Goal: Task Accomplishment & Management: Manage account settings

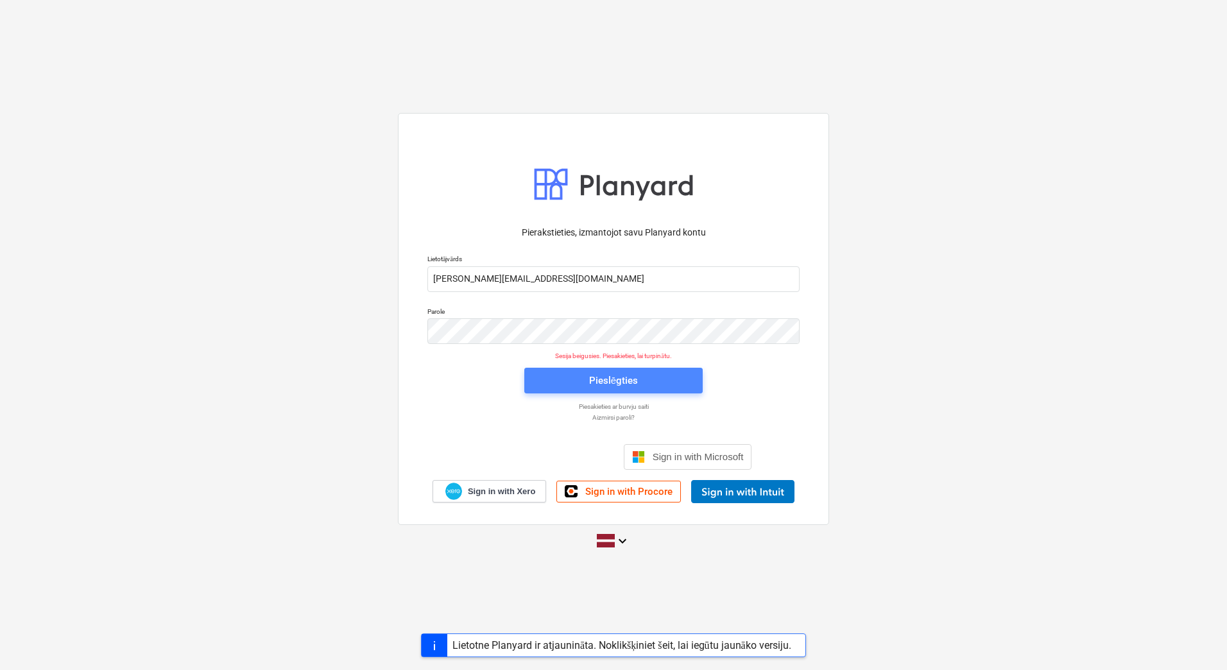
click at [657, 379] on span "Pieslēgties" at bounding box center [614, 380] width 148 height 17
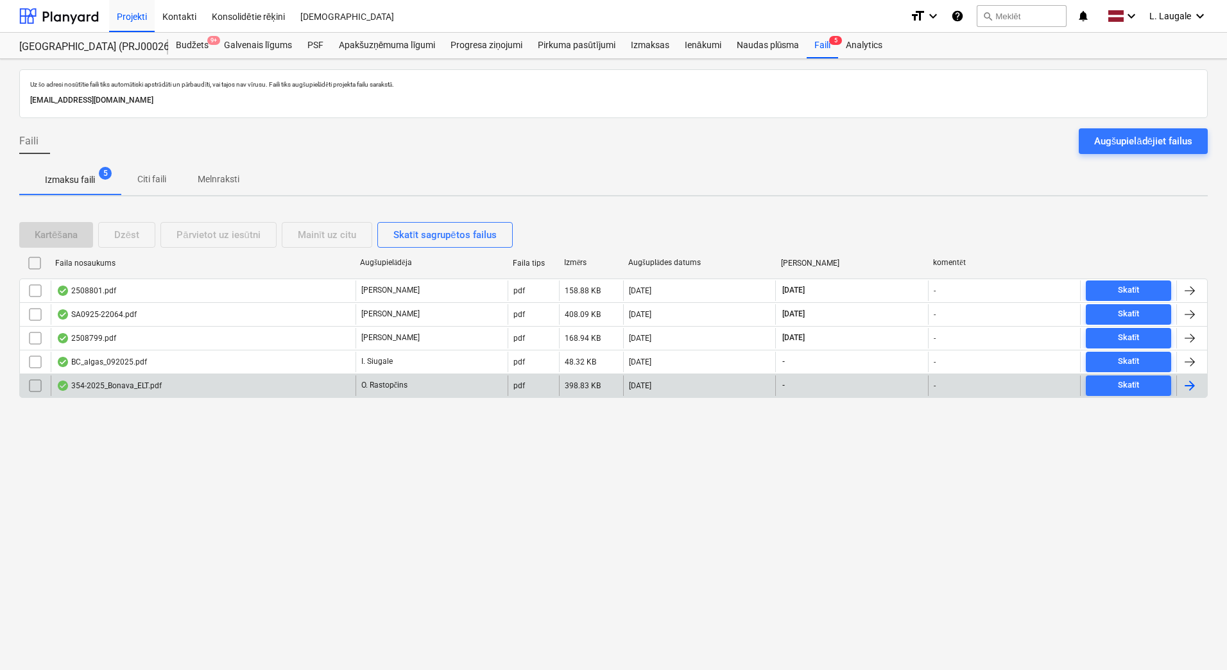
click at [175, 384] on div "354-2025_Bonava_ELT.pdf" at bounding box center [203, 385] width 305 height 21
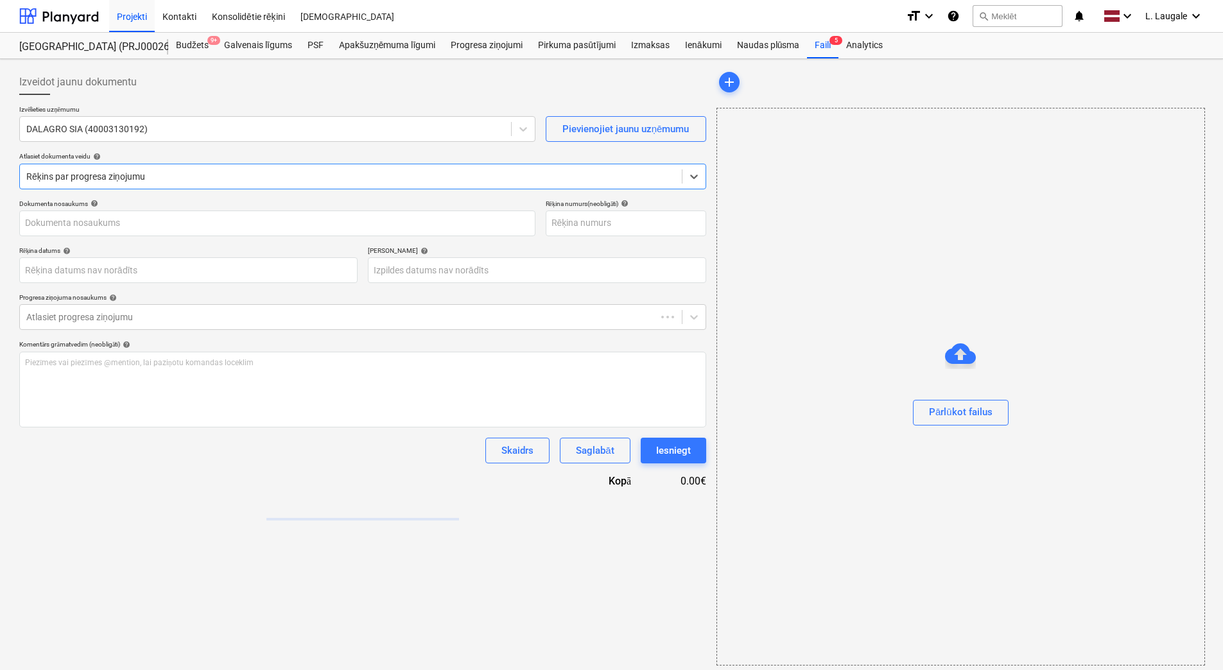
type input "354-2025"
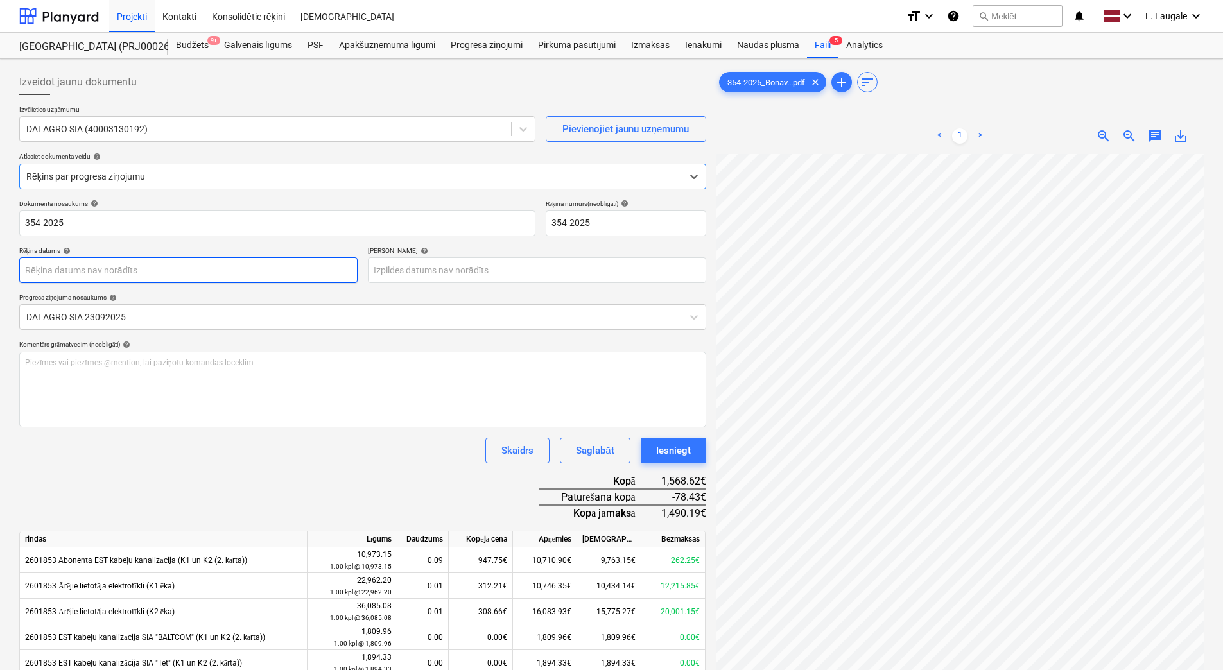
click at [141, 263] on body "Projekti Kontakti Konsolidētie rēķini Iesūtne format_size keyboard_arrow_down h…" at bounding box center [611, 335] width 1223 height 670
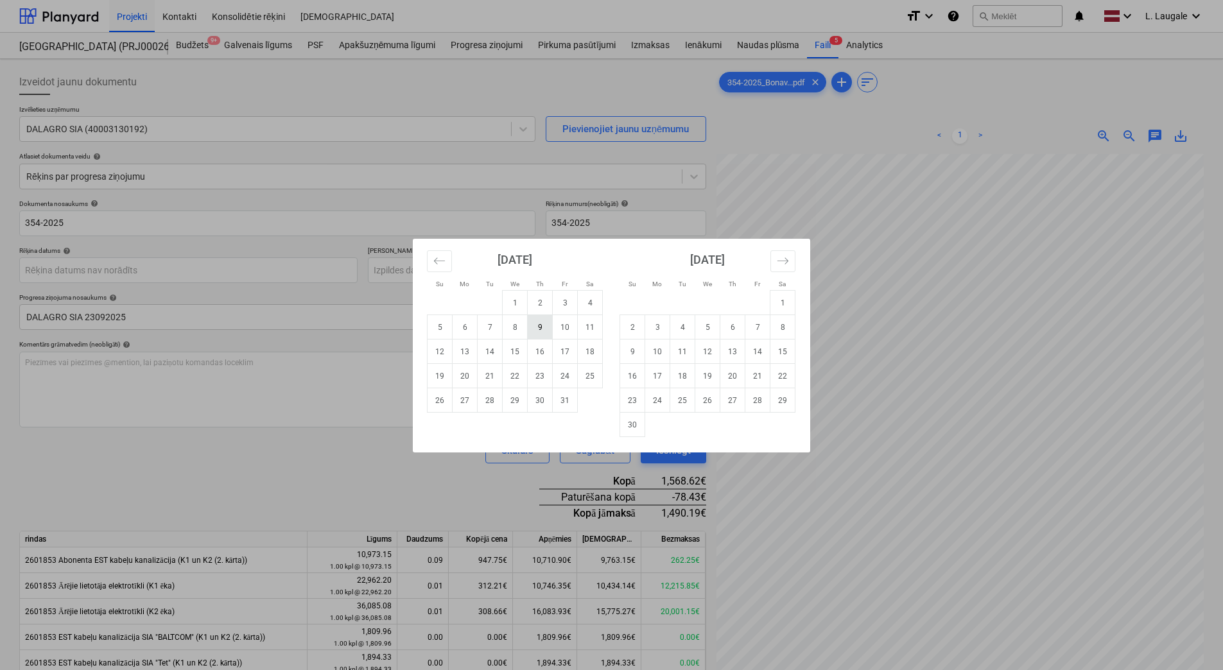
click at [537, 320] on td "9" at bounding box center [540, 327] width 25 height 24
type input "[DATE]"
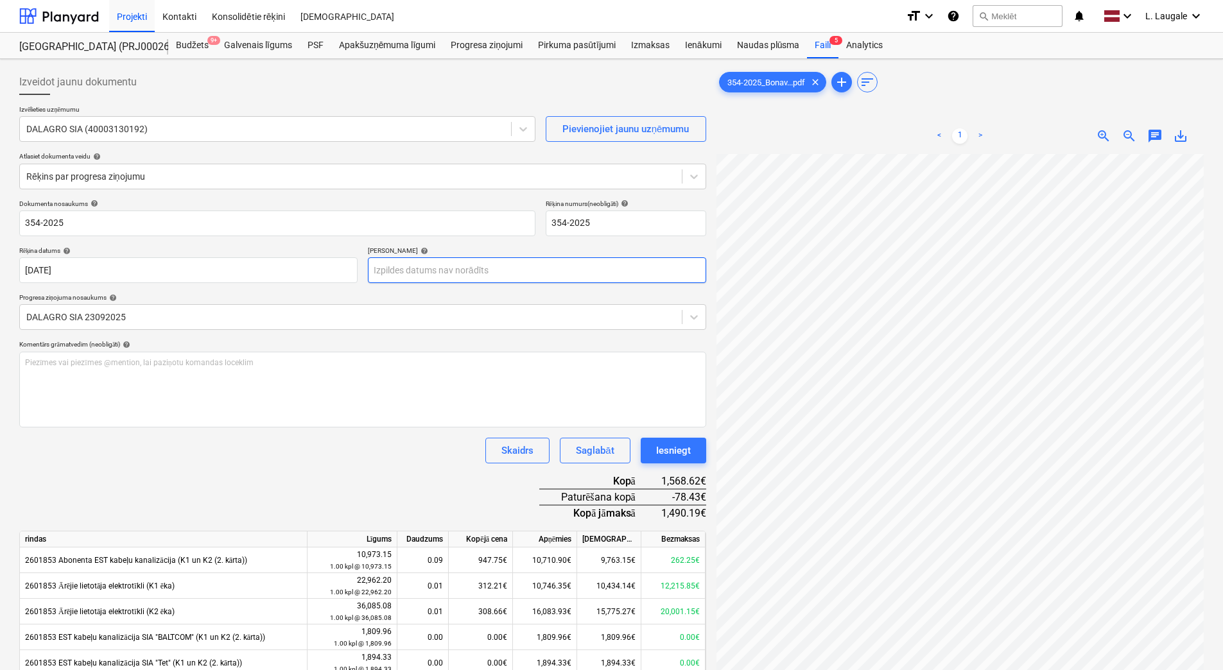
click at [422, 264] on body "Projekti Kontakti Konsolidētie rēķini Iesūtne format_size keyboard_arrow_down h…" at bounding box center [611, 335] width 1223 height 670
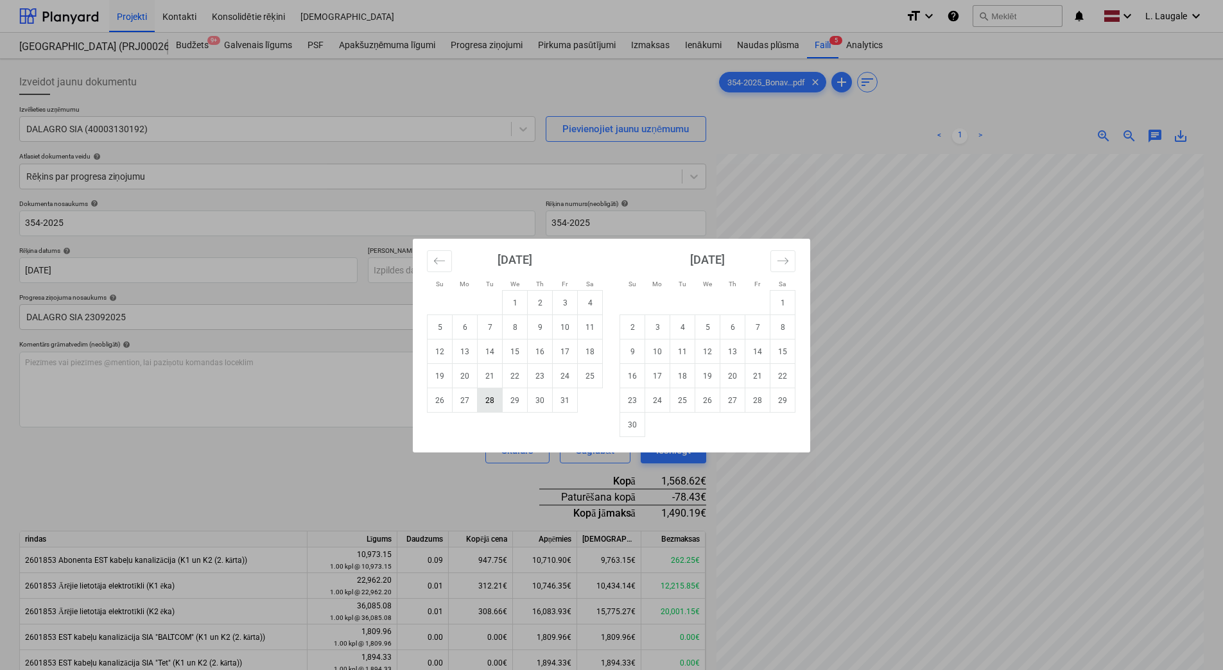
click at [486, 406] on td "28" at bounding box center [490, 400] width 25 height 24
type input "[DATE]"
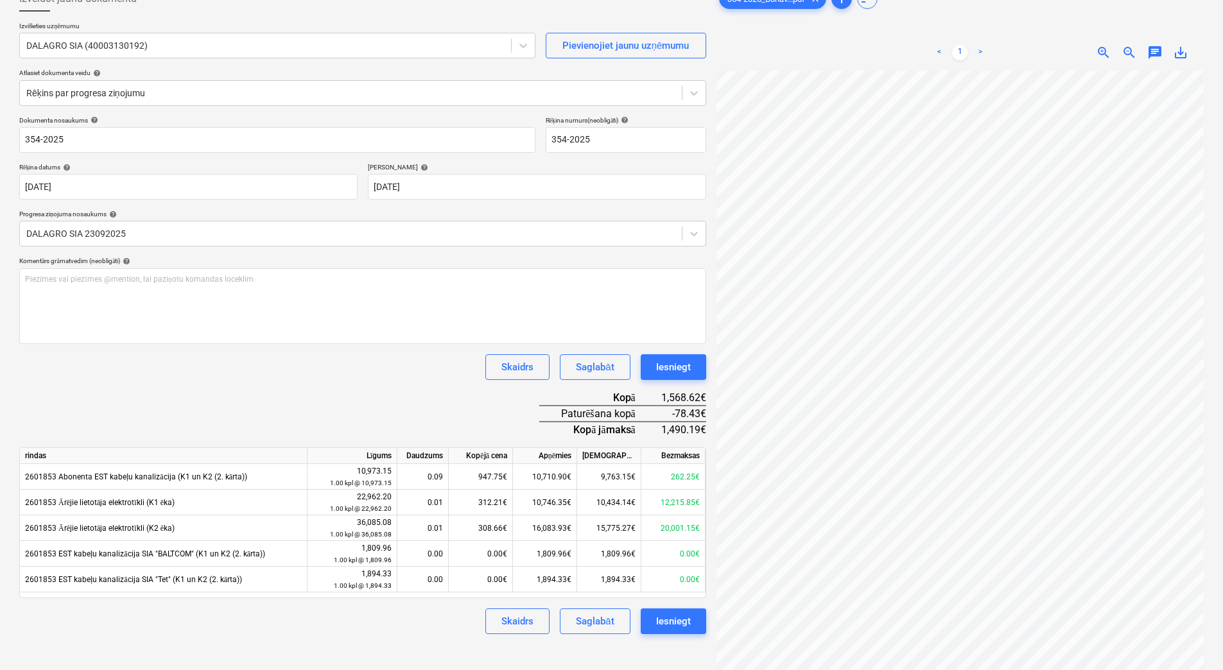
scroll to position [85, 0]
click at [589, 363] on div "Saglabāt" at bounding box center [595, 365] width 38 height 17
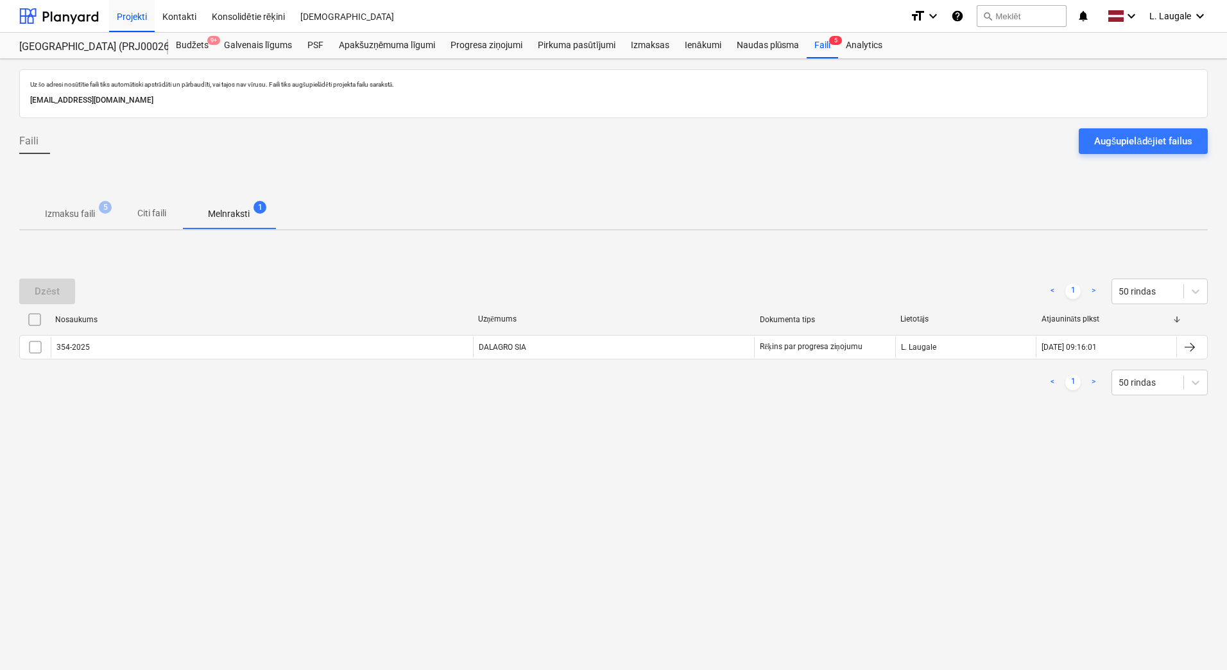
click at [86, 207] on span "Izmaksu faili 5" at bounding box center [69, 213] width 101 height 23
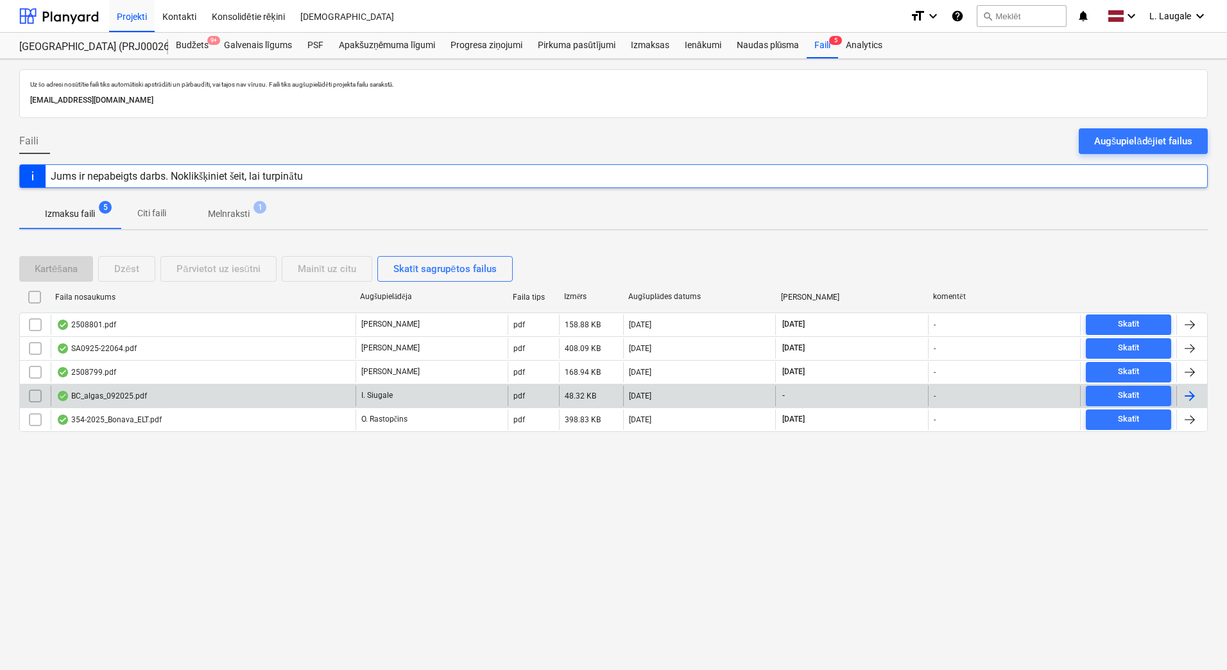
click at [278, 389] on div "BC_algas_092025.pdf" at bounding box center [203, 396] width 305 height 21
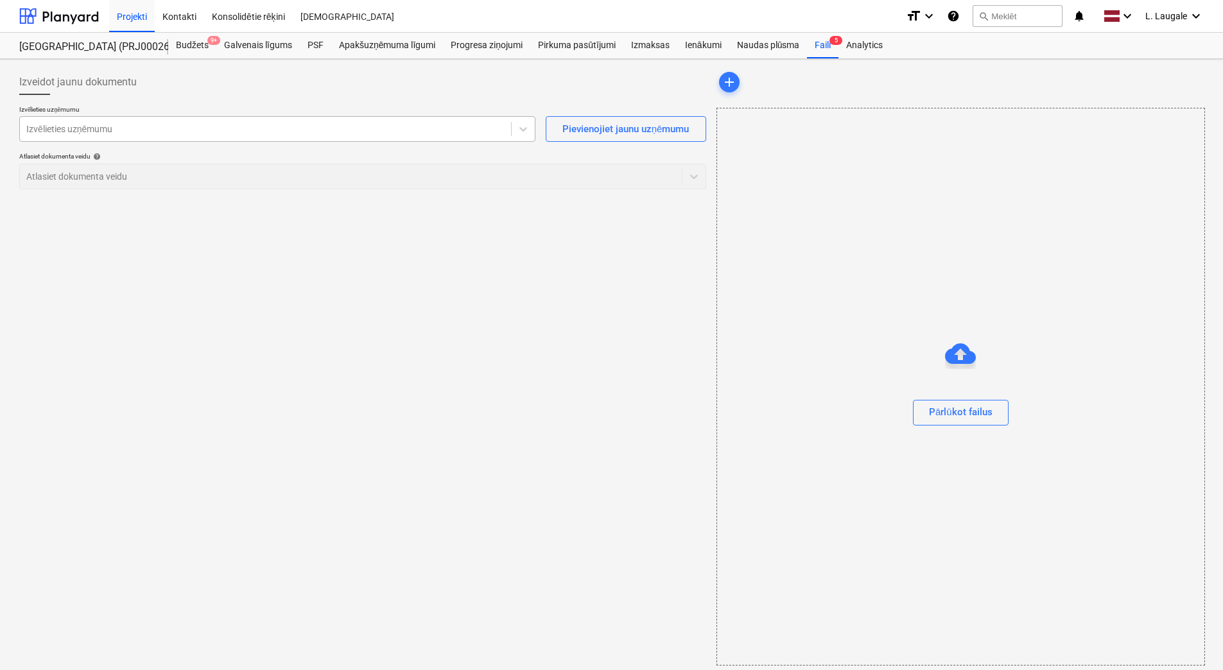
click at [245, 138] on div "Izvēlieties uzņēmumu" at bounding box center [265, 129] width 491 height 18
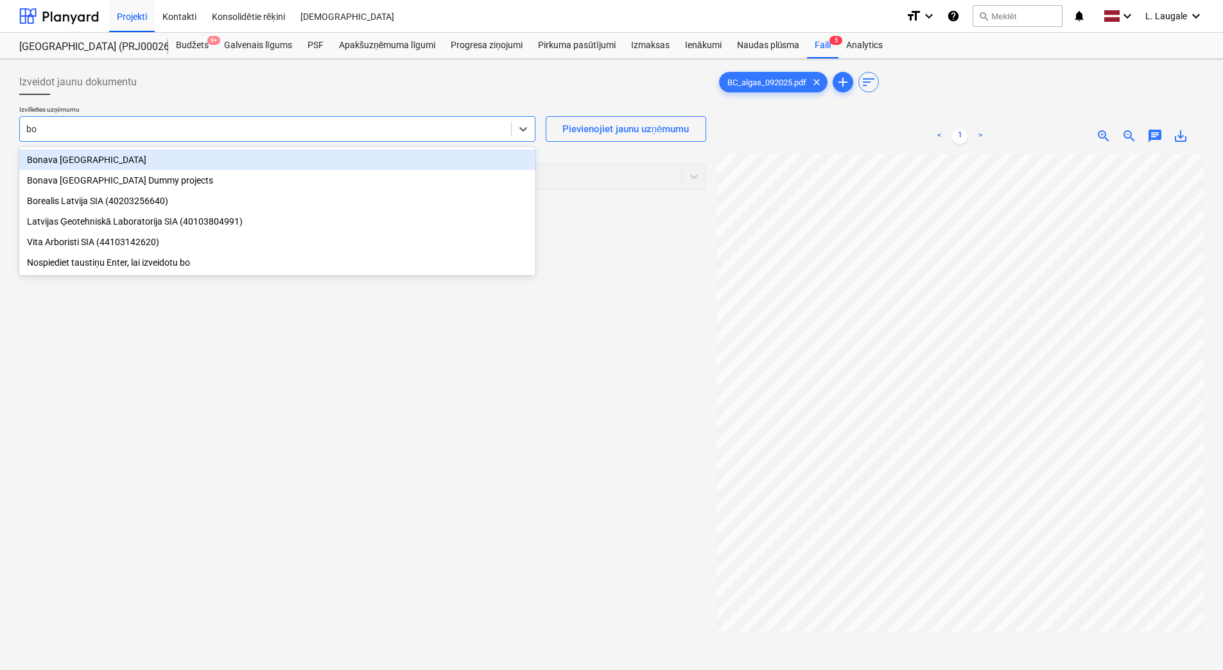
type input "bon"
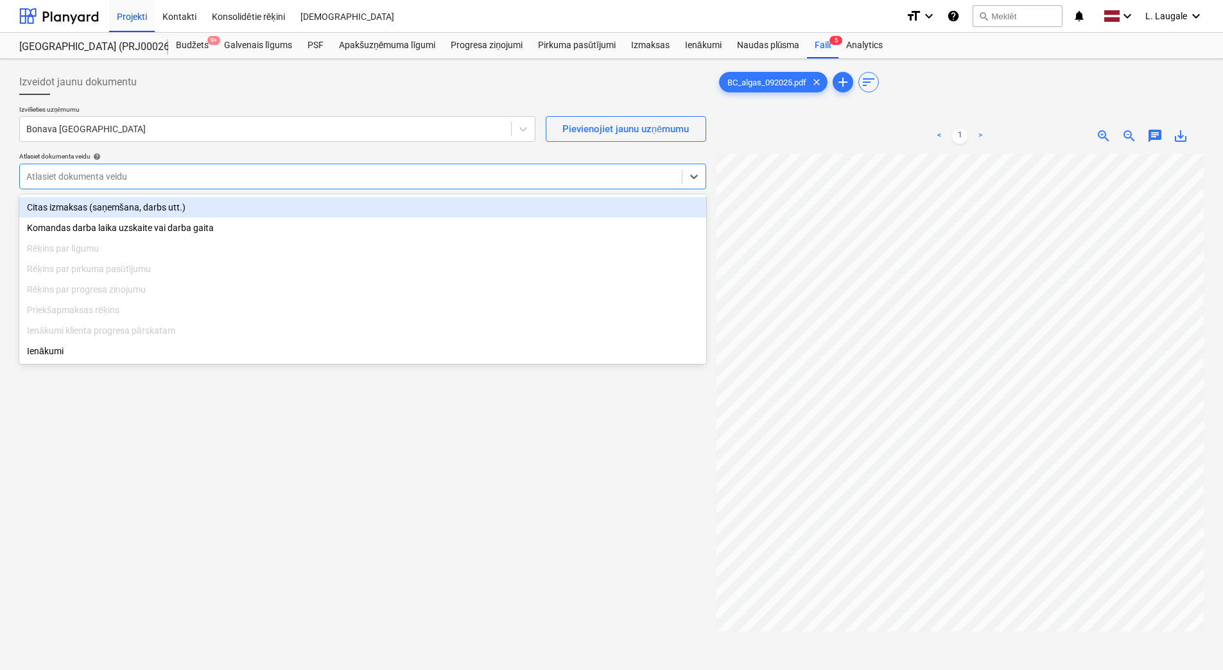
click at [255, 168] on div "Atlasiet dokumenta veidu" at bounding box center [351, 177] width 662 height 18
click at [260, 210] on div "Citas izmaksas (saņemšana, darbs utt.)" at bounding box center [362, 207] width 687 height 21
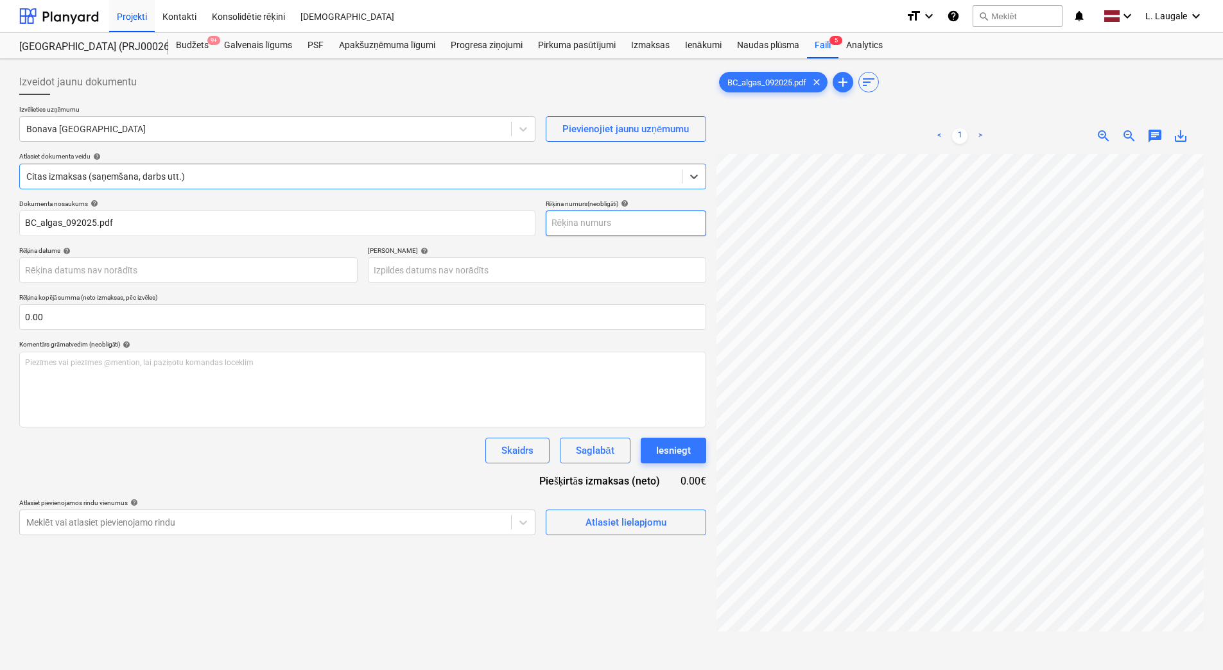
click at [559, 224] on input "text" at bounding box center [626, 224] width 160 height 26
type input "092025bc"
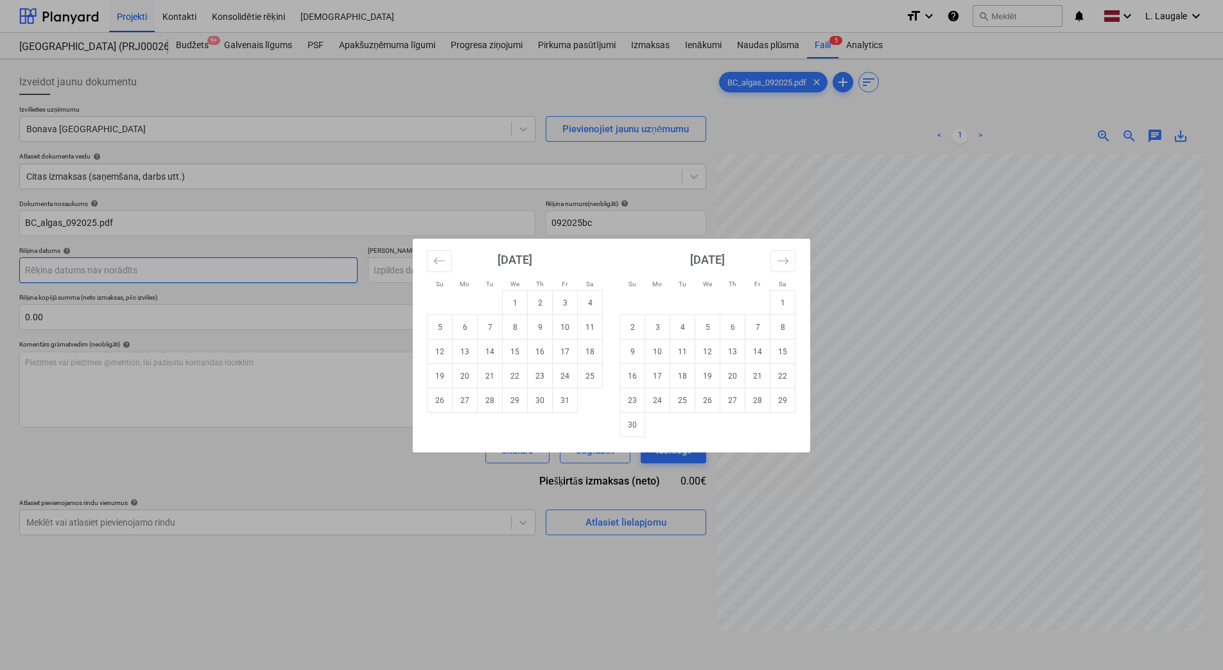
click at [248, 268] on body "Projekti Kontakti Konsolidētie rēķini Iesūtne format_size keyboard_arrow_down h…" at bounding box center [611, 335] width 1223 height 670
click at [525, 302] on td "1" at bounding box center [515, 303] width 25 height 24
type input "[DATE]"
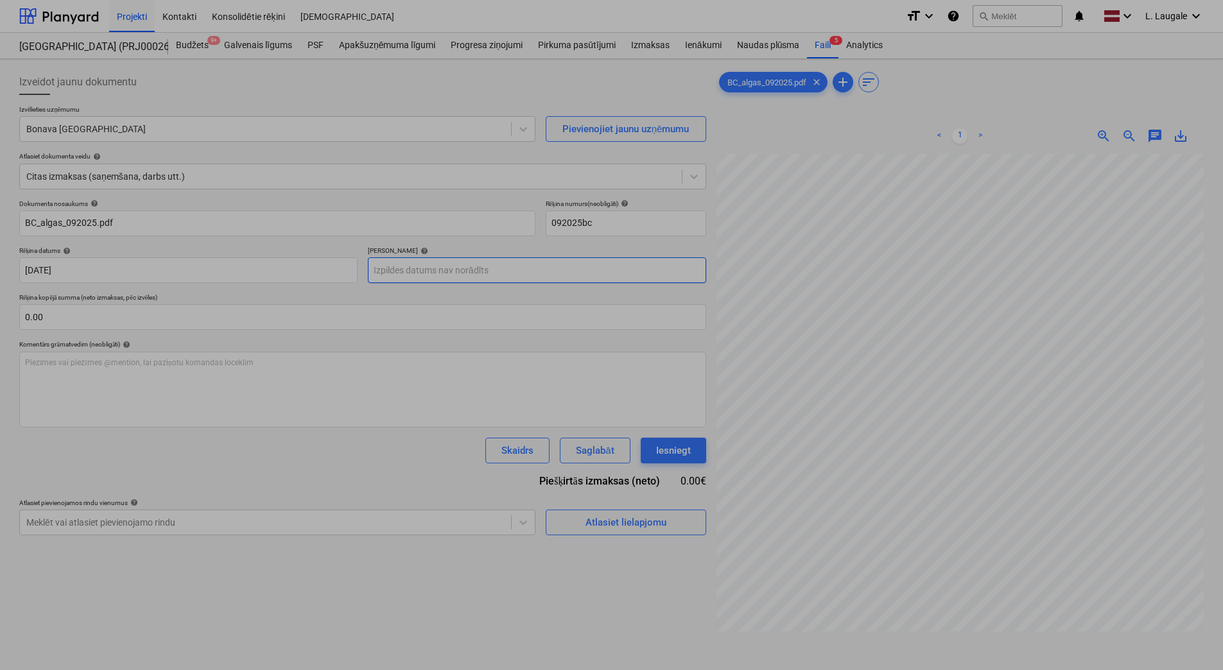
click at [452, 273] on body "Projekti Kontakti Konsolidētie rēķini Iesūtne format_size keyboard_arrow_down h…" at bounding box center [611, 335] width 1223 height 670
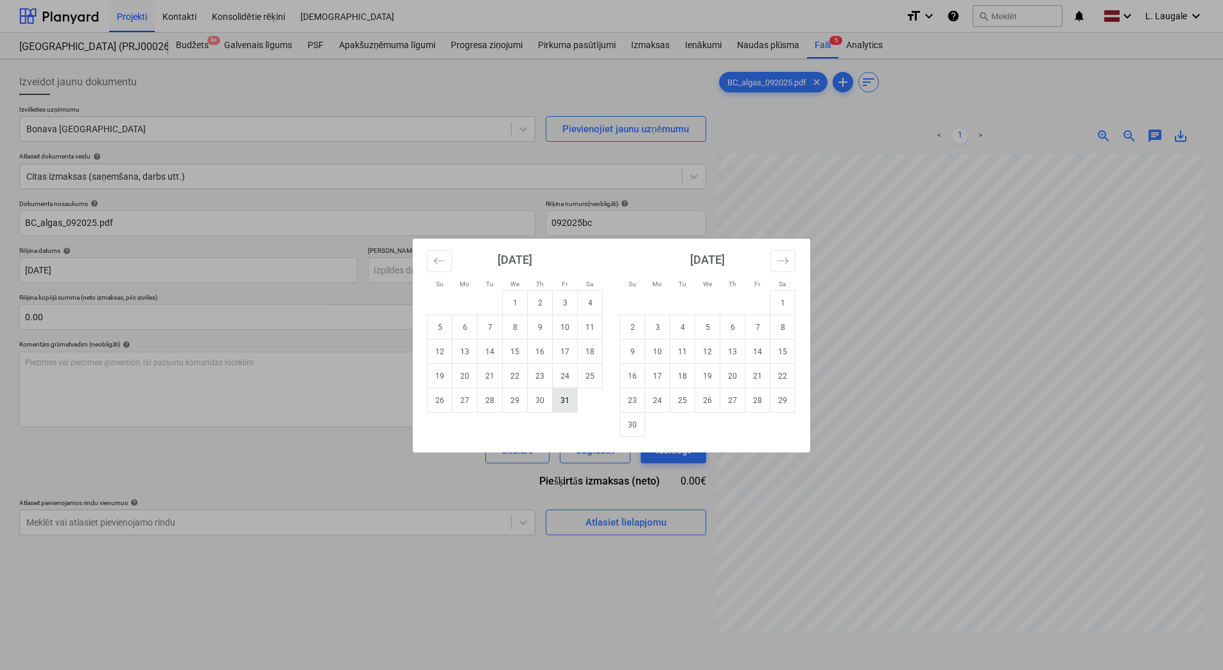
click at [555, 399] on td "31" at bounding box center [565, 400] width 25 height 24
type input "[DATE]"
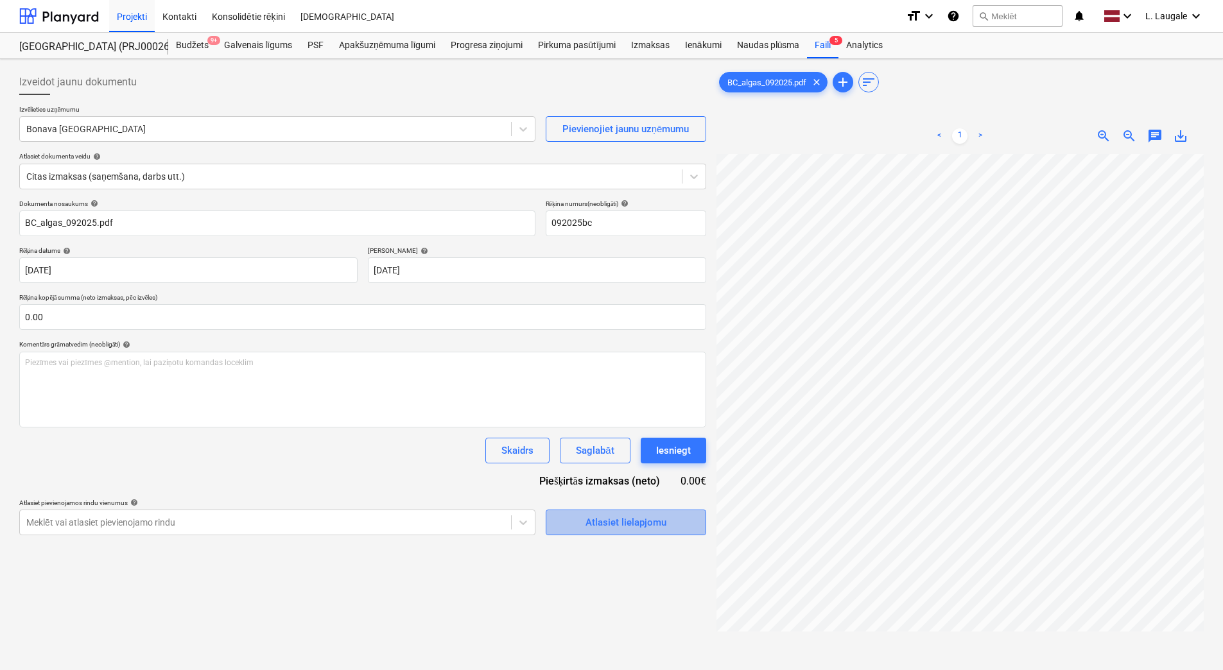
click at [603, 517] on div "Atlasiet lielapjomu" at bounding box center [625, 522] width 81 height 17
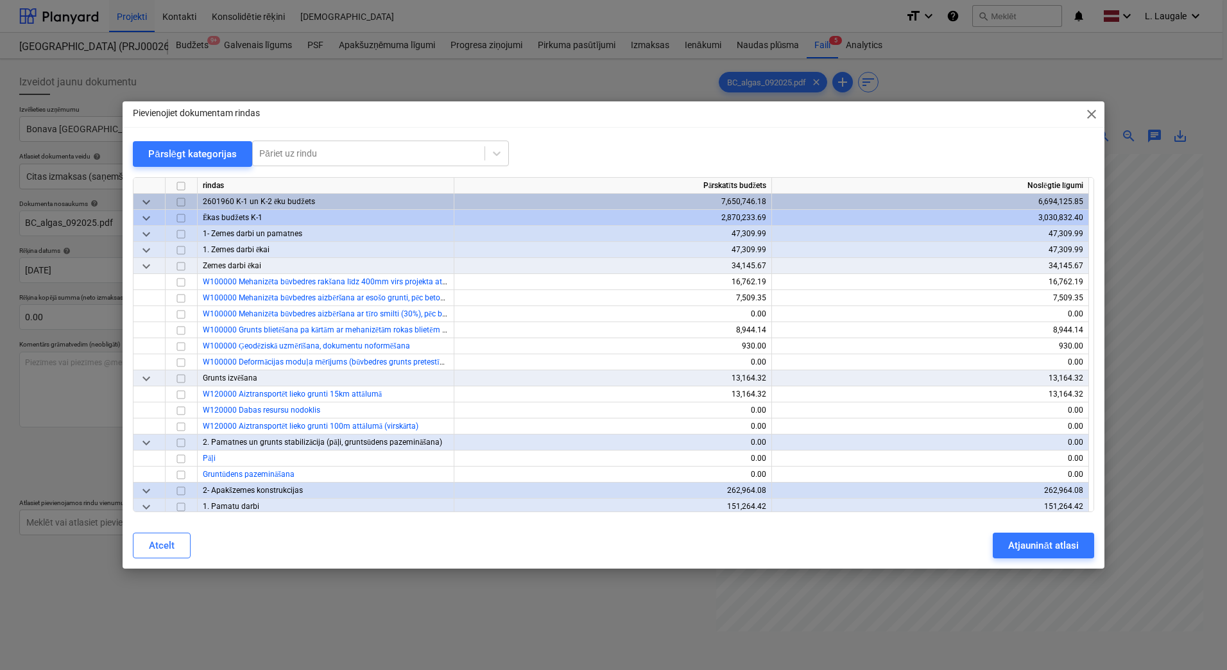
click at [1088, 105] on div "Pievienojiet dokumentam rindas close" at bounding box center [614, 114] width 982 height 26
click at [1089, 108] on span "close" at bounding box center [1091, 114] width 15 height 15
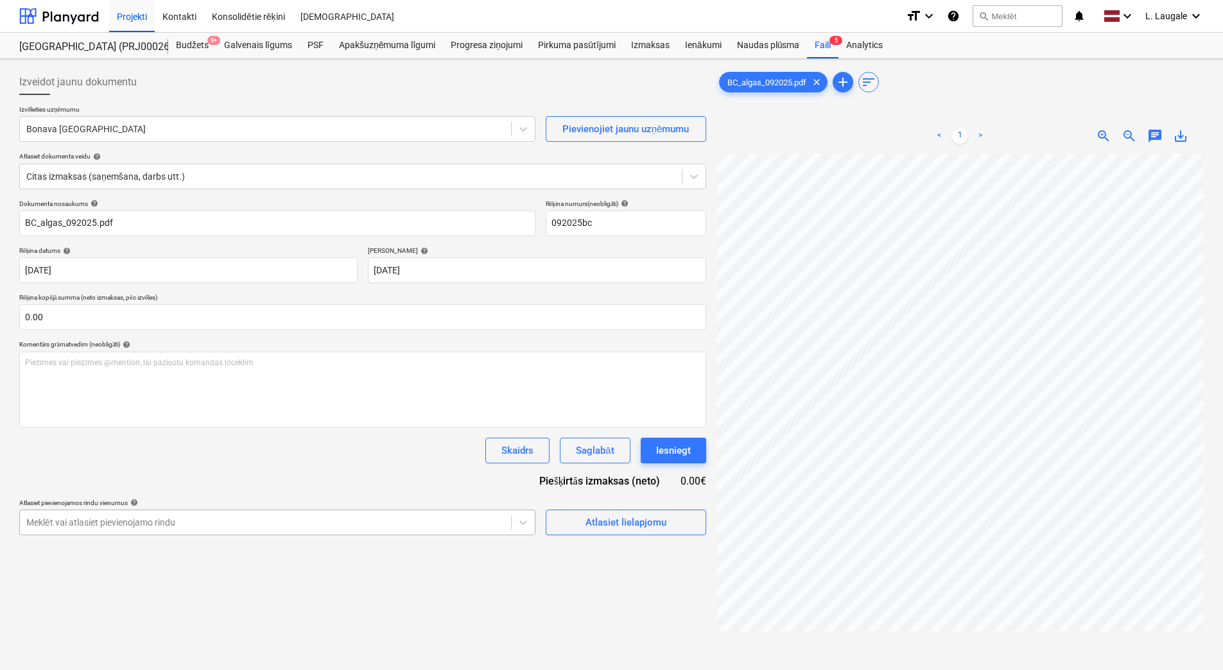
click at [426, 528] on body "Projekti Kontakti Konsolidētie rēķini Iesūtne format_size keyboard_arrow_down h…" at bounding box center [611, 335] width 1223 height 670
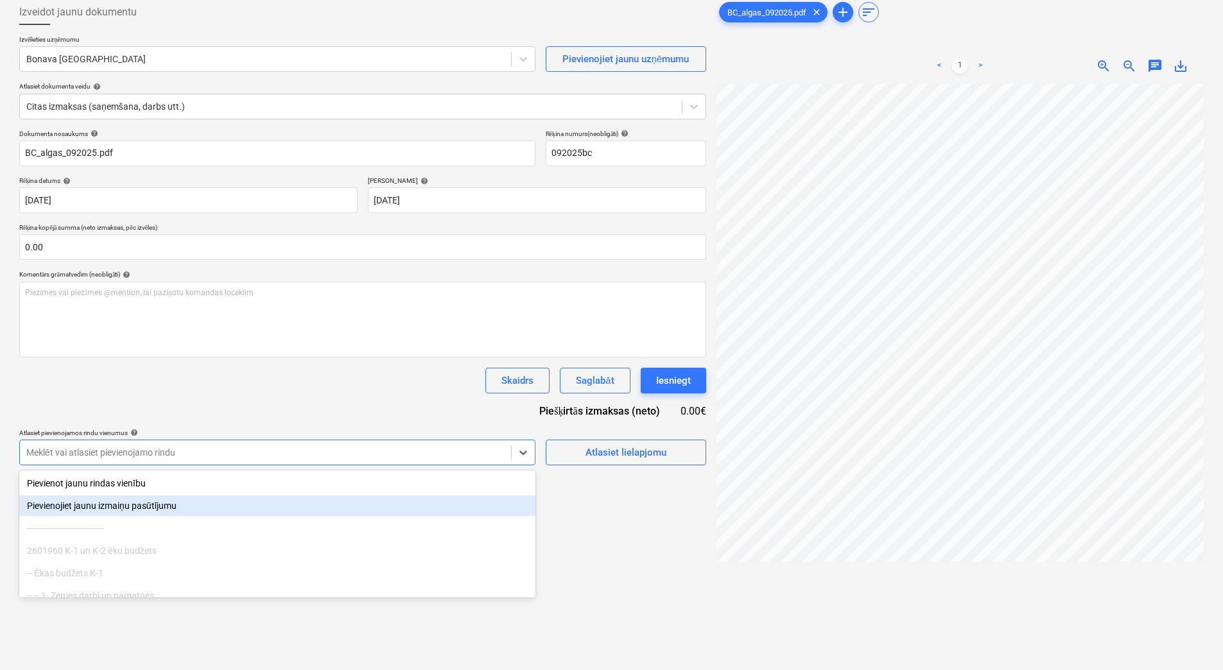
scroll to position [71, 0]
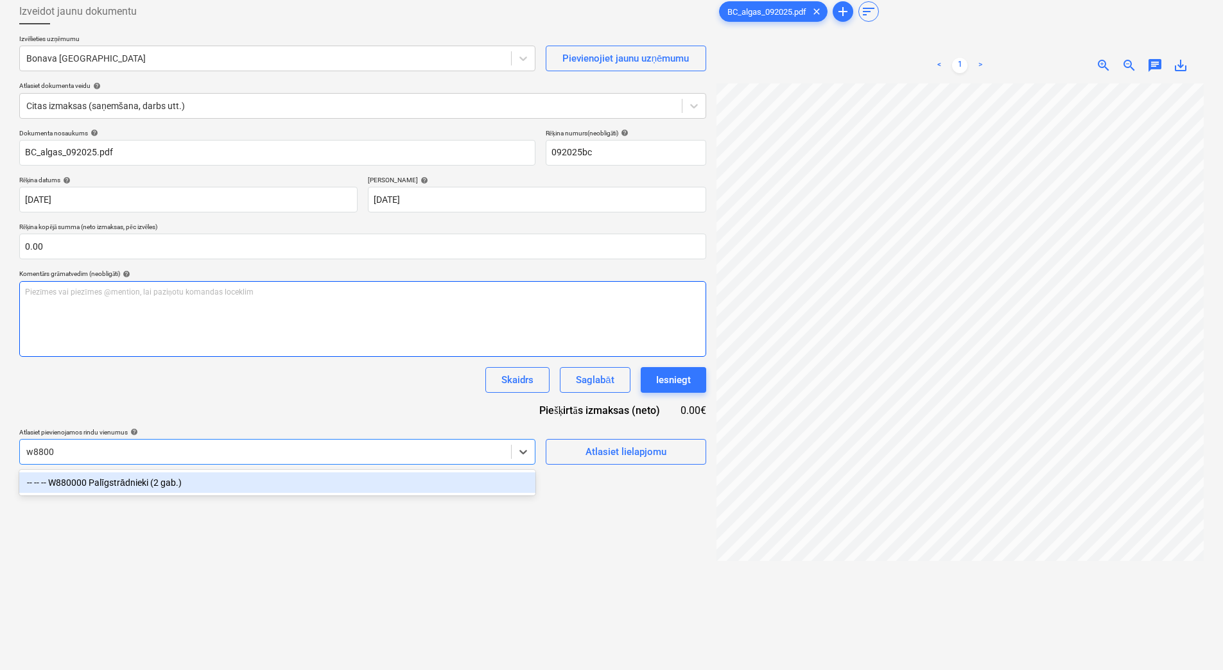
type input "w88000"
click at [397, 484] on div "-- -- -- W880000 Palīgstrādnieki (2 gab.)" at bounding box center [277, 482] width 516 height 21
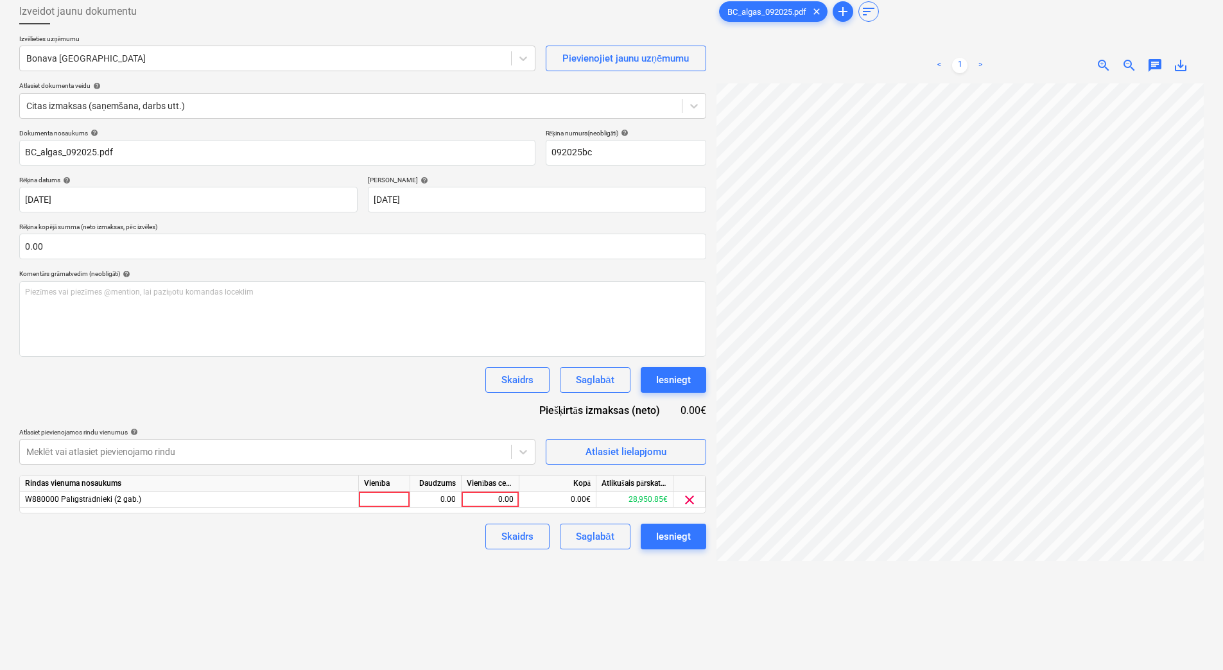
click at [381, 415] on div "Dokumenta nosaukums help BC_algas_092025.pdf Rēķina numurs (neobligāti) help 09…" at bounding box center [362, 339] width 687 height 420
click at [400, 502] on div at bounding box center [384, 500] width 51 height 16
type input "1"
click at [430, 497] on div "0.00" at bounding box center [435, 500] width 40 height 16
type input "1"
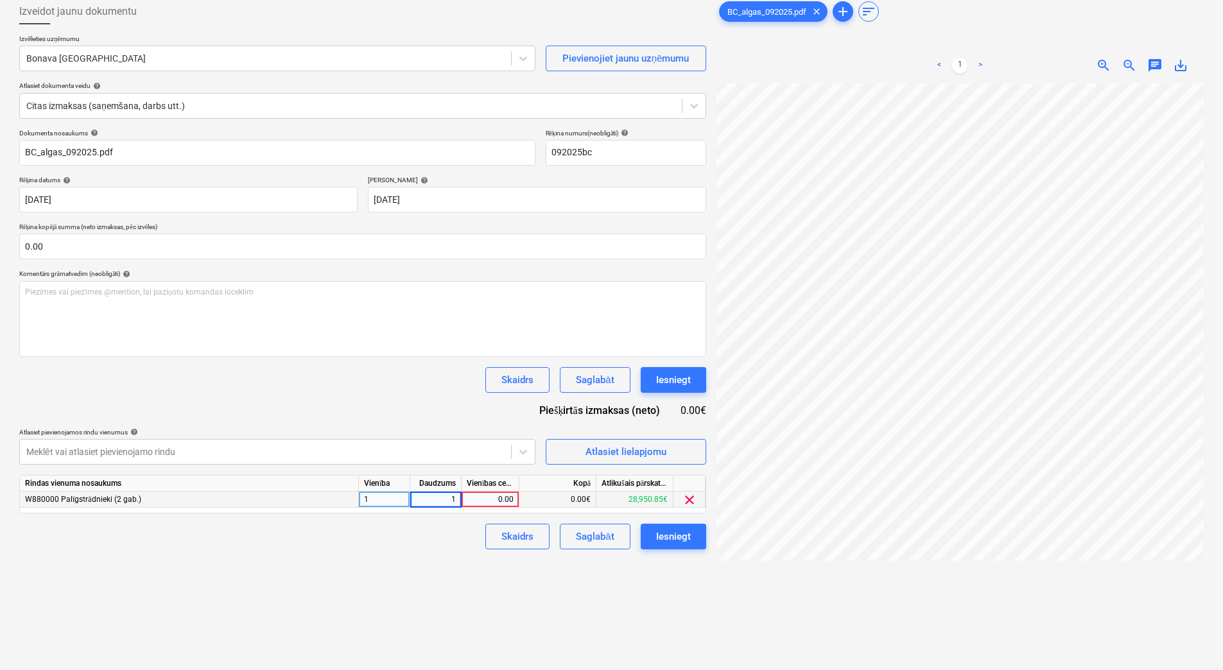
click at [503, 503] on div "0.00" at bounding box center [490, 500] width 47 height 16
type input "7366"
click at [1124, 62] on span "zoom_out" at bounding box center [1128, 65] width 15 height 15
click at [1097, 67] on span "zoom_in" at bounding box center [1103, 65] width 15 height 15
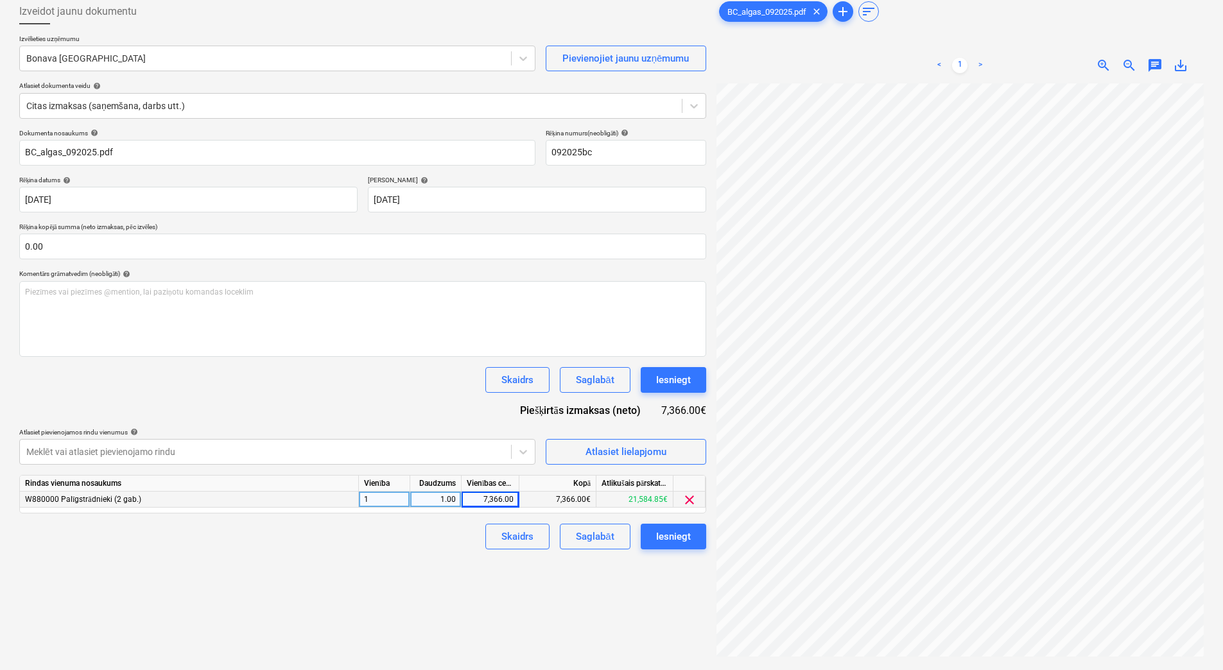
click at [504, 501] on div "7,366.00" at bounding box center [490, 500] width 47 height 16
click at [516, 496] on input "7366" at bounding box center [489, 499] width 57 height 15
click at [515, 499] on input "7366" at bounding box center [489, 499] width 57 height 15
type input "7366.74"
click at [456, 583] on div "Izveidot jaunu dokumentu Izvēlieties uzņēmumu Bonava Latvija Pievienojiet jaunu…" at bounding box center [362, 358] width 697 height 729
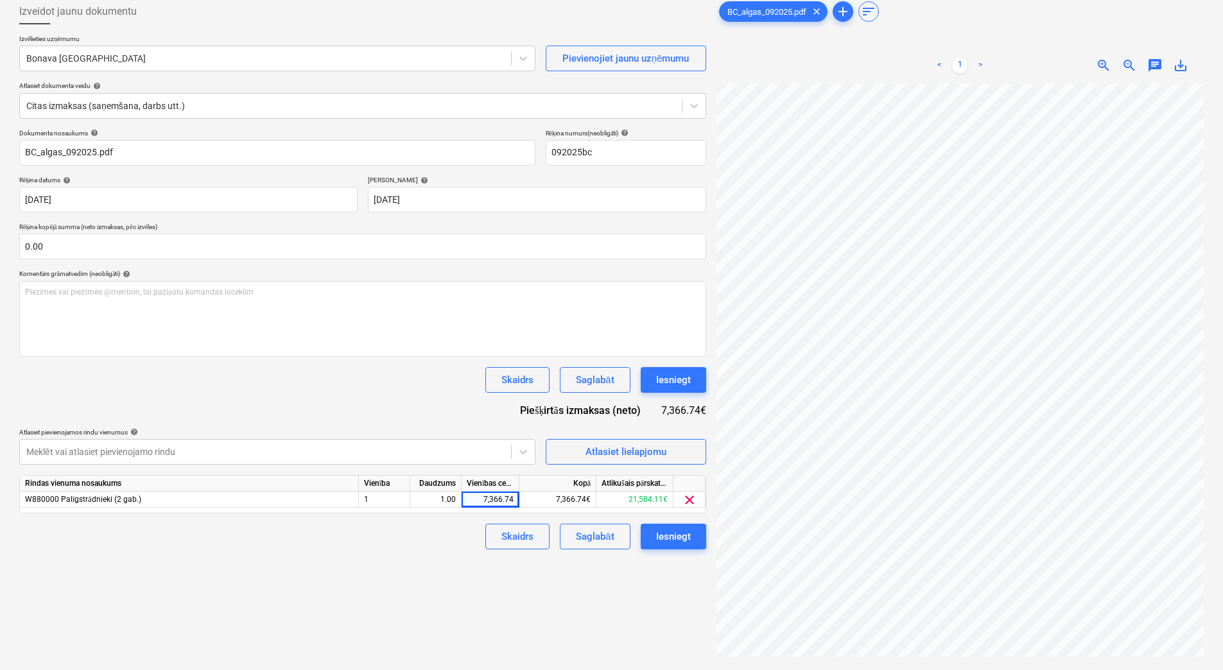
click at [354, 569] on div "Izveidot jaunu dokumentu Izvēlieties uzņēmumu Bonava Latvija Pievienojiet jaunu…" at bounding box center [362, 358] width 697 height 729
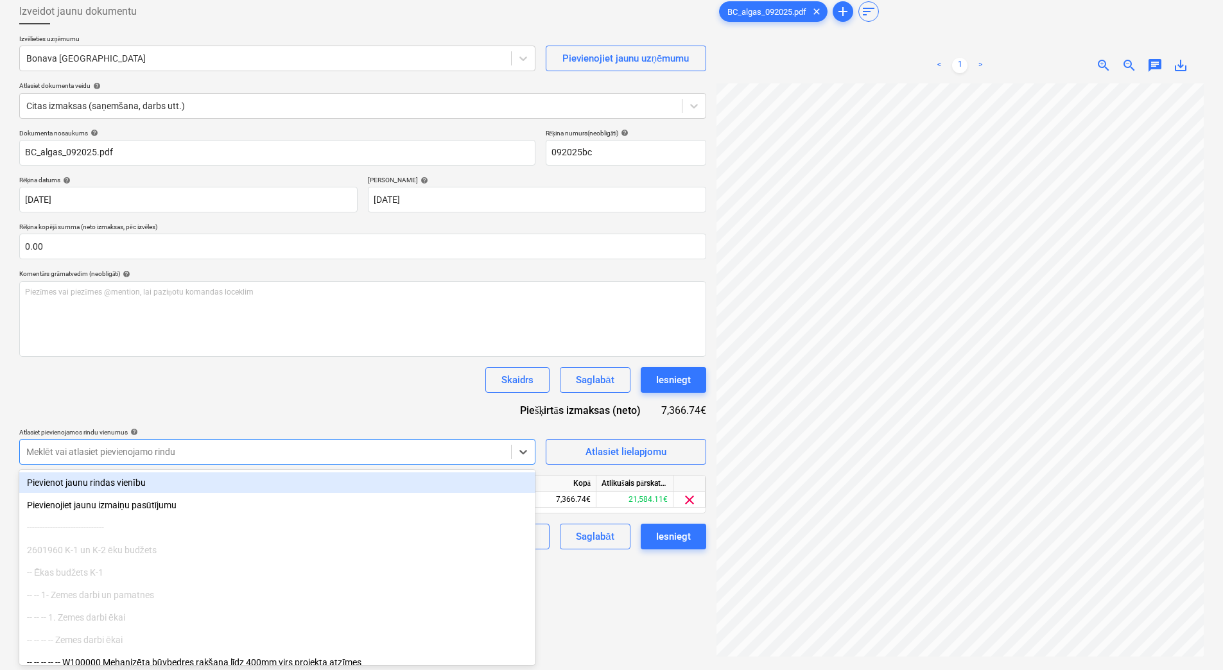
click at [354, 447] on div at bounding box center [265, 451] width 478 height 13
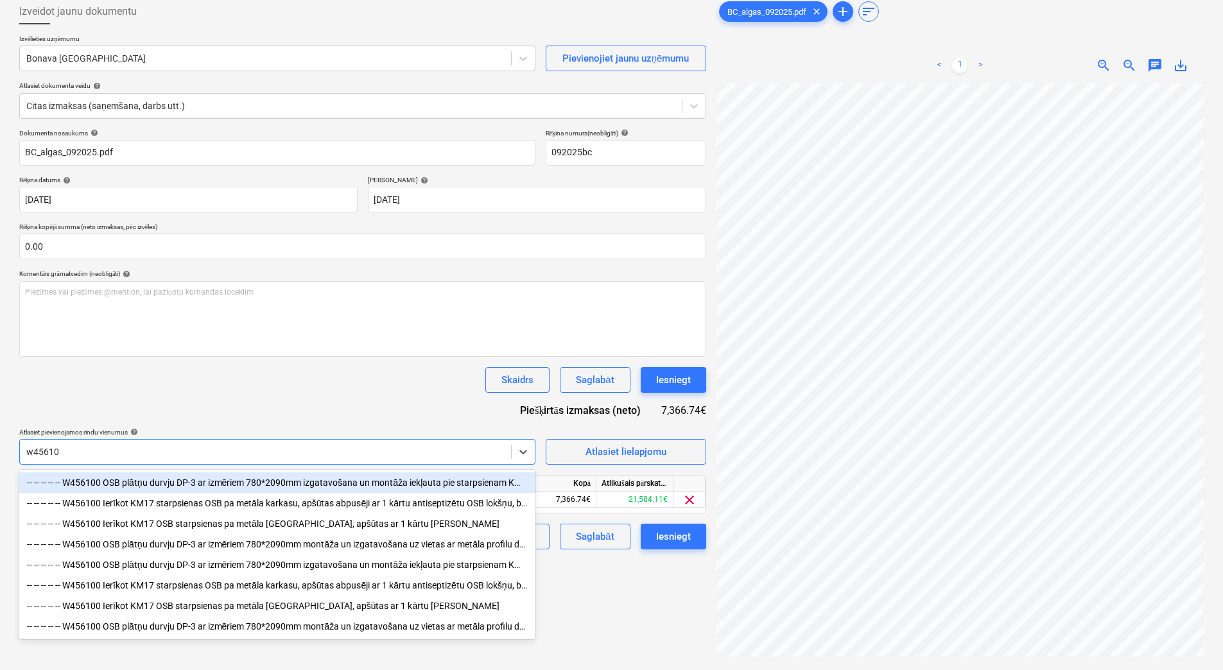
type input "w456100"
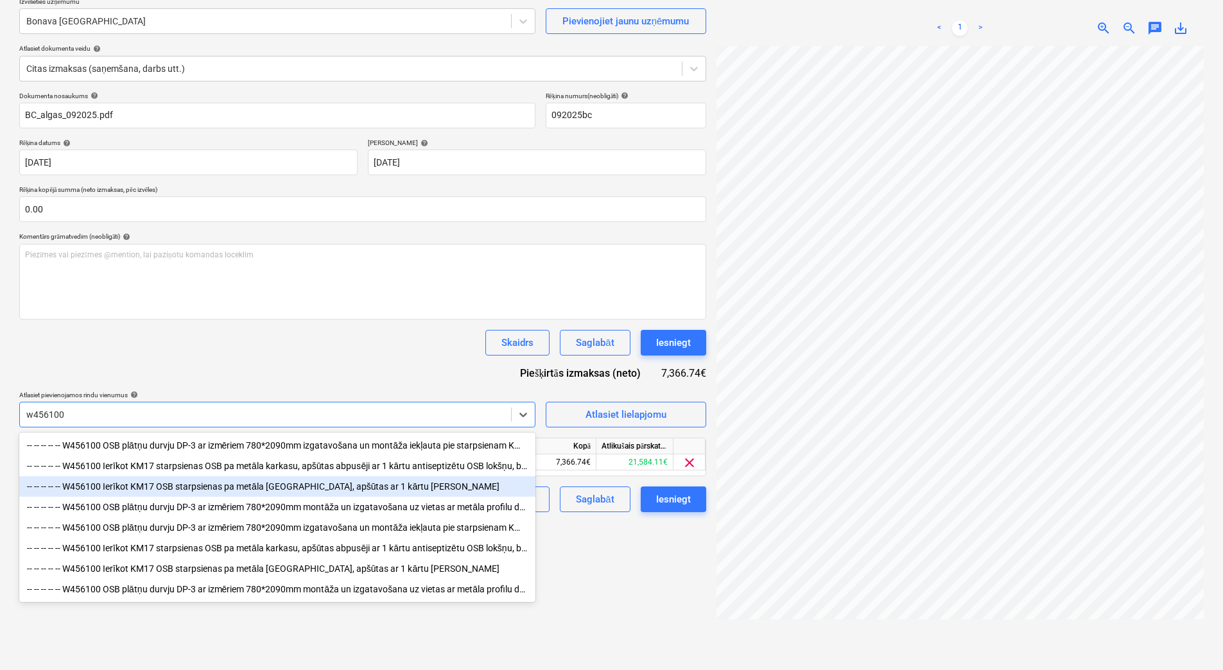
scroll to position [128, 0]
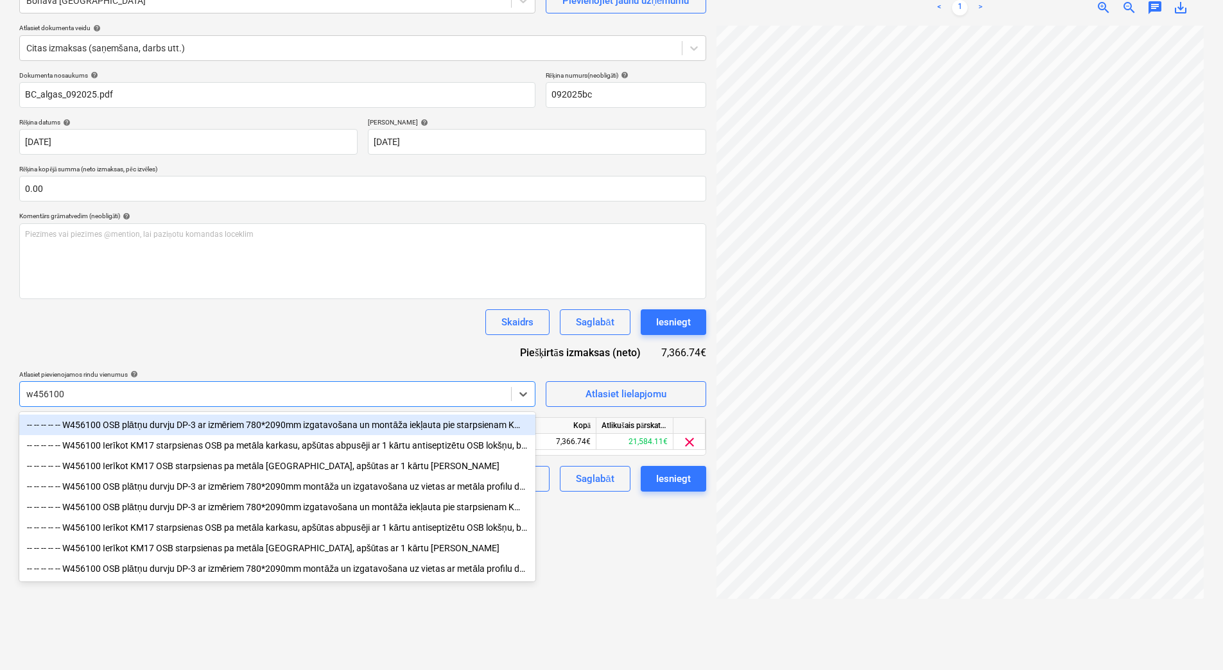
click at [275, 424] on div "-- -- -- -- -- W456100 OSB plātņu durvju DP-3 ar izmēriem 780*2090mm izgatavoša…" at bounding box center [277, 425] width 516 height 21
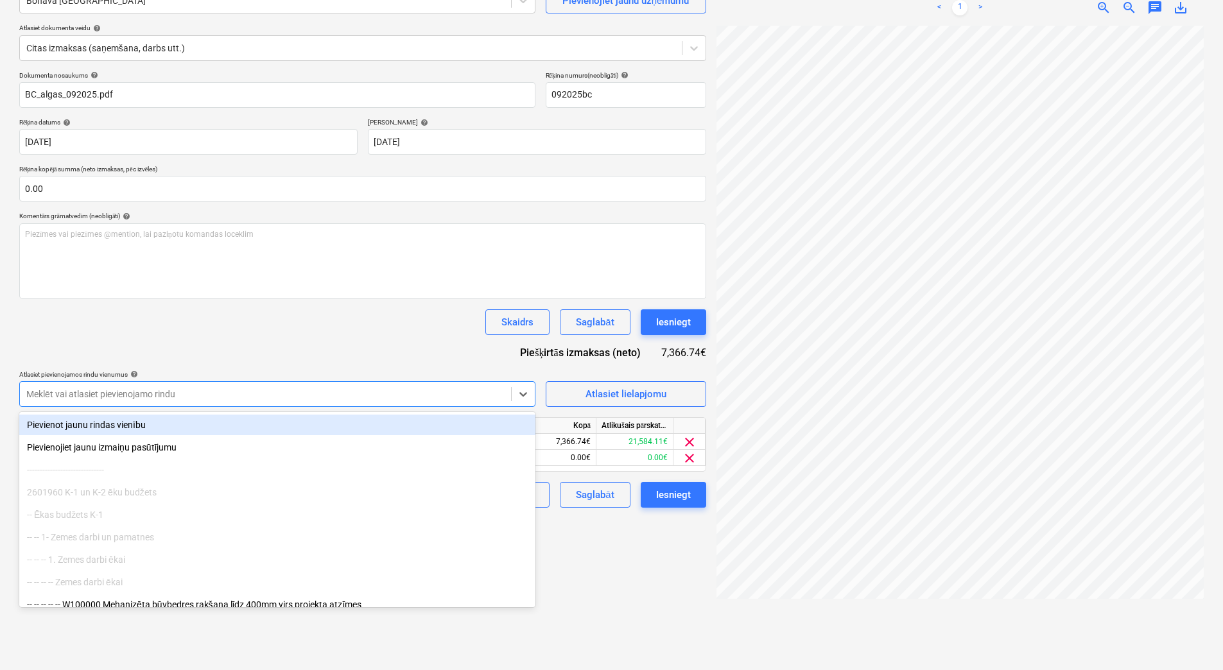
click at [294, 319] on div "Skaidrs Saglabāt Iesniegt" at bounding box center [362, 322] width 687 height 26
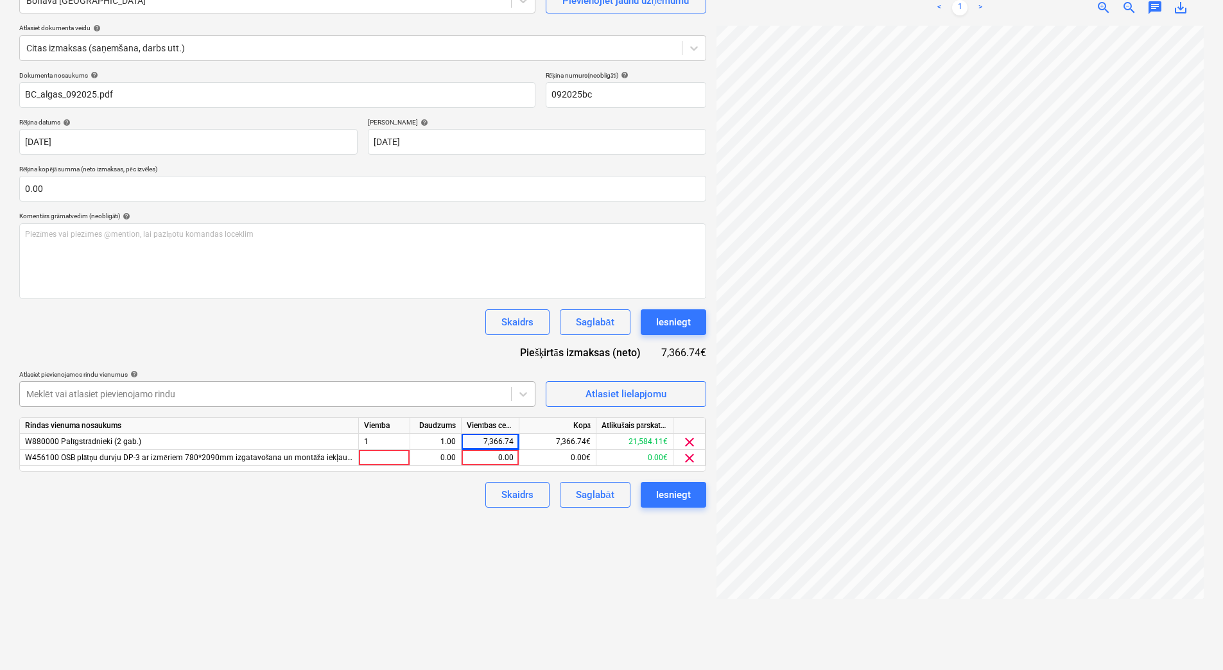
click at [478, 398] on div at bounding box center [265, 394] width 478 height 13
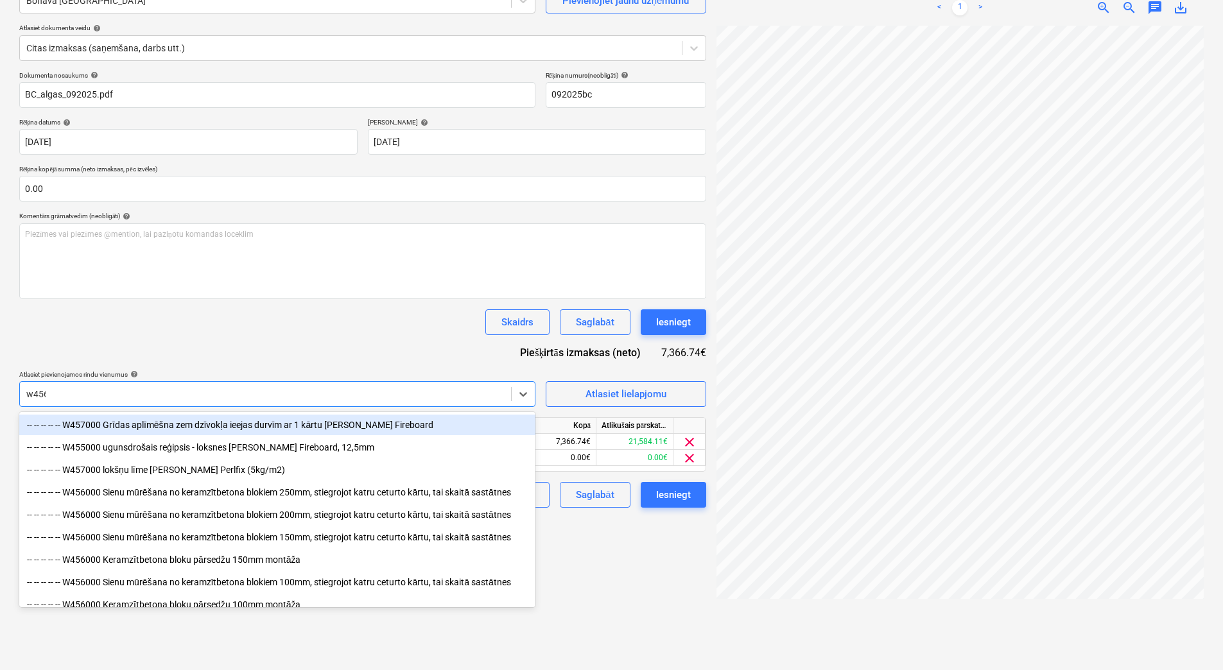
type input "w4561"
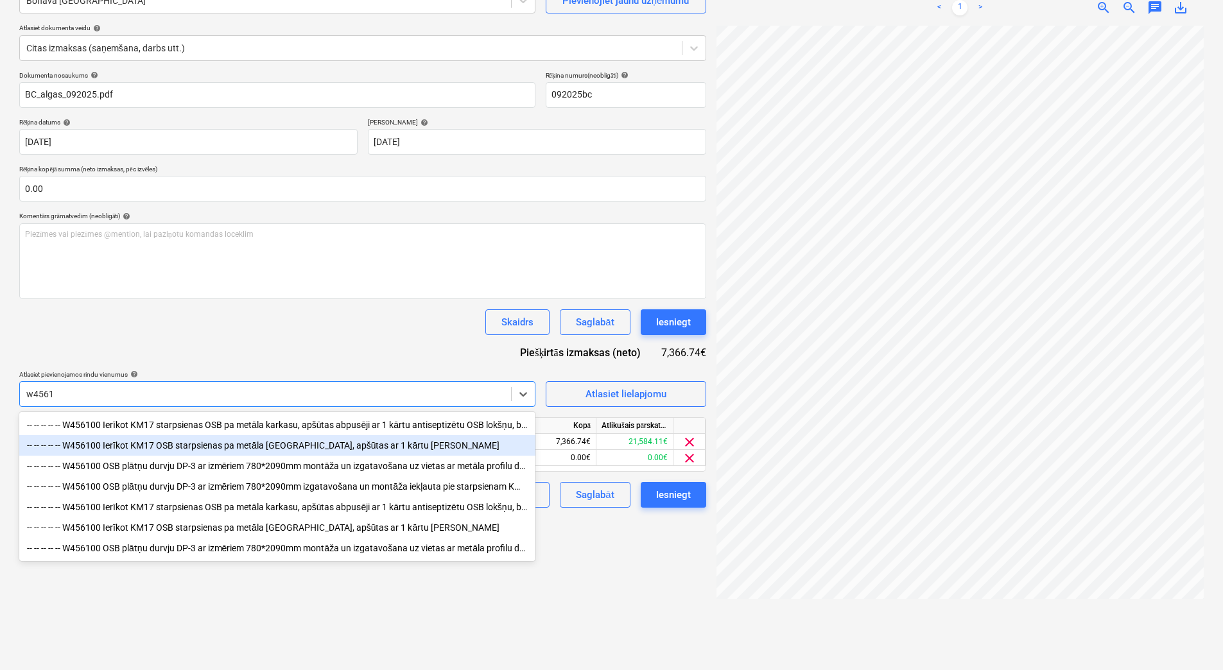
click at [368, 451] on div "-- -- -- -- -- W456100 Ierīkot KM17 OSB starpsienas pa metāla [GEOGRAPHIC_DATA]…" at bounding box center [277, 445] width 516 height 21
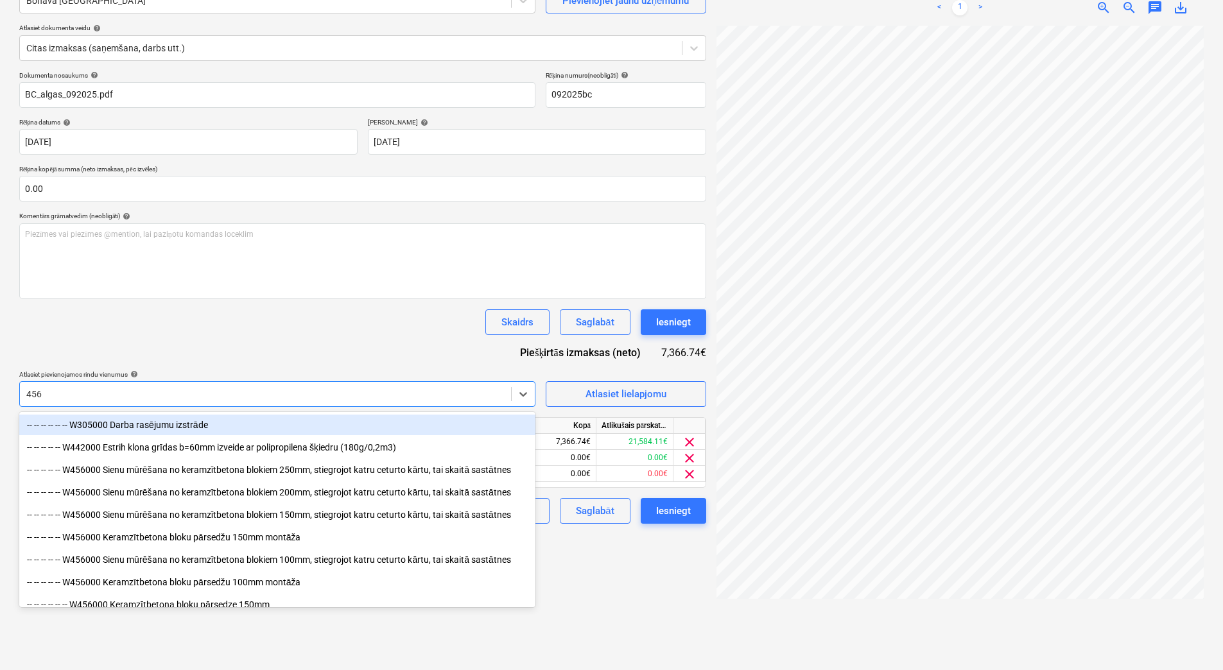
type input "4561"
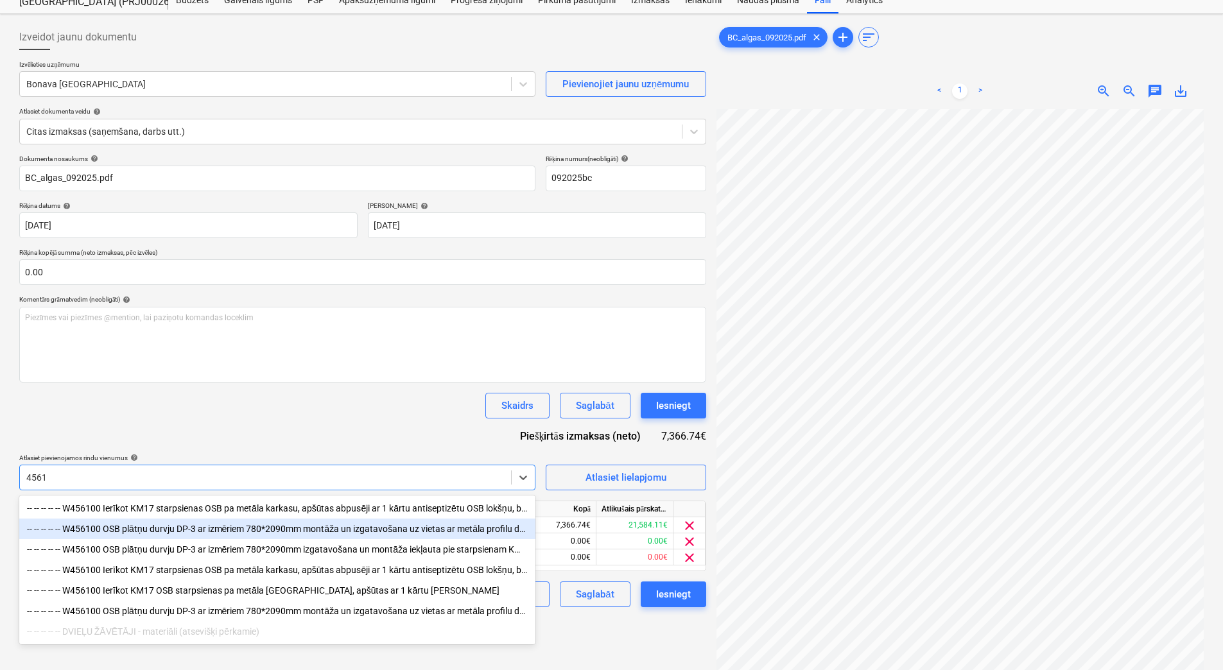
scroll to position [43, 0]
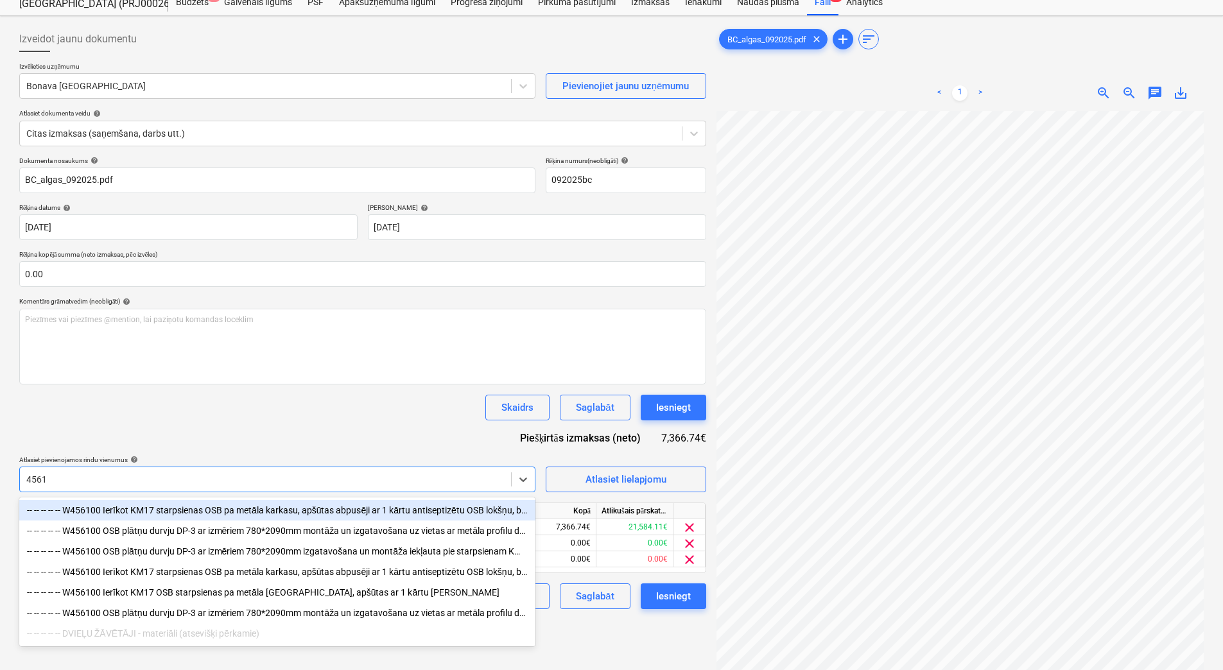
click at [316, 511] on div "-- -- -- -- -- W456100 Ierīkot KM17 starpsienas OSB pa metāla karkasu, apšūtas …" at bounding box center [277, 510] width 516 height 21
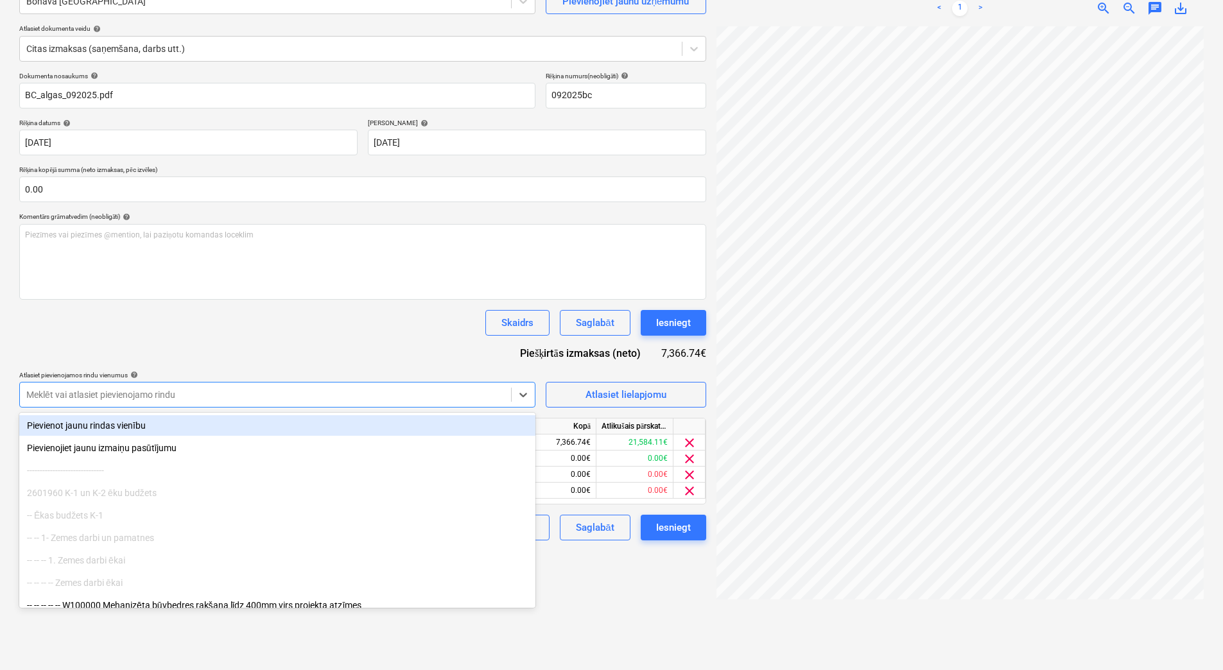
scroll to position [128, 0]
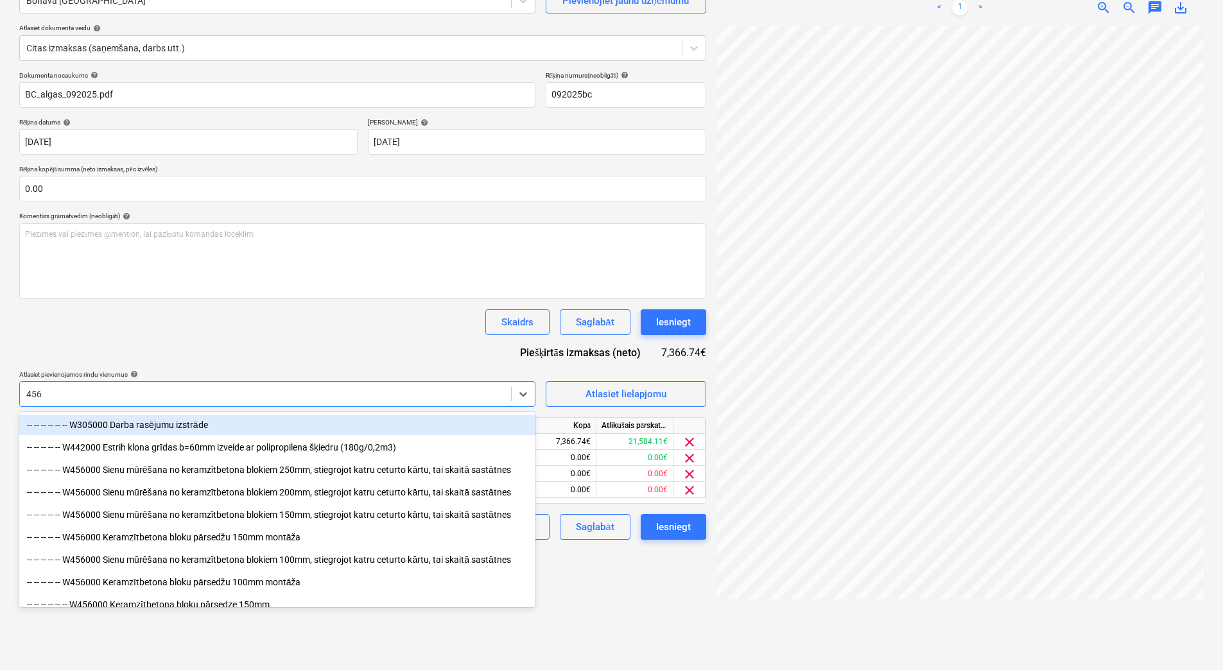
type input "4561"
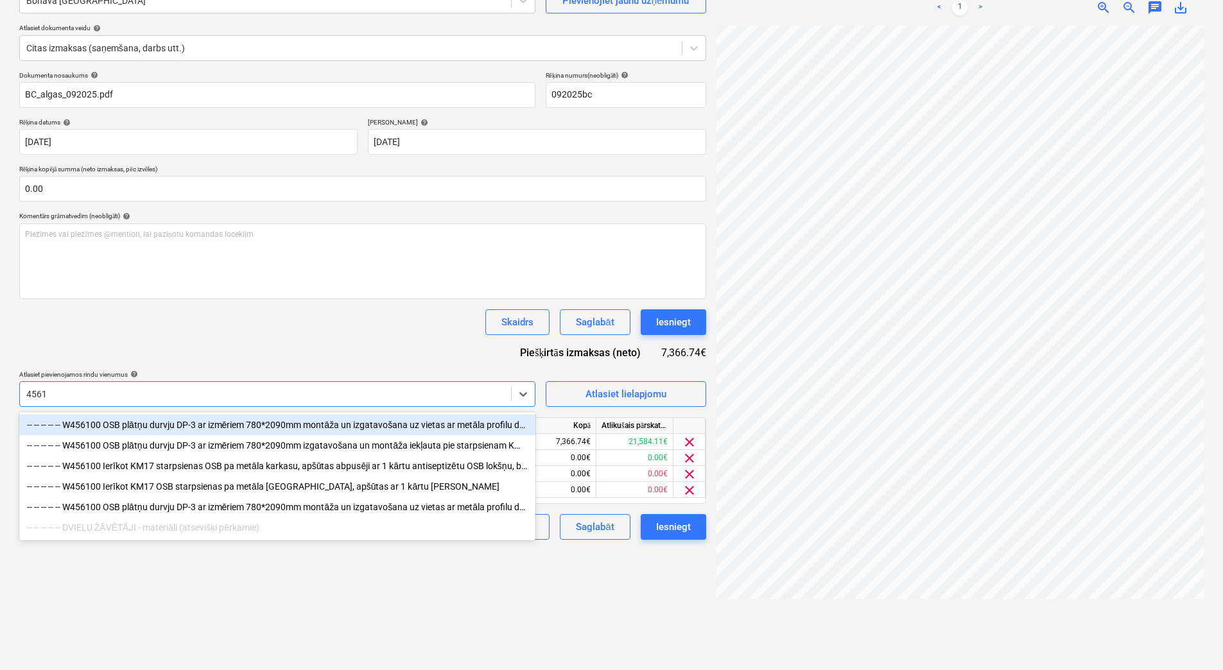
click at [333, 426] on div "-- -- -- -- -- W456100 OSB plātņu durvju DP-3 ar izmēriem 780*2090mm montāža un…" at bounding box center [277, 425] width 516 height 21
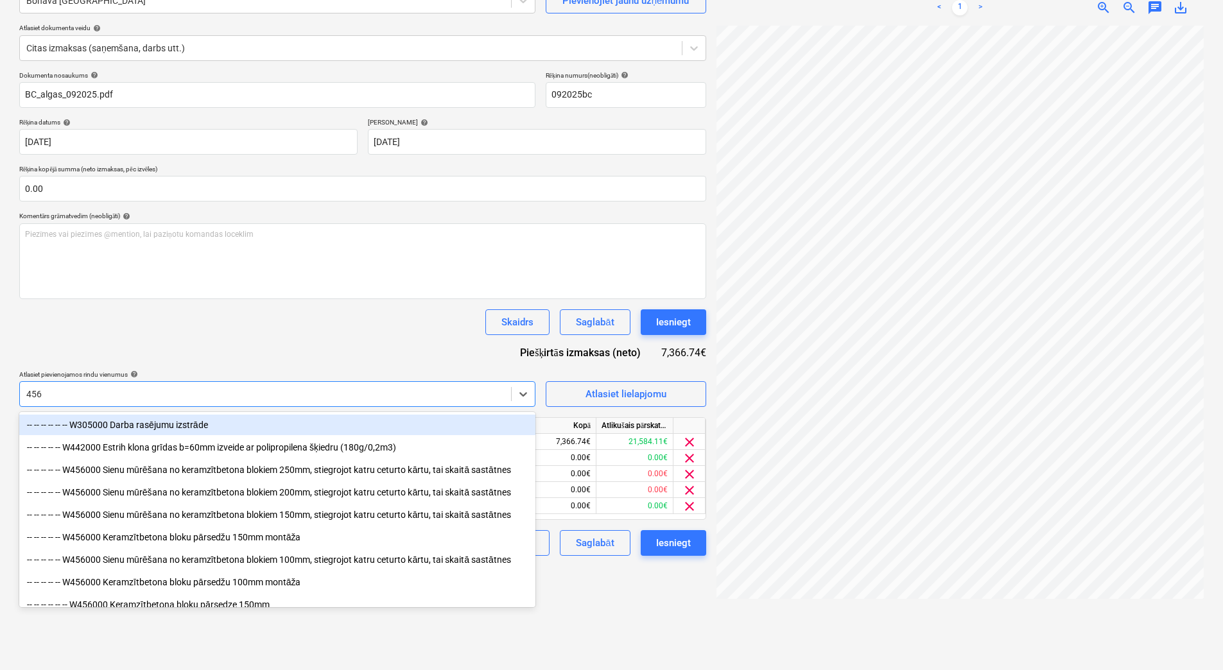
type input "4561"
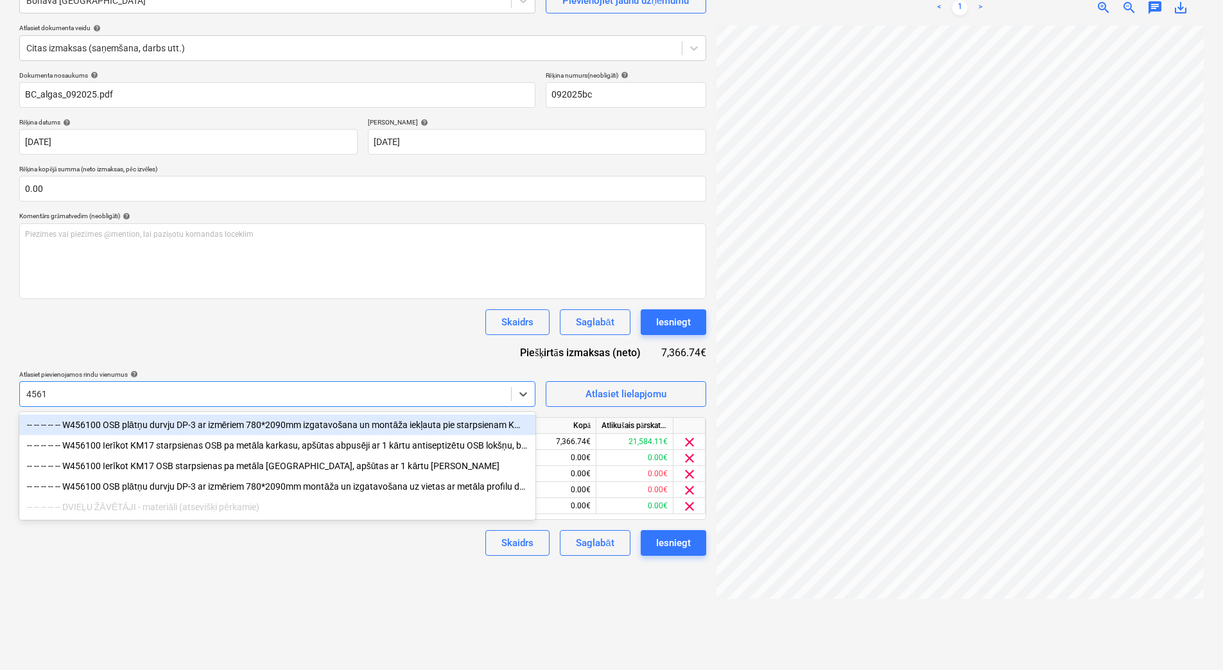
click at [333, 424] on div "-- -- -- -- -- W456100 OSB plātņu durvju DP-3 ar izmēriem 780*2090mm izgatavoša…" at bounding box center [277, 425] width 516 height 21
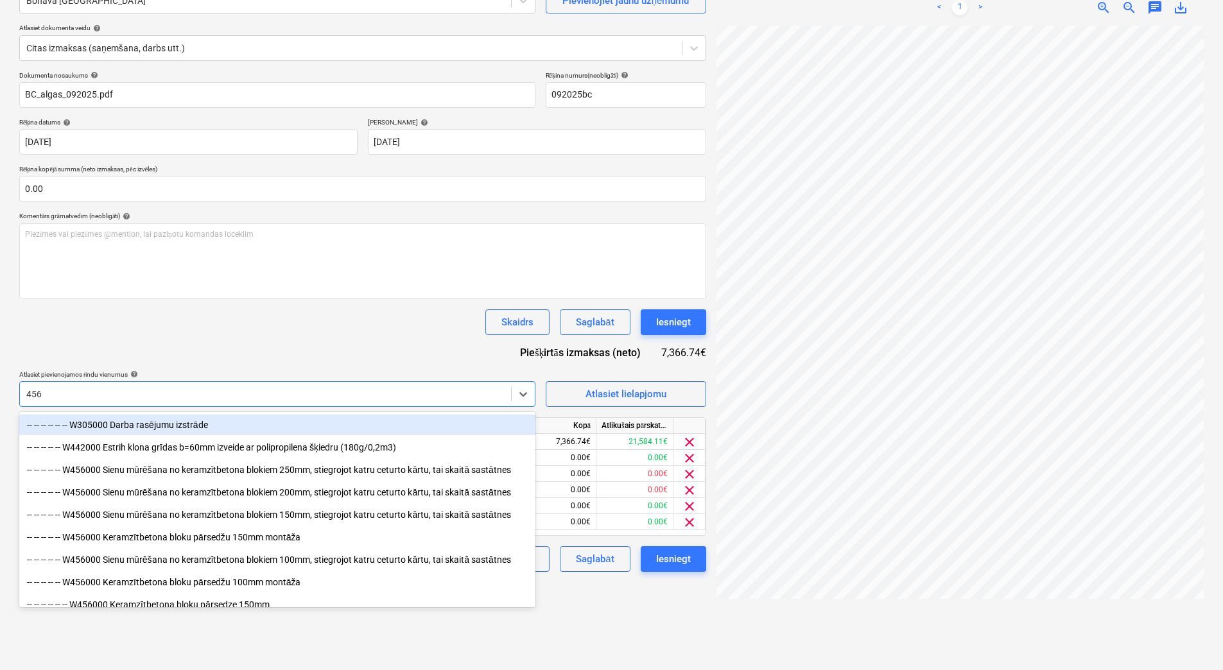
type input "4561"
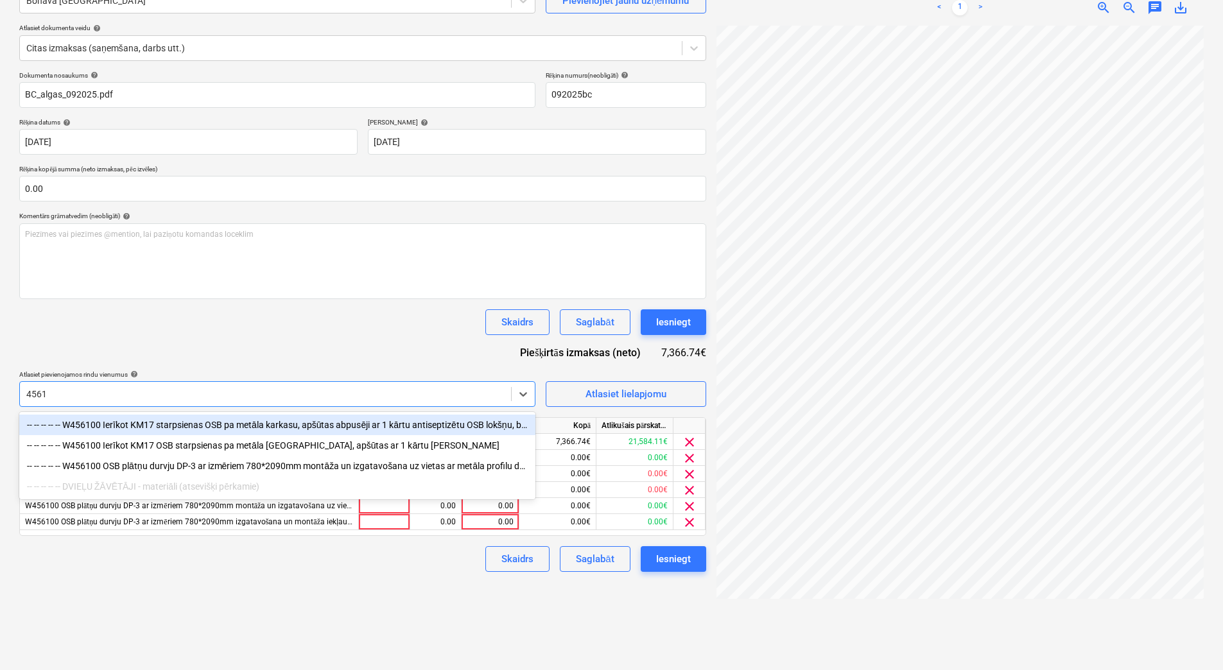
click at [333, 424] on div "-- -- -- -- -- W456100 Ierīkot KM17 starpsienas OSB pa metāla karkasu, apšūtas …" at bounding box center [277, 425] width 516 height 21
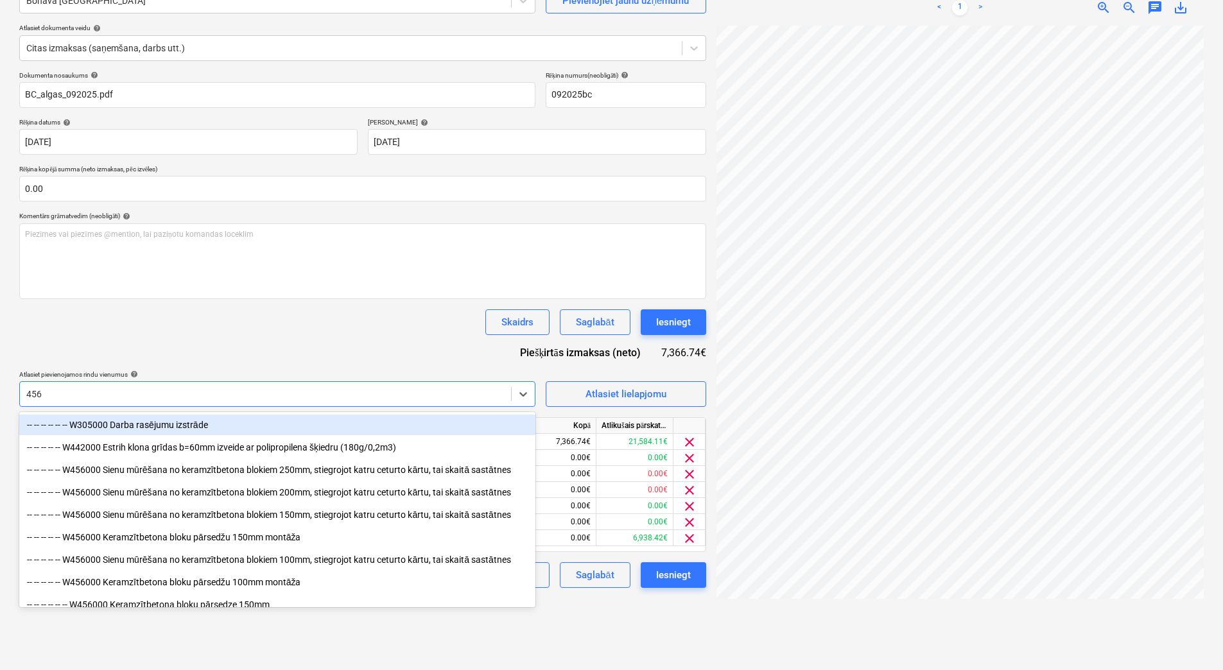
type input "4561"
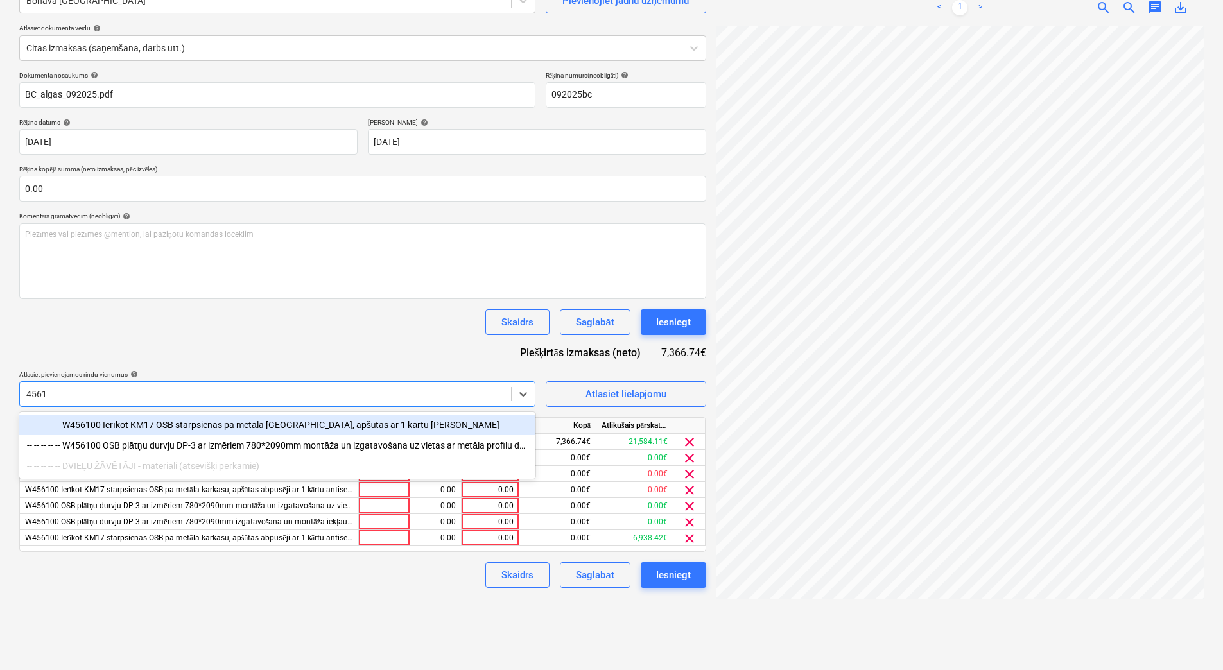
click at [333, 424] on div "-- -- -- -- -- W456100 Ierīkot KM17 OSB starpsienas pa metāla [GEOGRAPHIC_DATA]…" at bounding box center [277, 425] width 516 height 21
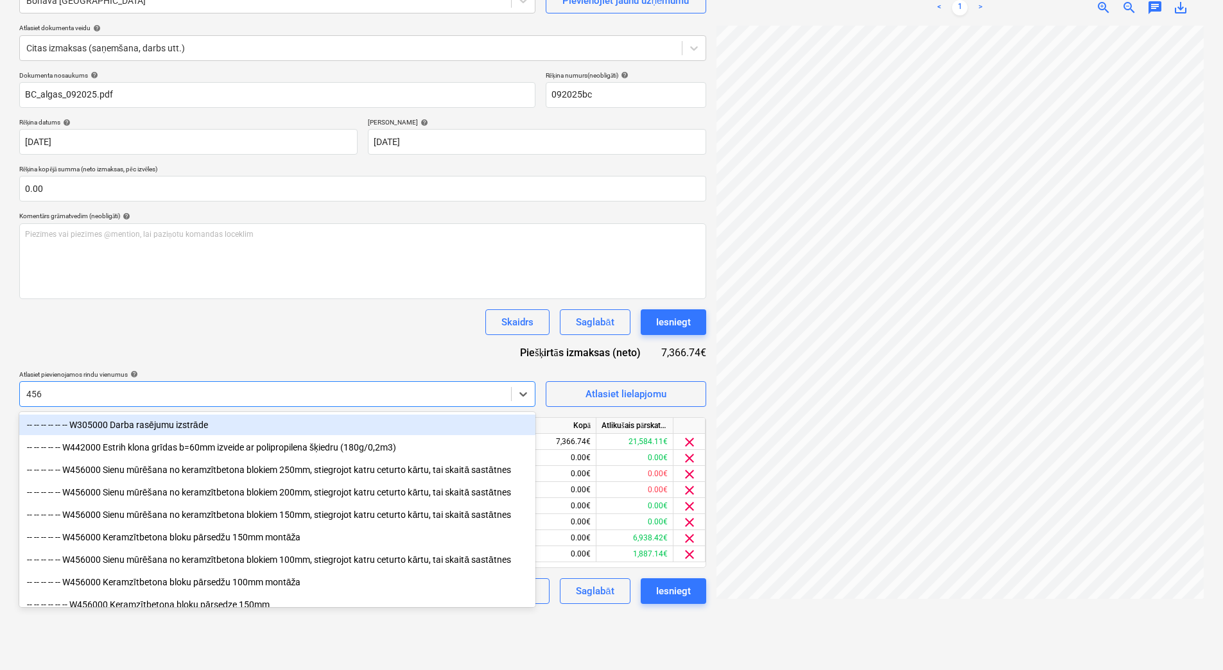
type input "4561"
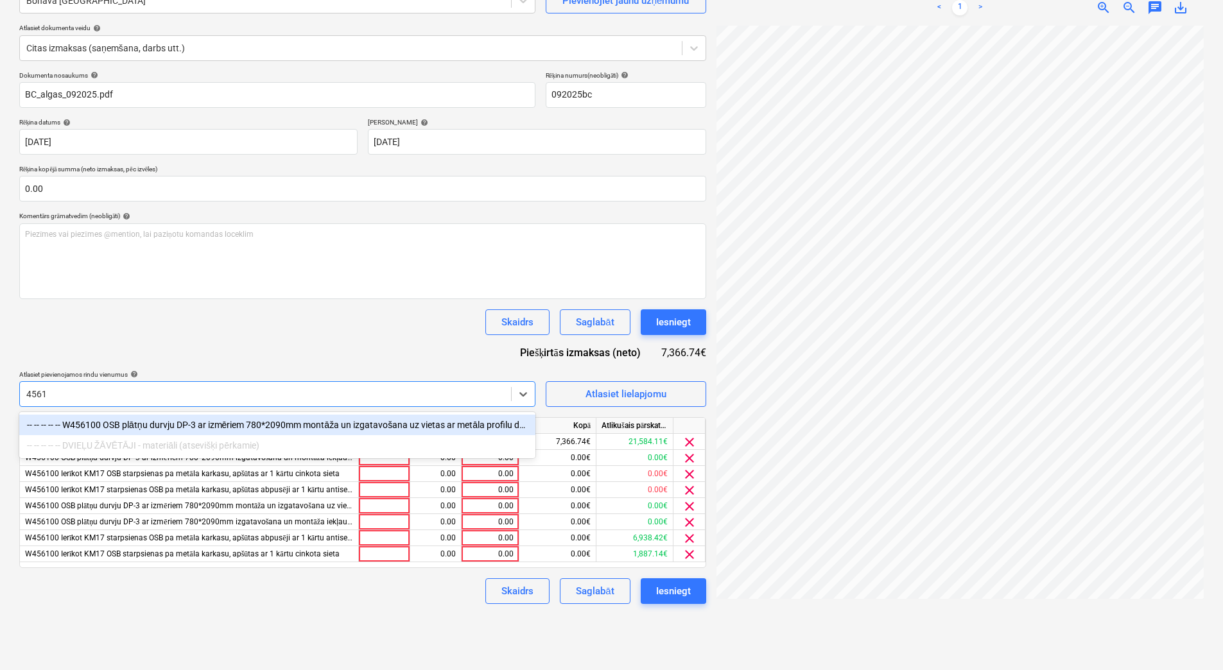
click at [333, 424] on div "-- -- -- -- -- W456100 OSB plātņu durvju DP-3 ar izmēriem 780*2090mm montāža un…" at bounding box center [277, 425] width 516 height 21
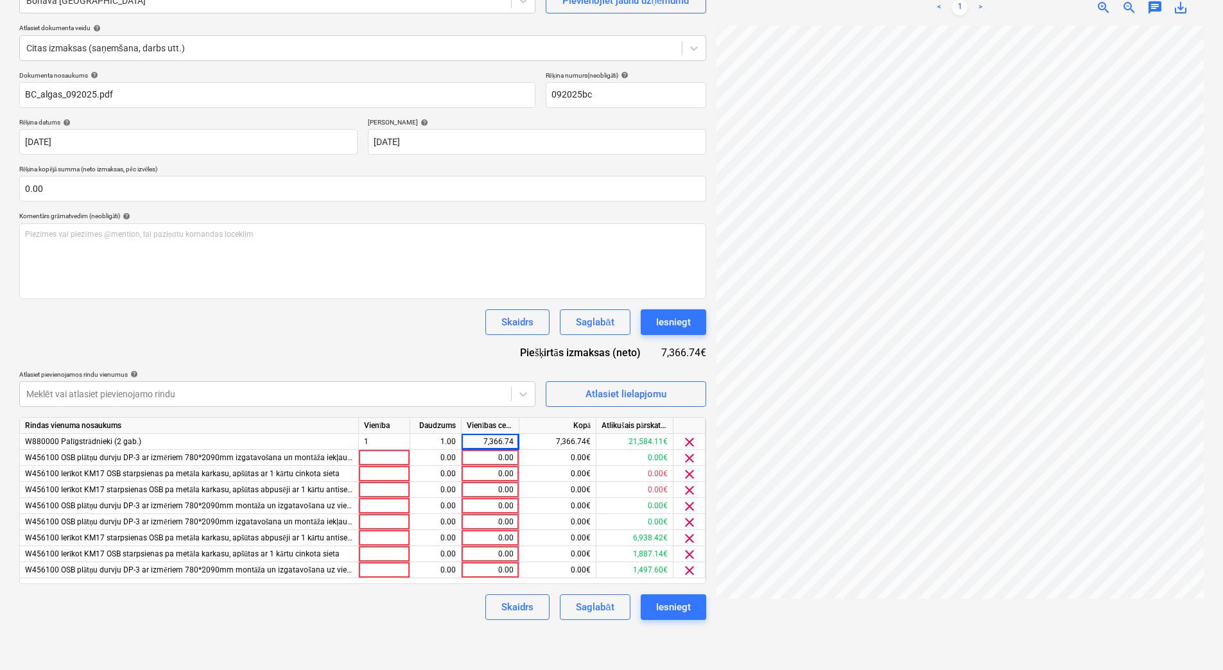
click at [333, 338] on div "Dokumenta nosaukums help BC_algas_092025.pdf Rēķina numurs (neobligāti) help 09…" at bounding box center [362, 345] width 687 height 549
click at [685, 461] on span "clear" at bounding box center [689, 458] width 15 height 15
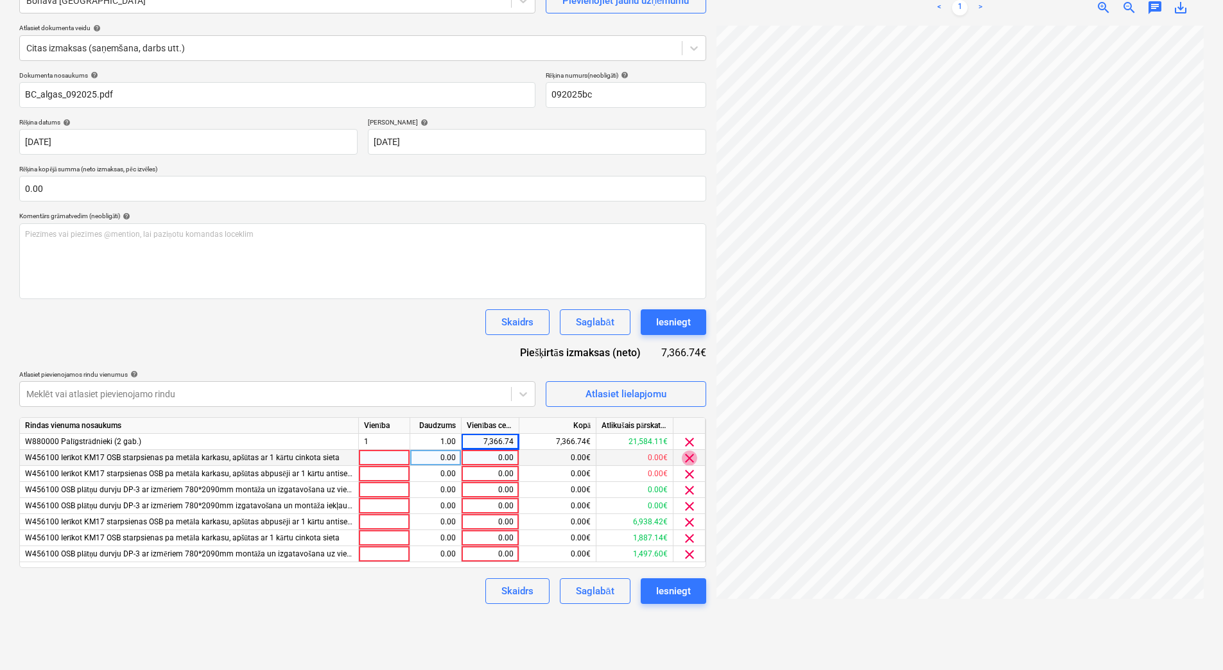
click at [685, 461] on span "clear" at bounding box center [689, 458] width 15 height 15
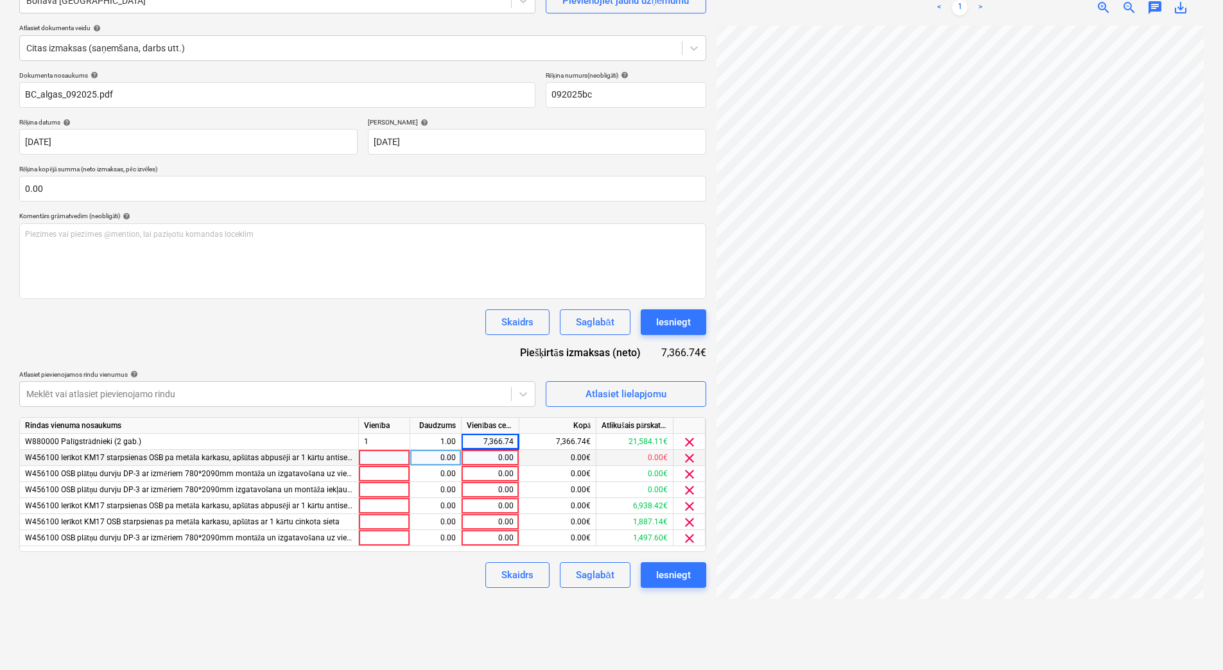
click at [685, 461] on span "clear" at bounding box center [689, 458] width 15 height 15
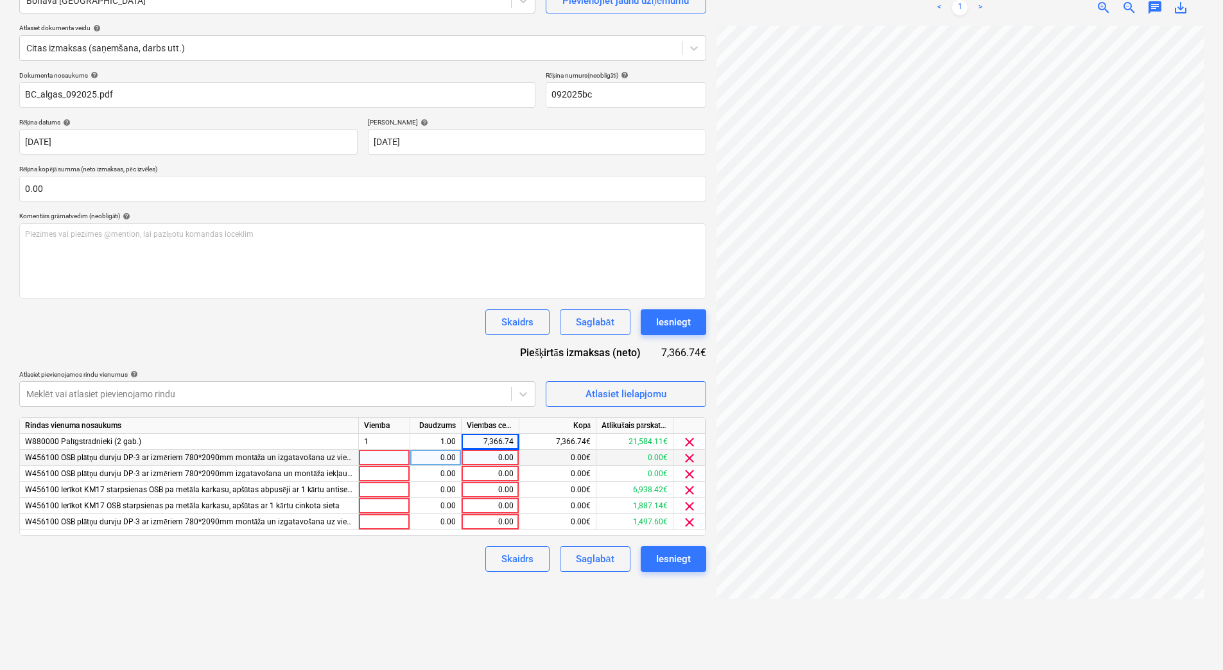
click at [685, 461] on span "clear" at bounding box center [689, 458] width 15 height 15
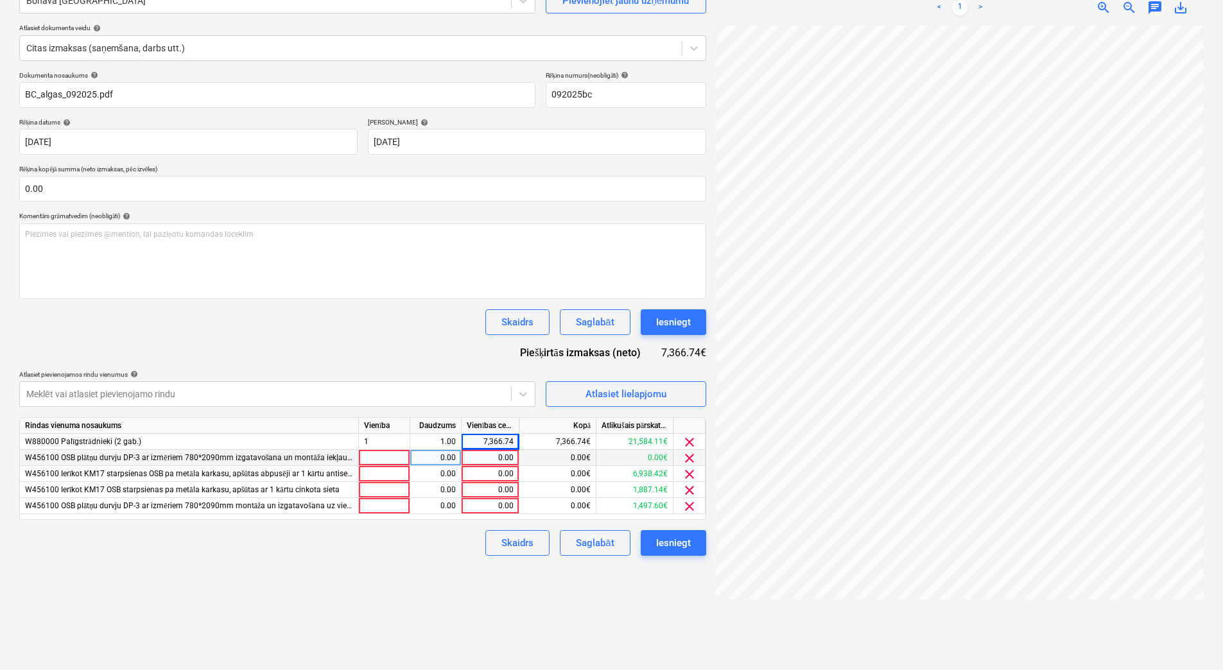
click at [685, 461] on span "clear" at bounding box center [689, 458] width 15 height 15
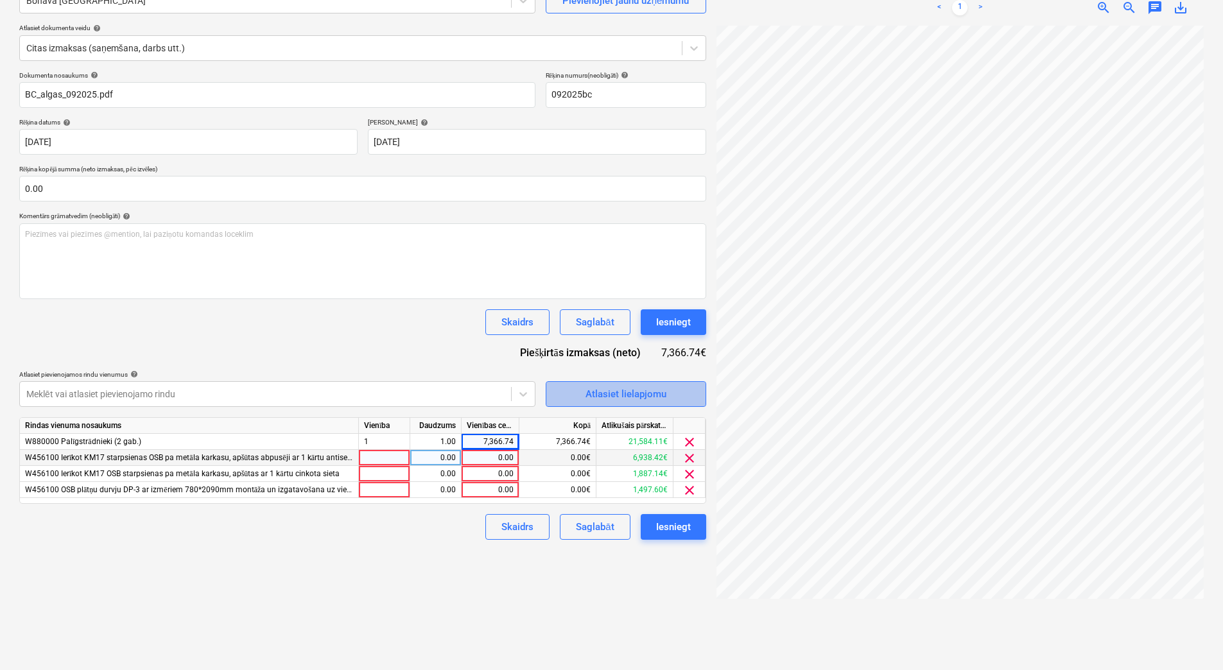
click at [573, 395] on span "Atlasiet lielapjomu" at bounding box center [626, 394] width 128 height 17
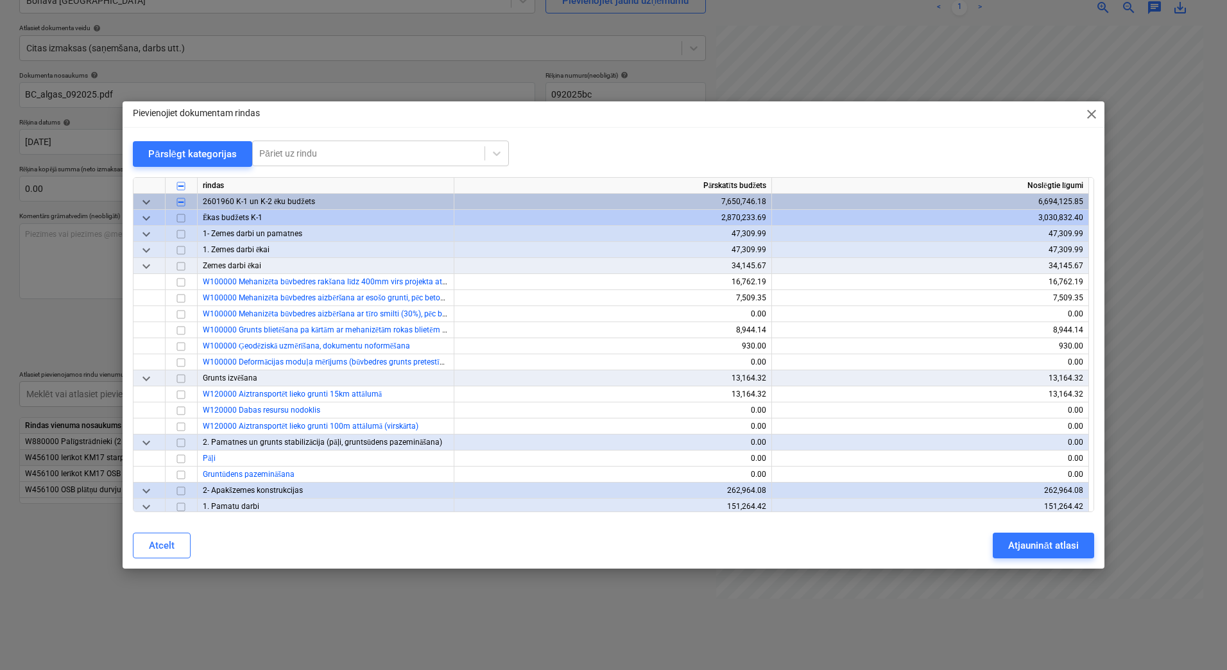
click at [194, 140] on div "Pievienojiet dokumentam rindas close Pārslēgt kategorijas Pāriet uz rindu rinda…" at bounding box center [614, 334] width 982 height 467
click at [196, 146] on div "Pārslēgt kategorijas" at bounding box center [192, 154] width 89 height 17
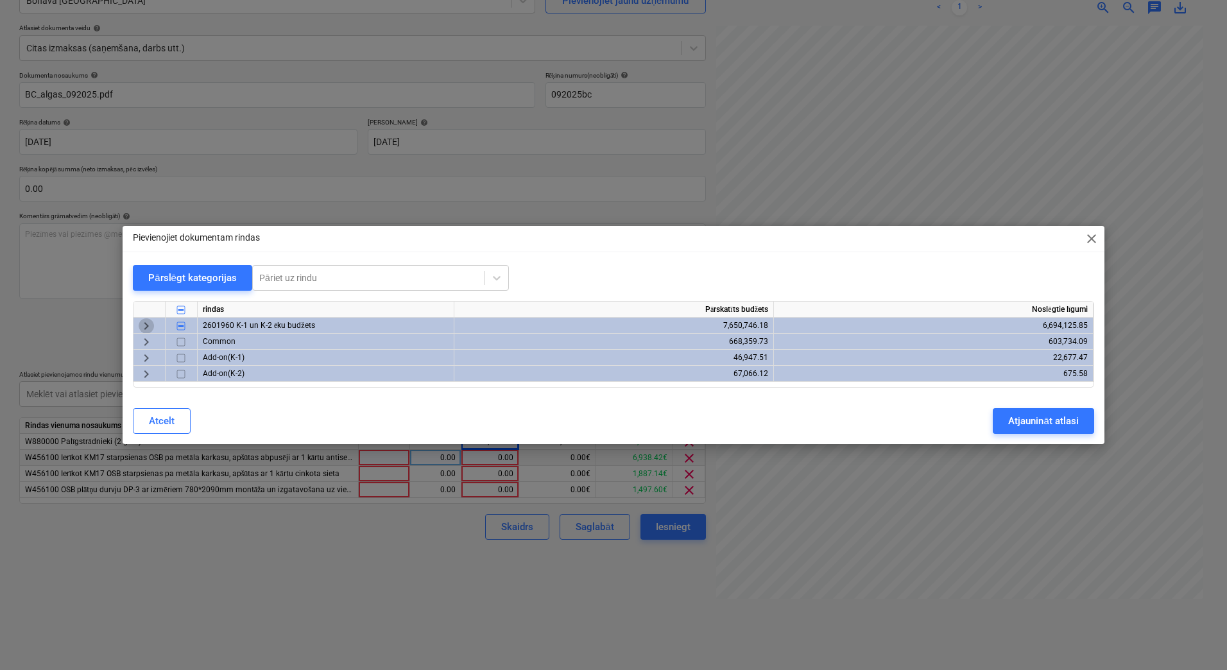
click at [146, 329] on span "keyboard_arrow_right" at bounding box center [146, 325] width 15 height 15
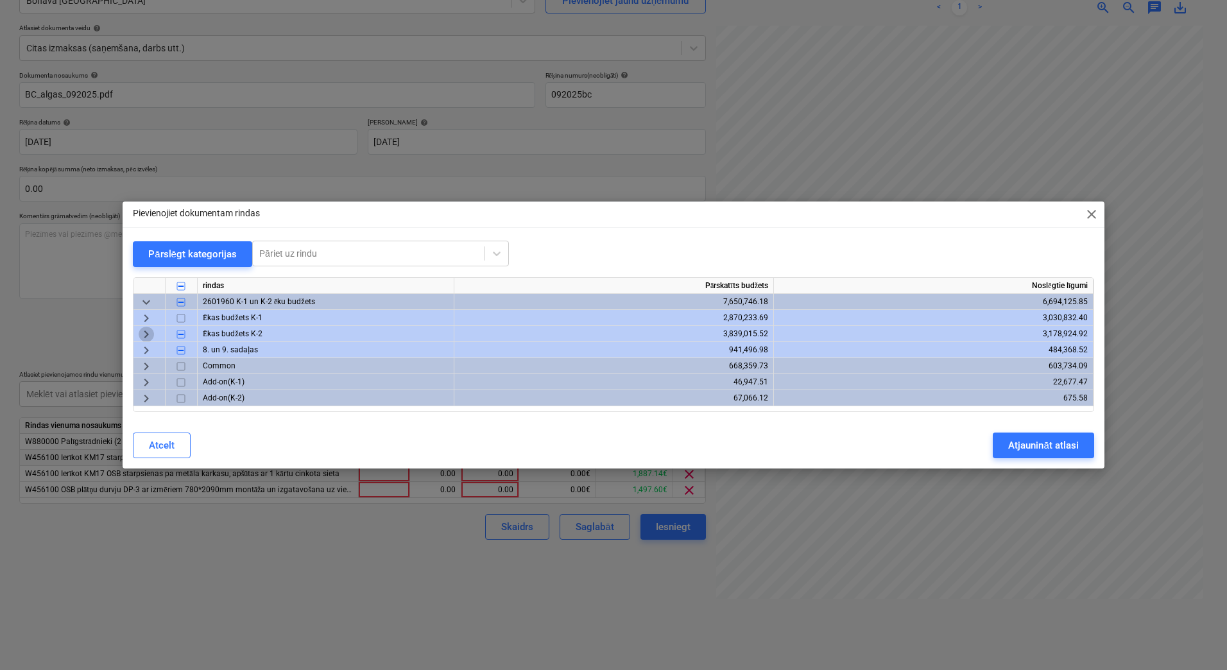
click at [144, 334] on span "keyboard_arrow_right" at bounding box center [146, 334] width 15 height 15
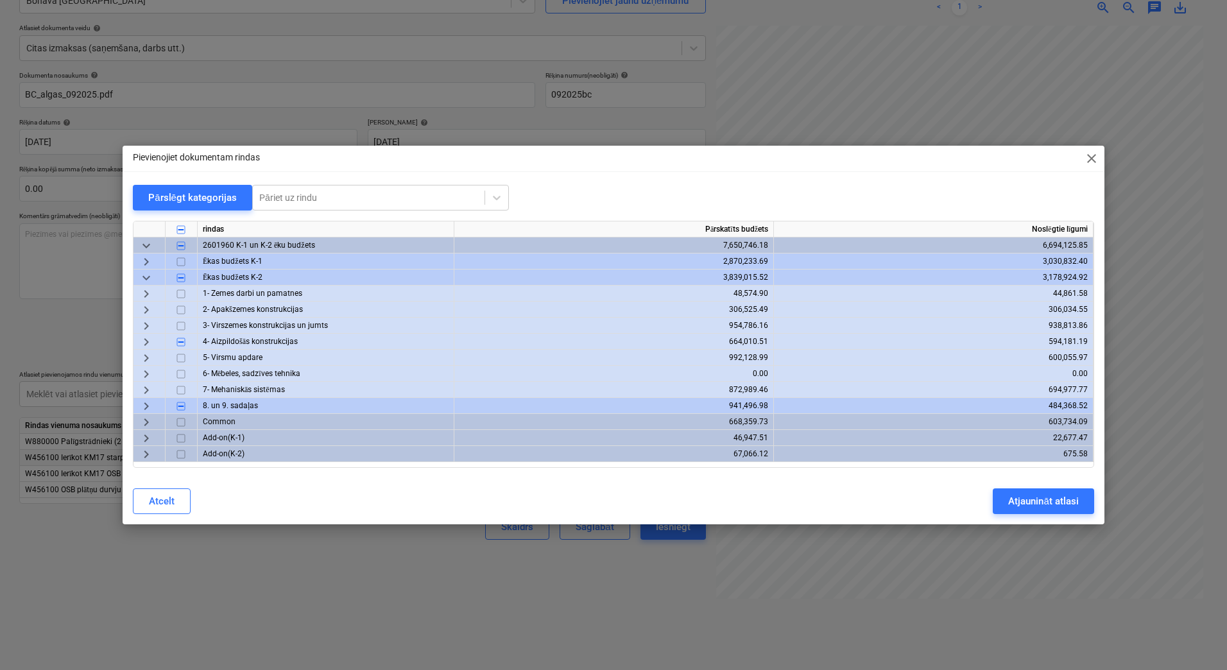
click at [144, 334] on span "keyboard_arrow_right" at bounding box center [146, 341] width 15 height 15
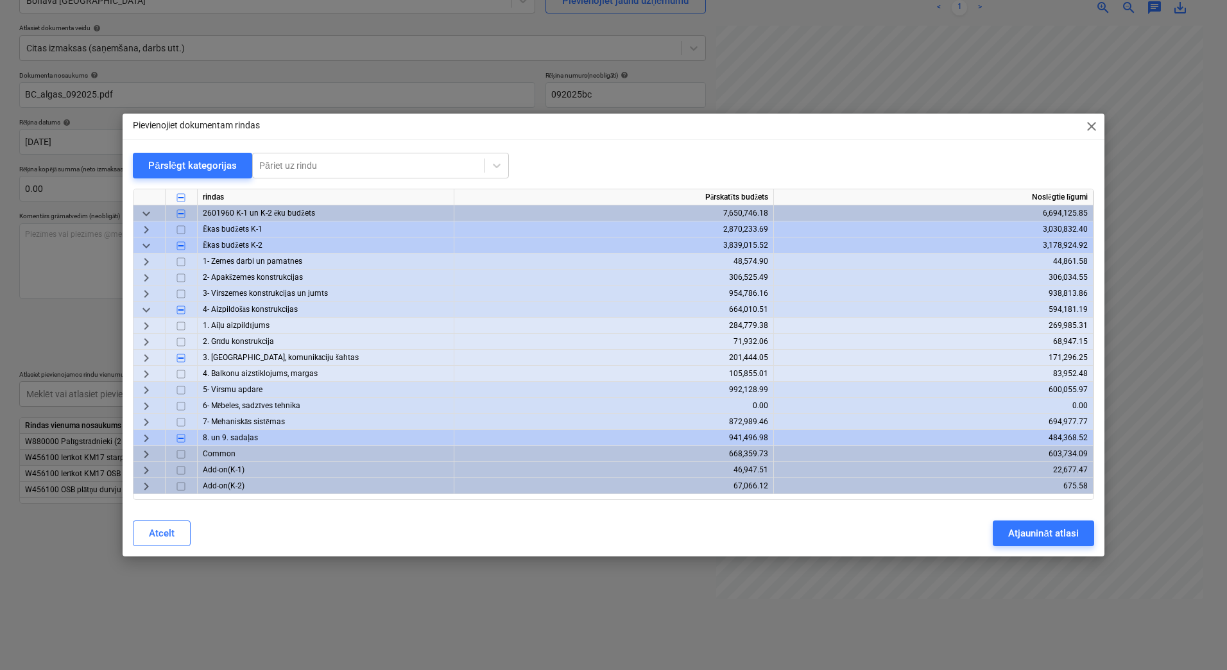
click at [142, 357] on span "keyboard_arrow_right" at bounding box center [146, 357] width 15 height 15
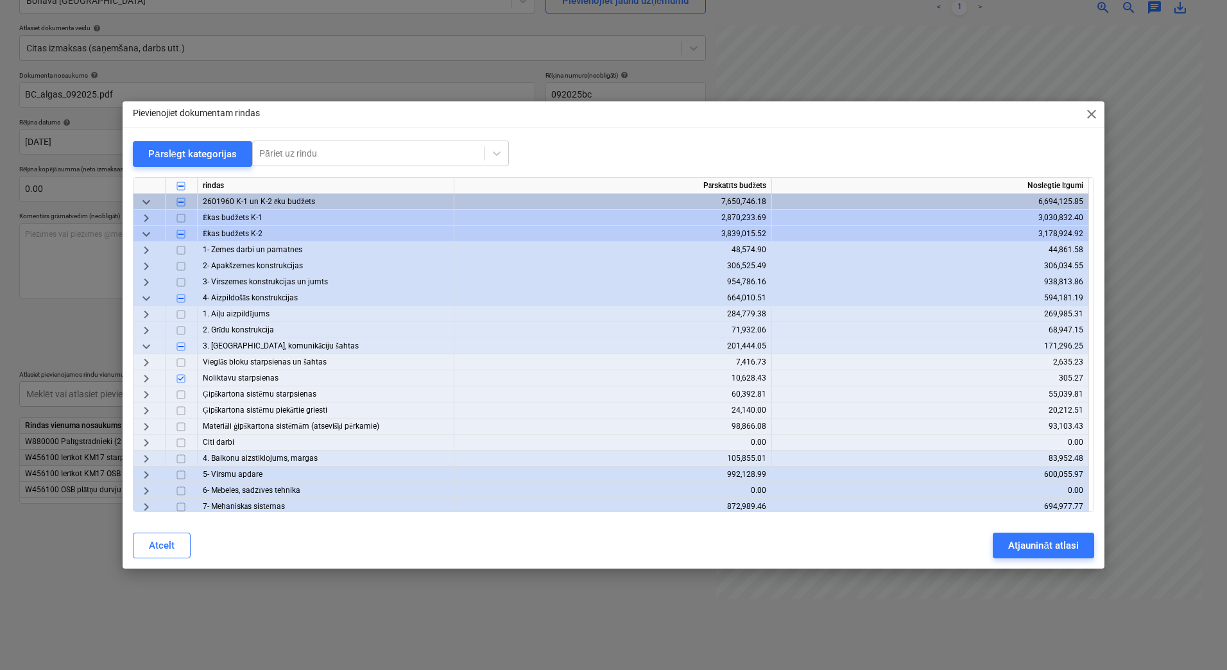
click at [148, 375] on span "keyboard_arrow_right" at bounding box center [146, 378] width 15 height 15
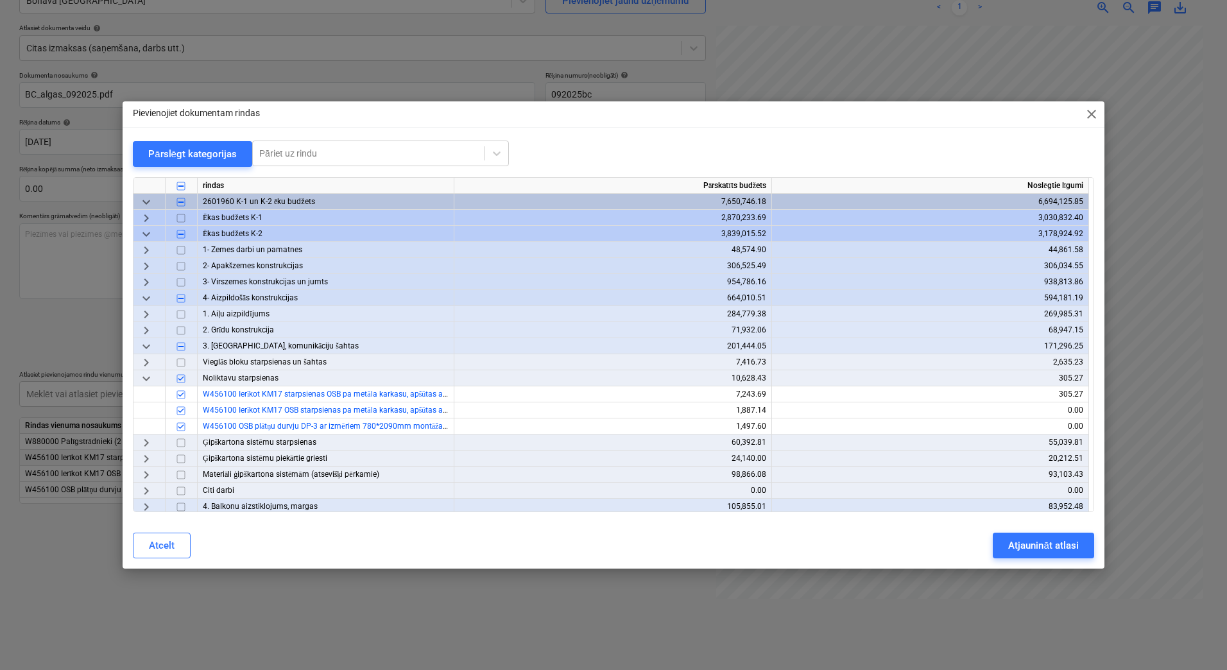
click at [1014, 604] on div "Pievienojiet dokumentam rindas close Pārslēgt kategorijas Pāriet uz rindu rinda…" at bounding box center [613, 335] width 1227 height 670
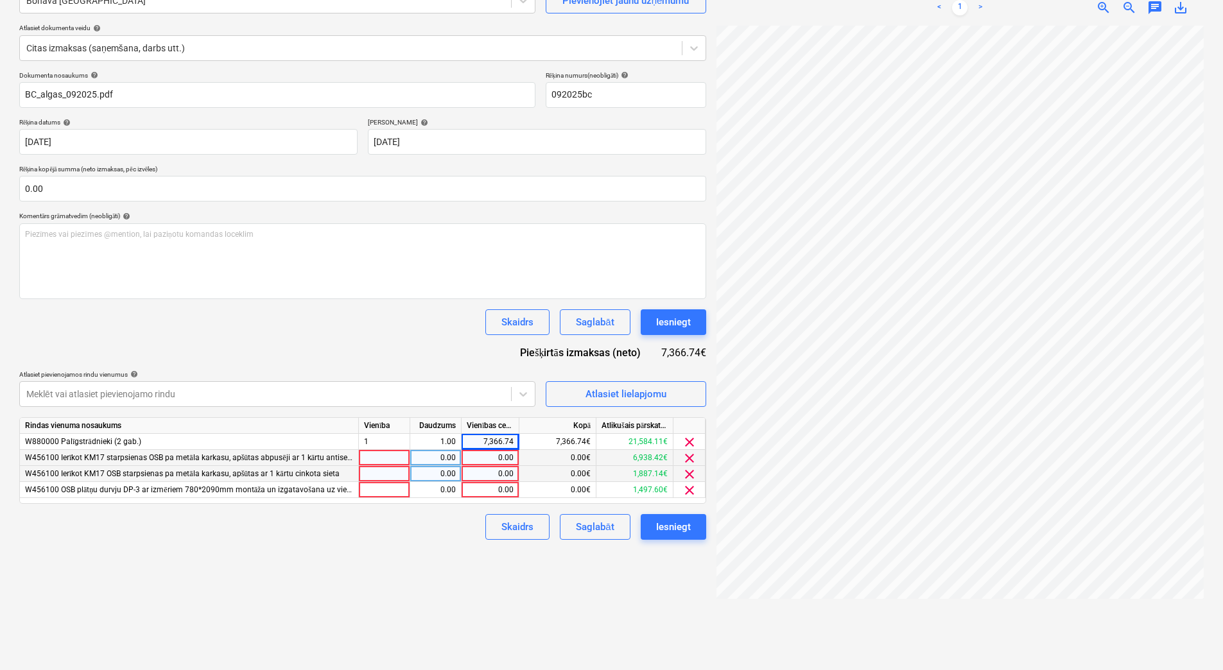
click at [691, 472] on span "clear" at bounding box center [689, 474] width 15 height 15
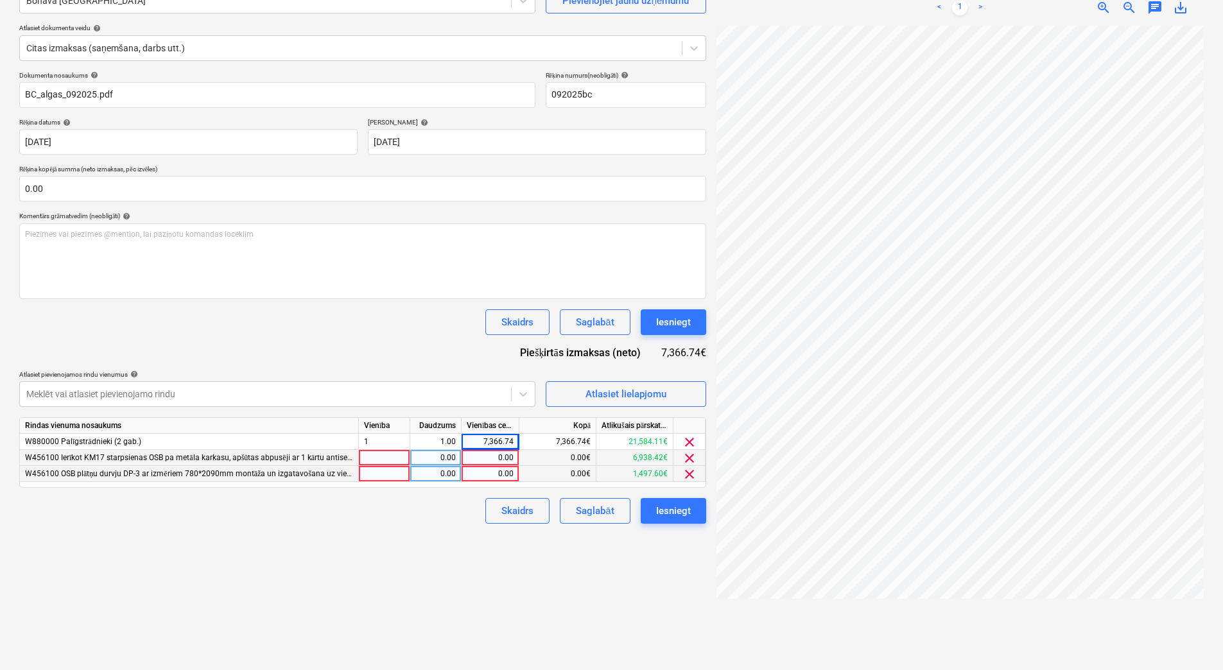
click at [399, 462] on div at bounding box center [384, 458] width 51 height 16
type input "1"
click at [427, 460] on div "0.00" at bounding box center [435, 458] width 40 height 16
click at [513, 458] on div "0.00" at bounding box center [490, 458] width 47 height 16
type input "6394.05"
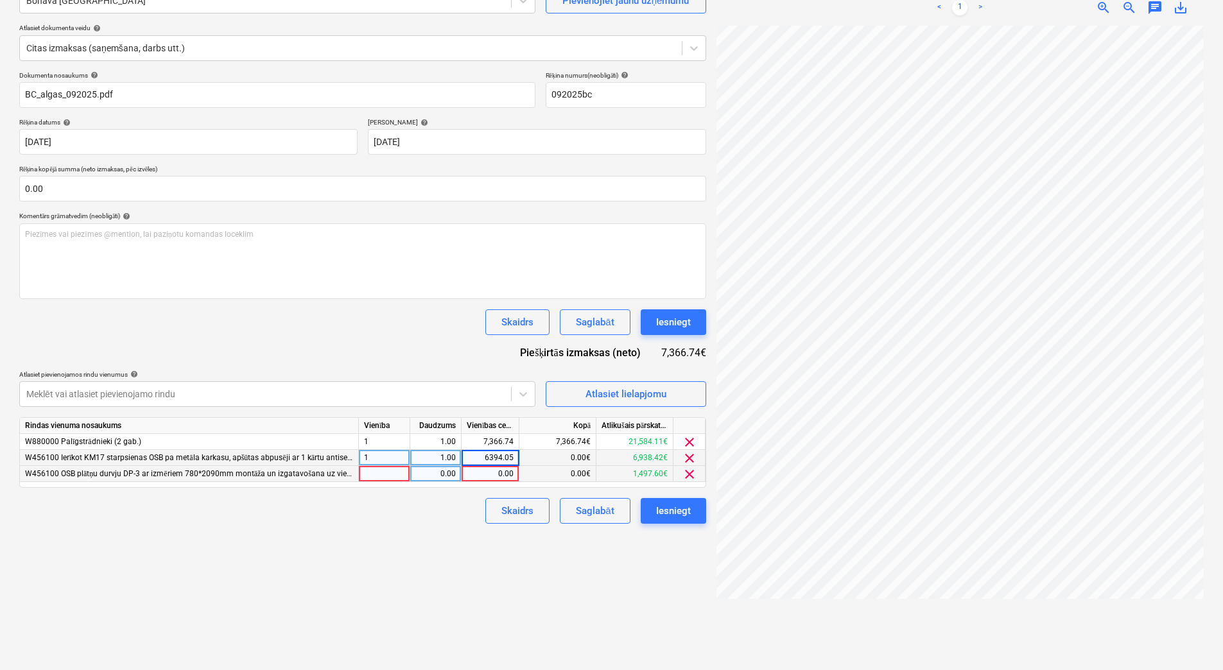
click at [426, 538] on div "Izveidot jaunu dokumentu Izvēlieties uzņēmumu Bonava Latvija Pievienojiet jaunu…" at bounding box center [362, 300] width 697 height 729
click at [690, 474] on span "clear" at bounding box center [689, 474] width 15 height 15
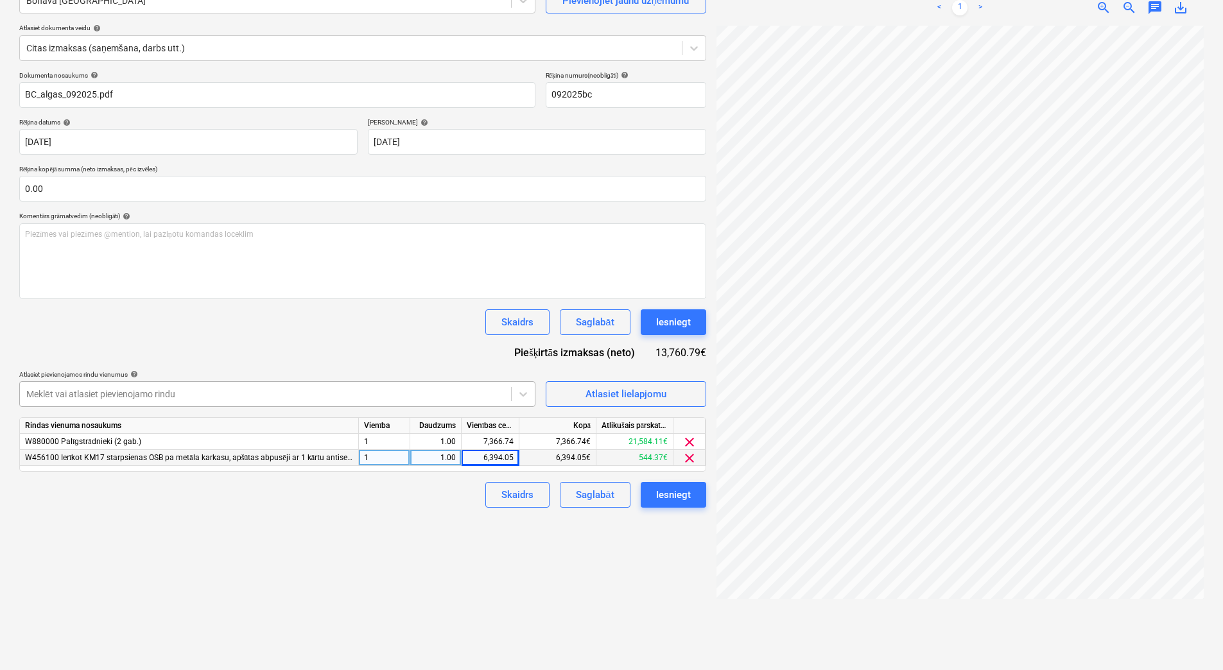
click at [440, 388] on div at bounding box center [265, 394] width 478 height 13
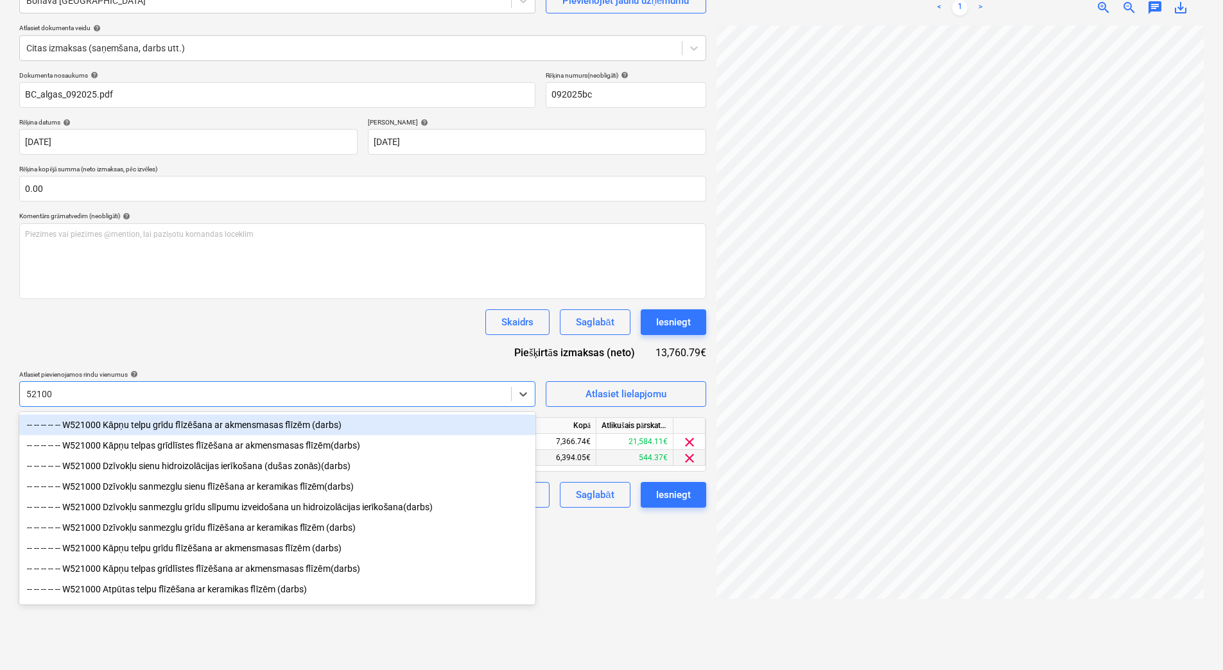
type input "521000"
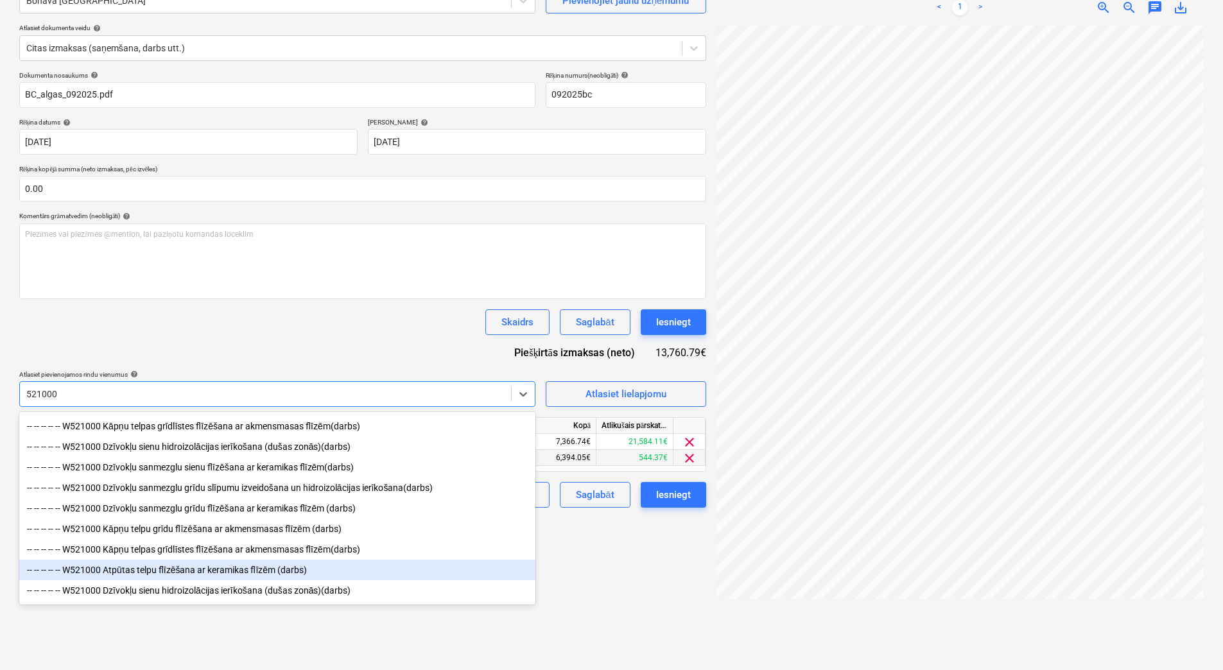
scroll to position [0, 0]
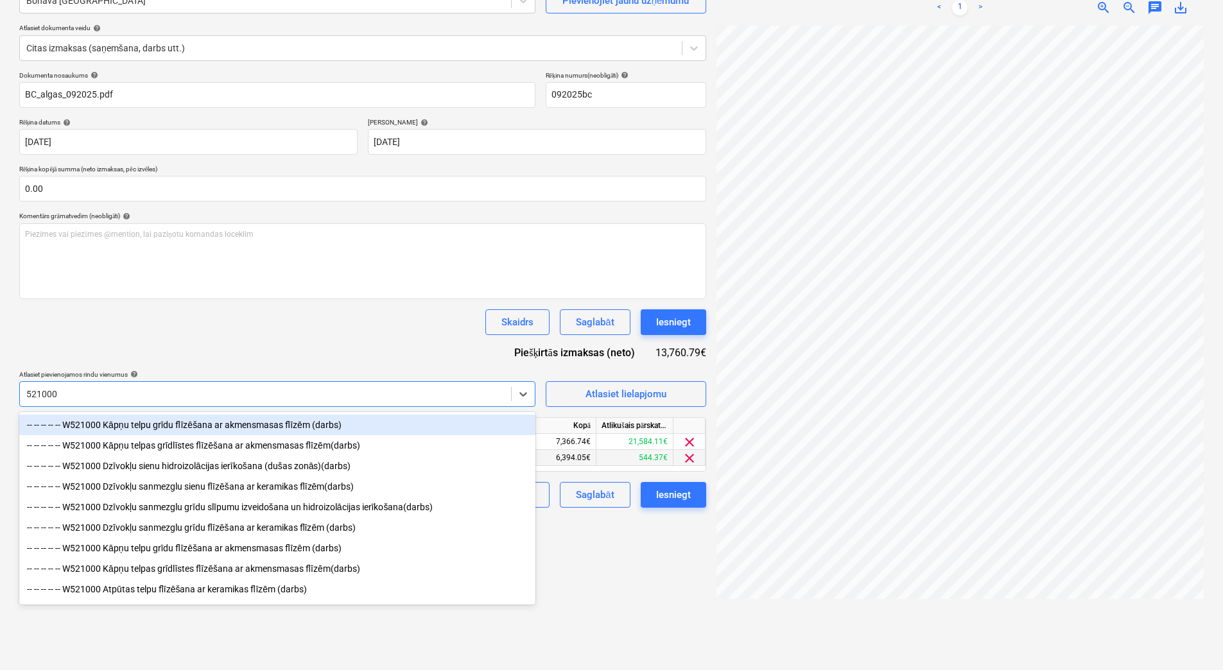
click at [367, 423] on div "-- -- -- -- -- W521000 Kāpņu telpu grīdu flīzēšana ar akmensmasas flīzēm (darbs)" at bounding box center [277, 425] width 516 height 21
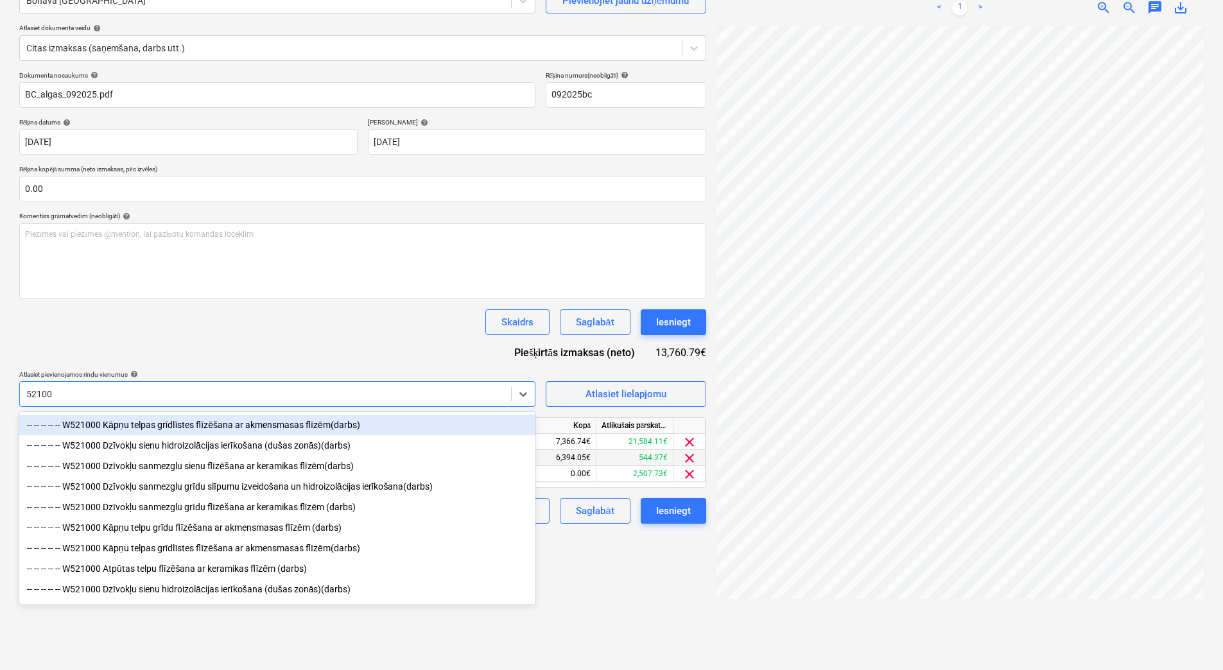
type input "521000"
click at [356, 425] on div "-- -- -- -- -- W521000 Kāpņu telpas grīdlīstes flīzēšana ar akmensmasas flīzēm(…" at bounding box center [277, 425] width 516 height 21
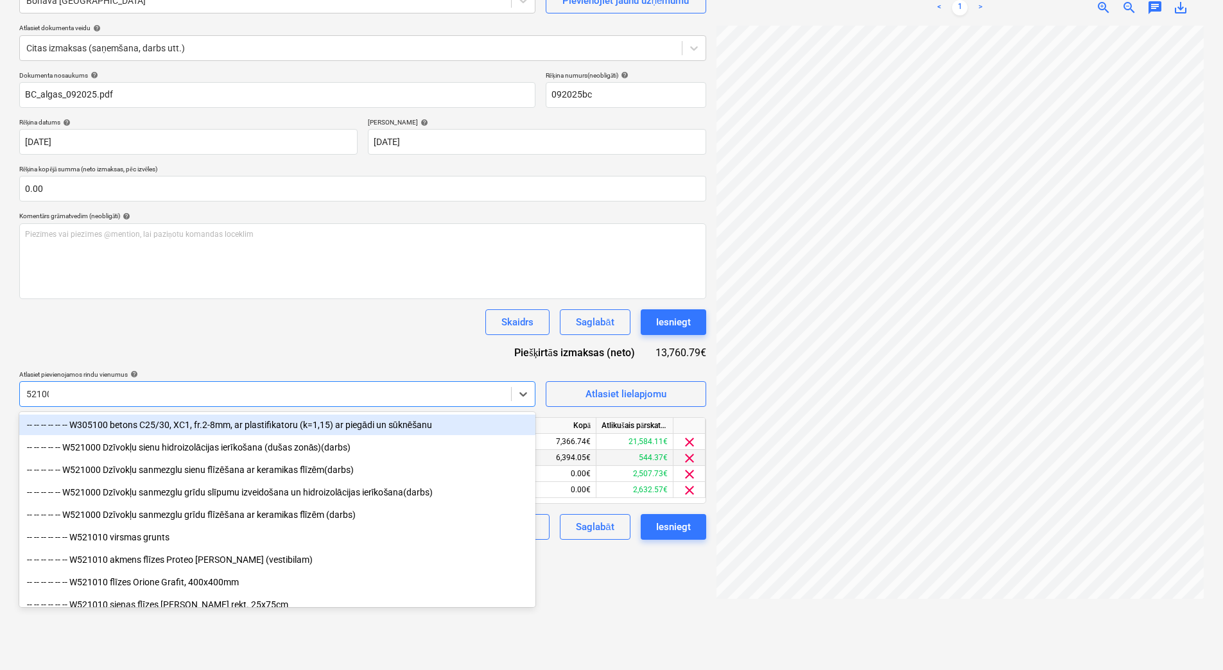
type input "521000"
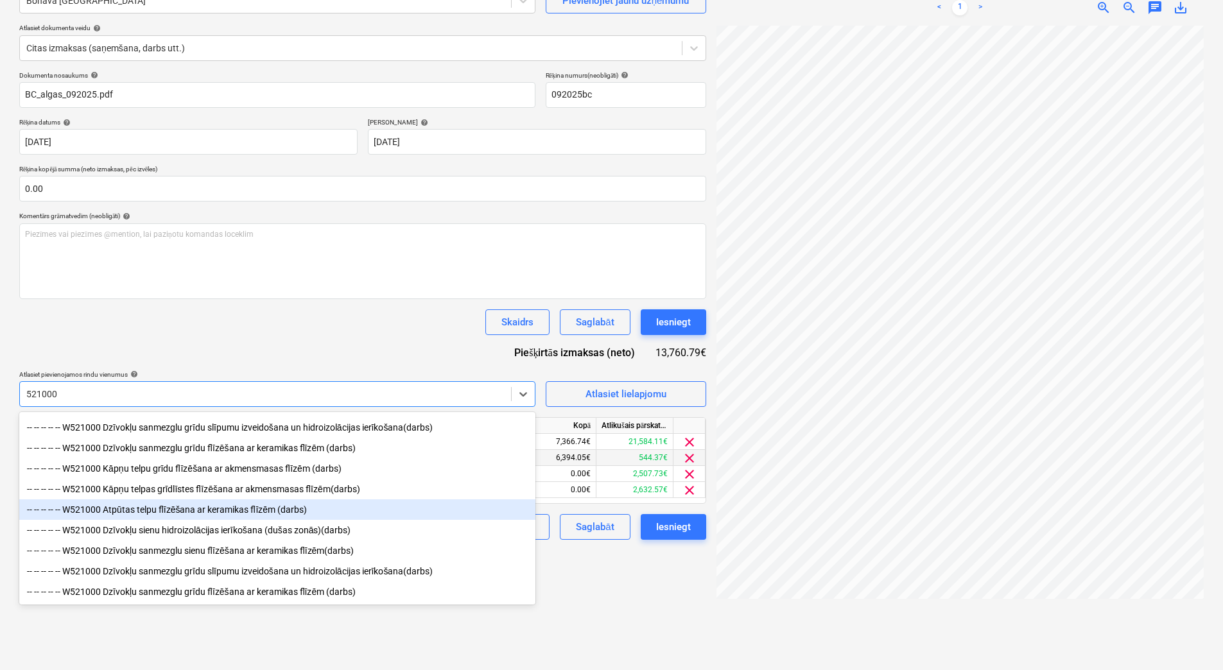
scroll to position [46, 0]
click at [271, 507] on div "-- -- -- -- -- W521000 Atpūtas telpu flīzēšana ar keramikas flīzēm (darbs)" at bounding box center [277, 509] width 516 height 21
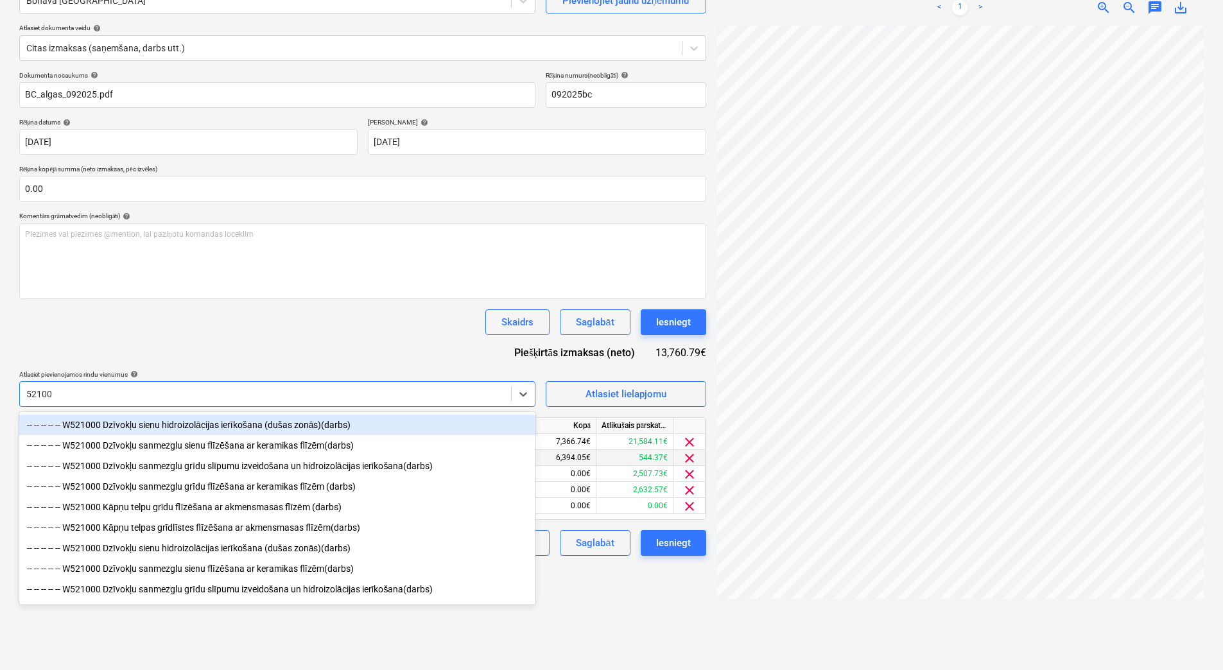
type input "521000"
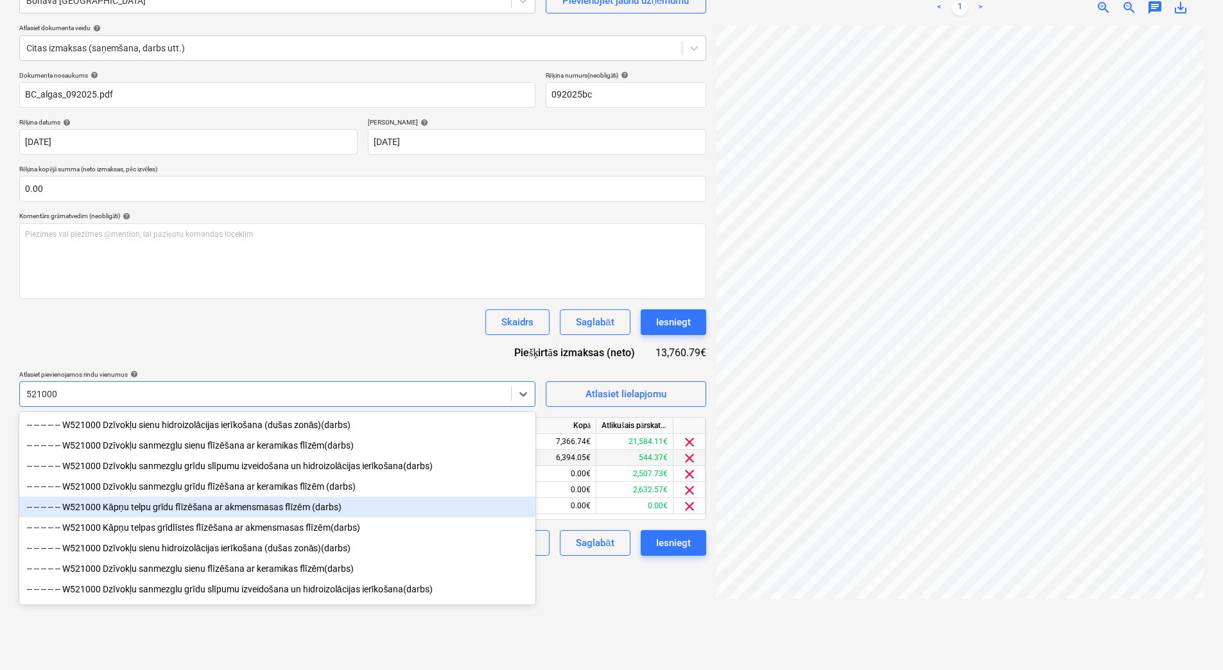
click at [293, 515] on div "-- -- -- -- -- W521000 Kāpņu telpu grīdu flīzēšana ar akmensmasas flīzēm (darbs)" at bounding box center [277, 507] width 516 height 21
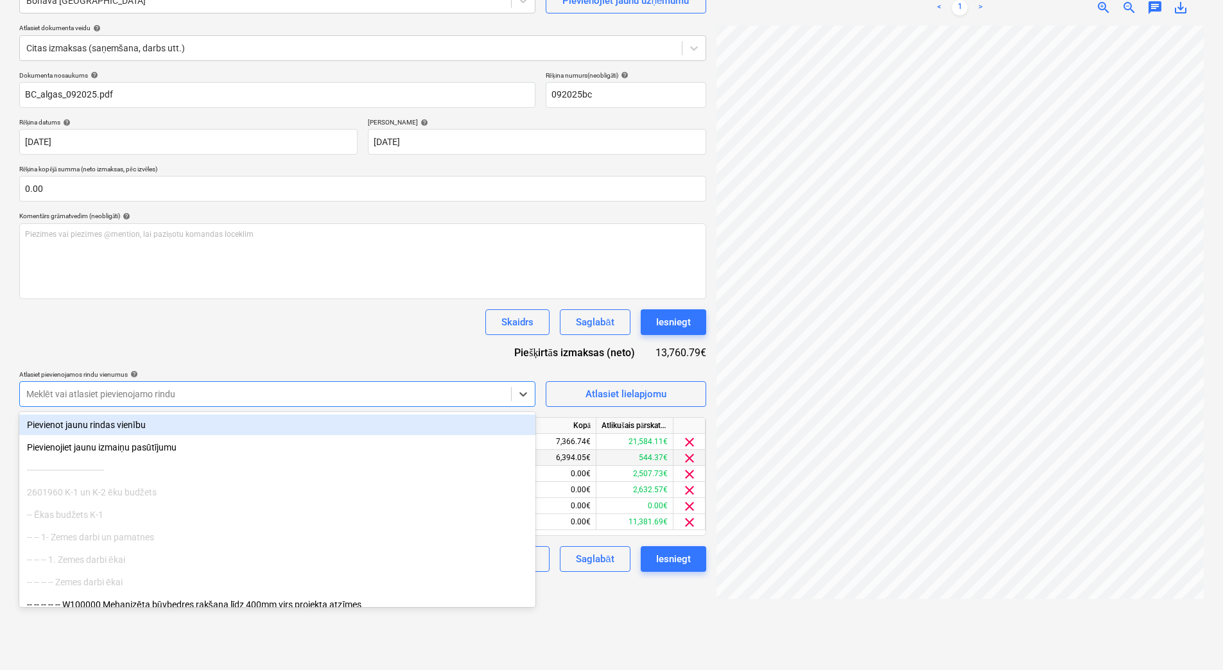
click at [316, 348] on div "Dokumenta nosaukums help BC_algas_092025.pdf Rēķina numurs (neobligāti) help 09…" at bounding box center [362, 321] width 687 height 501
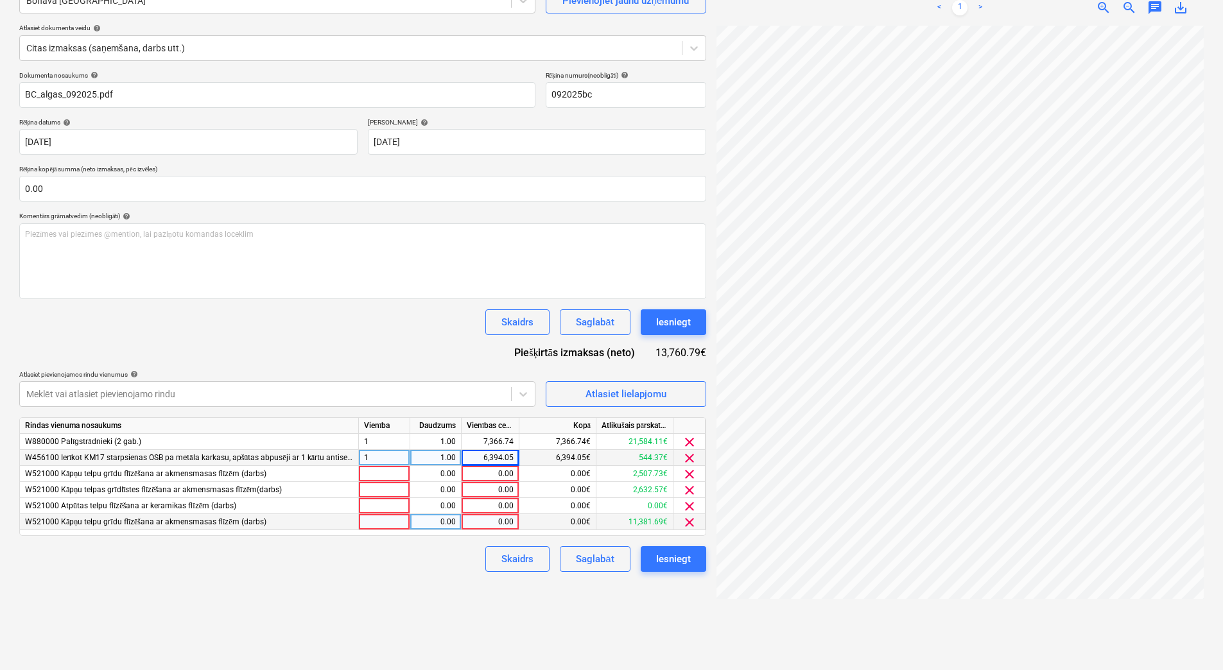
click at [394, 521] on div at bounding box center [384, 522] width 51 height 16
click at [400, 490] on div at bounding box center [384, 490] width 51 height 16
type input "1"
click at [429, 491] on div "0.00" at bounding box center [435, 490] width 40 height 16
click at [402, 520] on div at bounding box center [384, 522] width 51 height 16
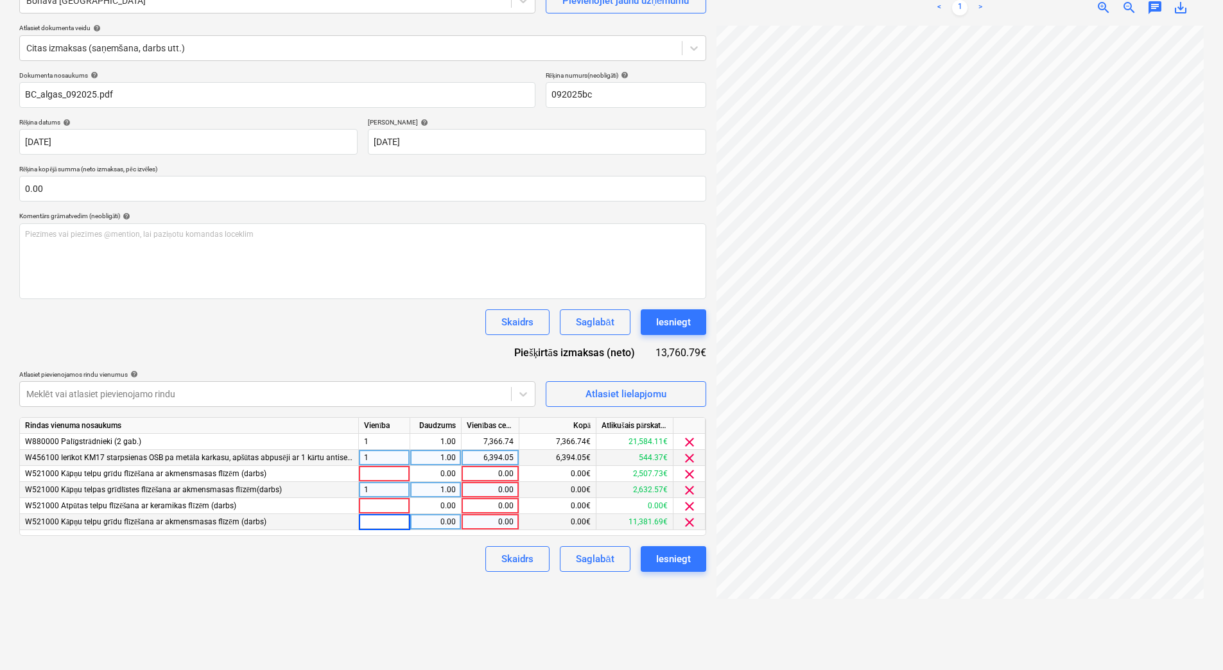
type input "1"
click at [428, 521] on div "0.00" at bounding box center [435, 522] width 40 height 16
click at [685, 472] on span "clear" at bounding box center [689, 474] width 15 height 15
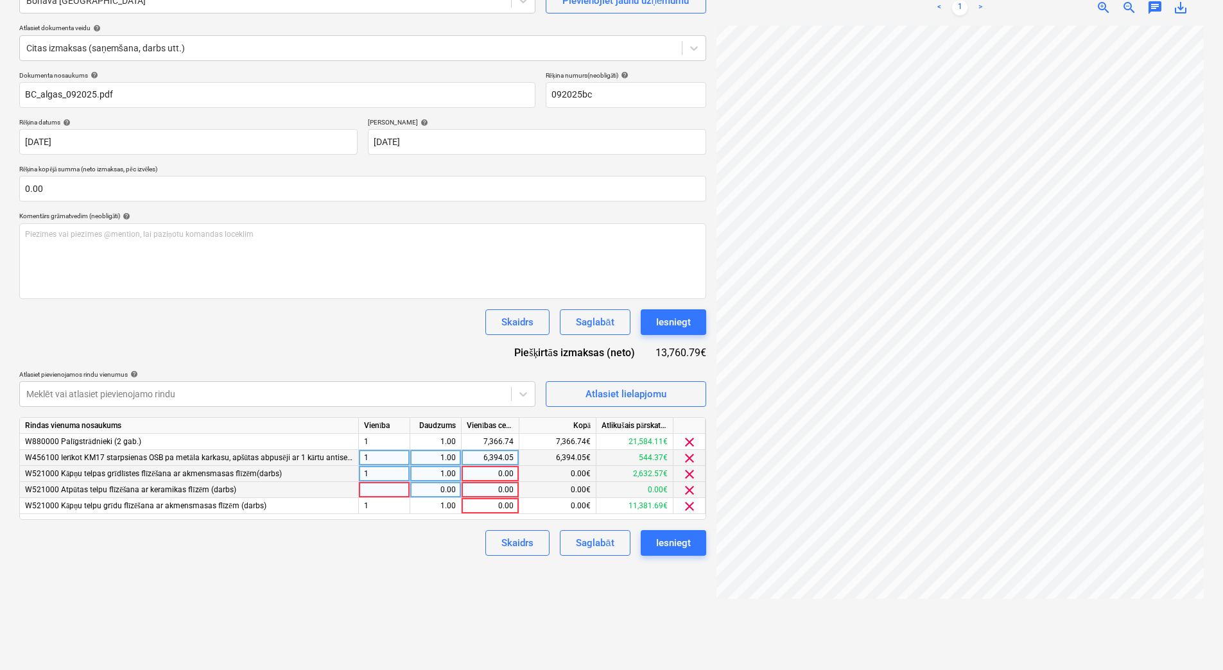
click at [692, 488] on span "clear" at bounding box center [689, 490] width 15 height 15
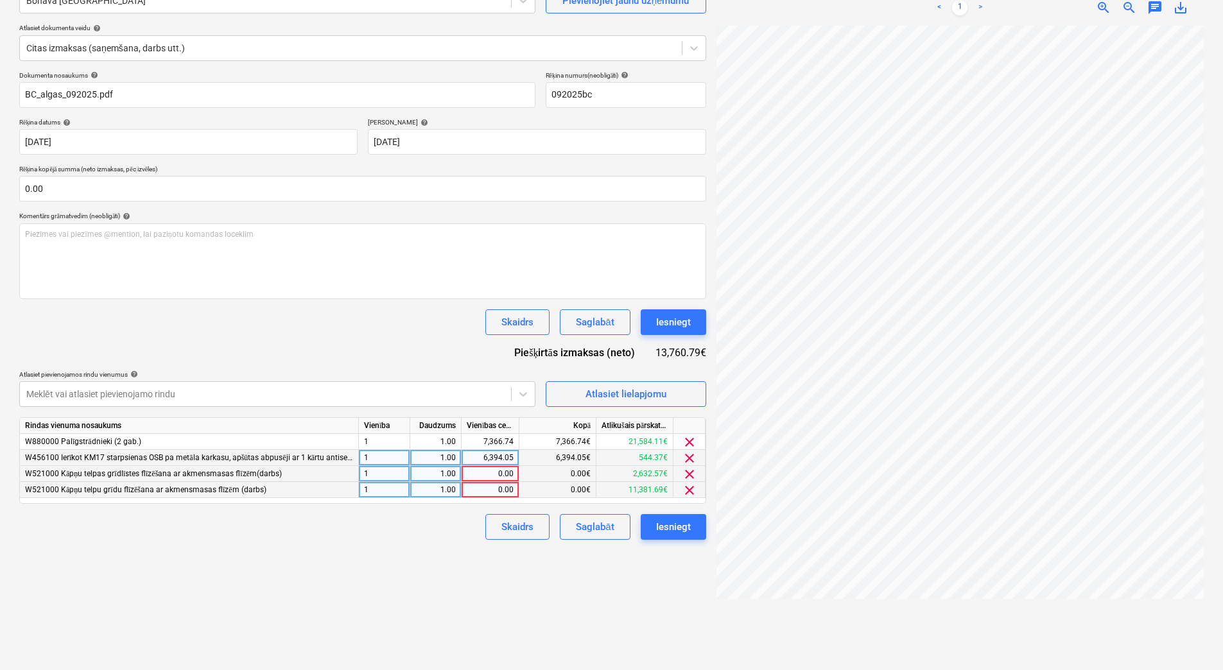
click at [497, 473] on div "0.00" at bounding box center [490, 474] width 47 height 16
type input "1632.57"
click at [437, 533] on div "Skaidrs Saglabāt Iesniegt" at bounding box center [362, 527] width 687 height 26
click at [502, 494] on div "0.00" at bounding box center [490, 490] width 47 height 16
click at [502, 494] on input at bounding box center [489, 489] width 57 height 15
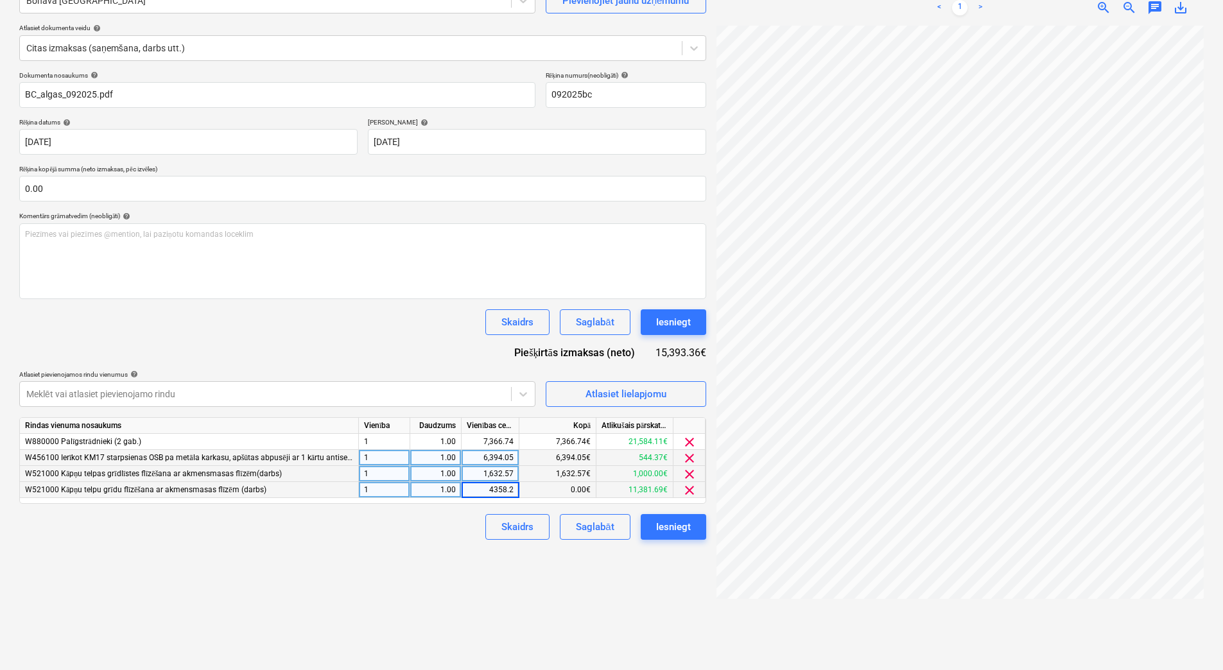
type input "4358.28"
click at [390, 564] on div "Izveidot jaunu dokumentu Izvēlieties uzņēmumu Bonava Latvija Pievienojiet jaunu…" at bounding box center [362, 300] width 697 height 729
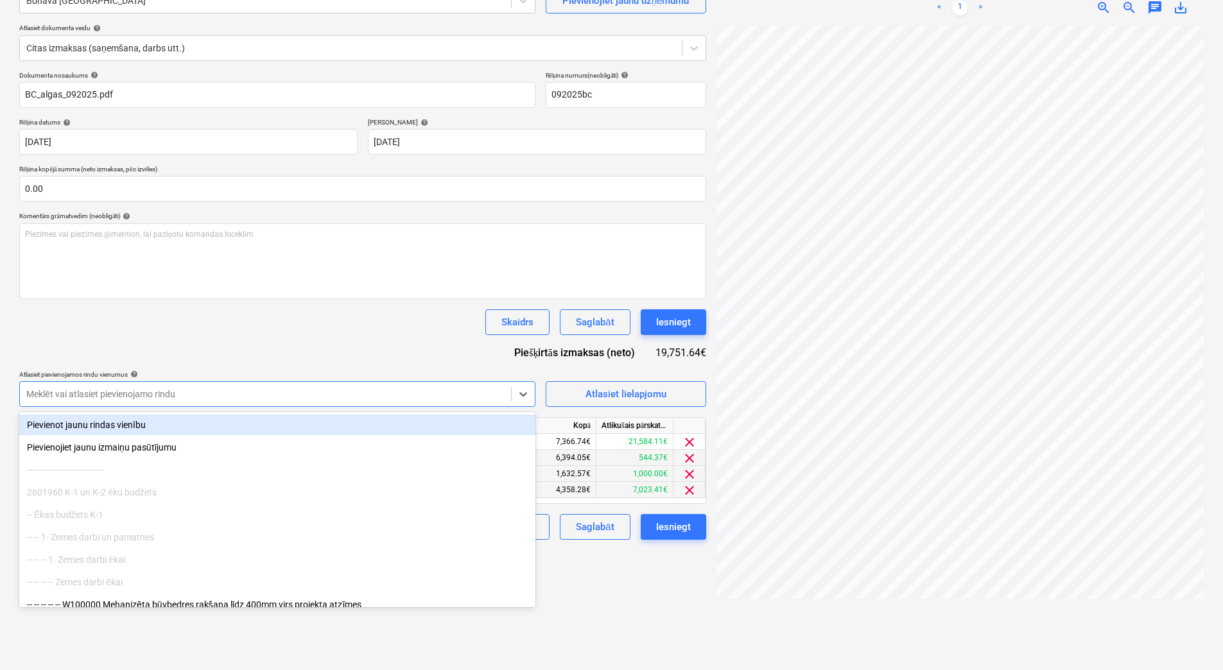
click at [260, 396] on div at bounding box center [265, 394] width 478 height 13
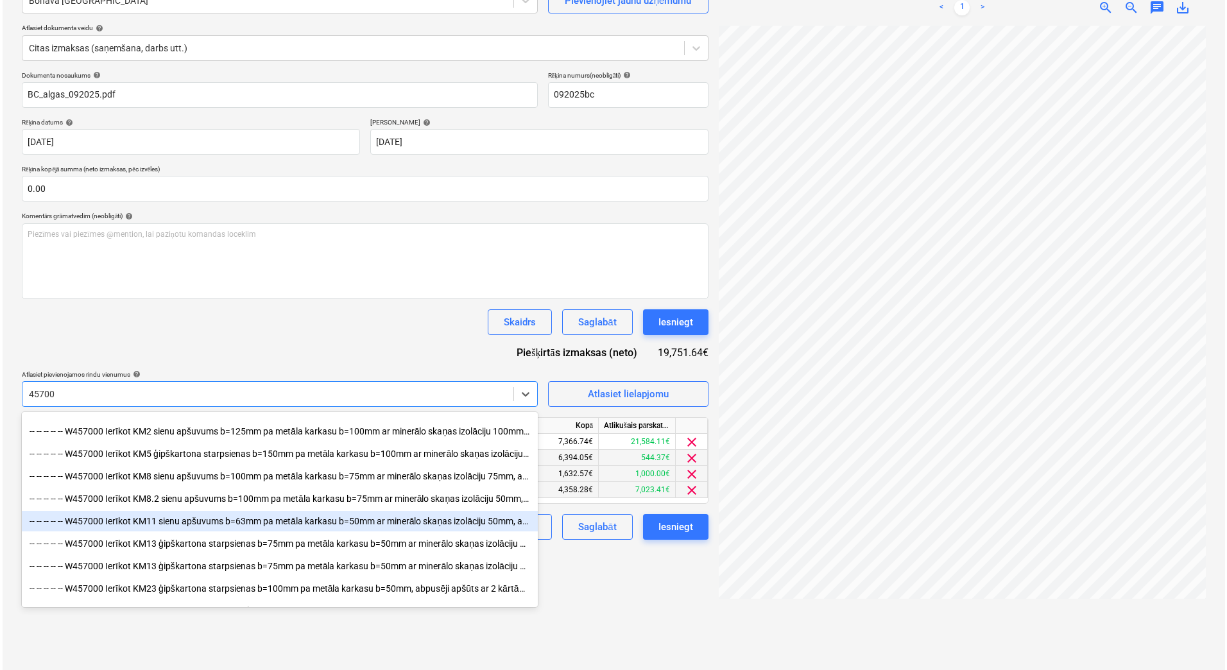
scroll to position [549, 0]
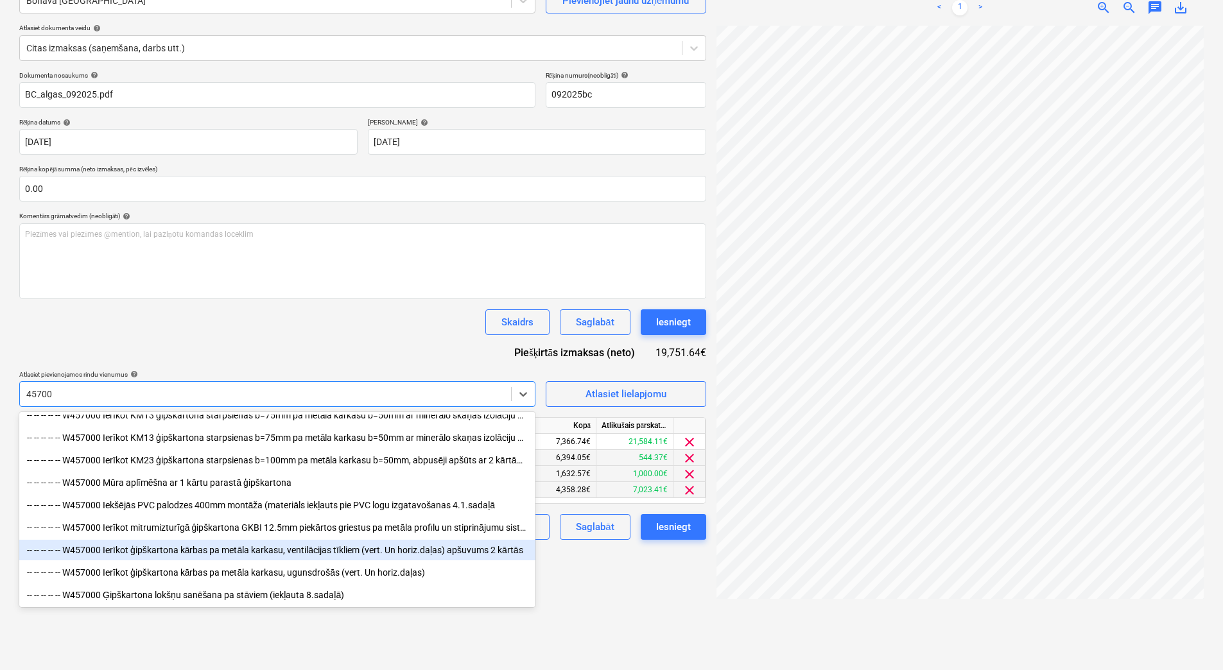
type input "45700"
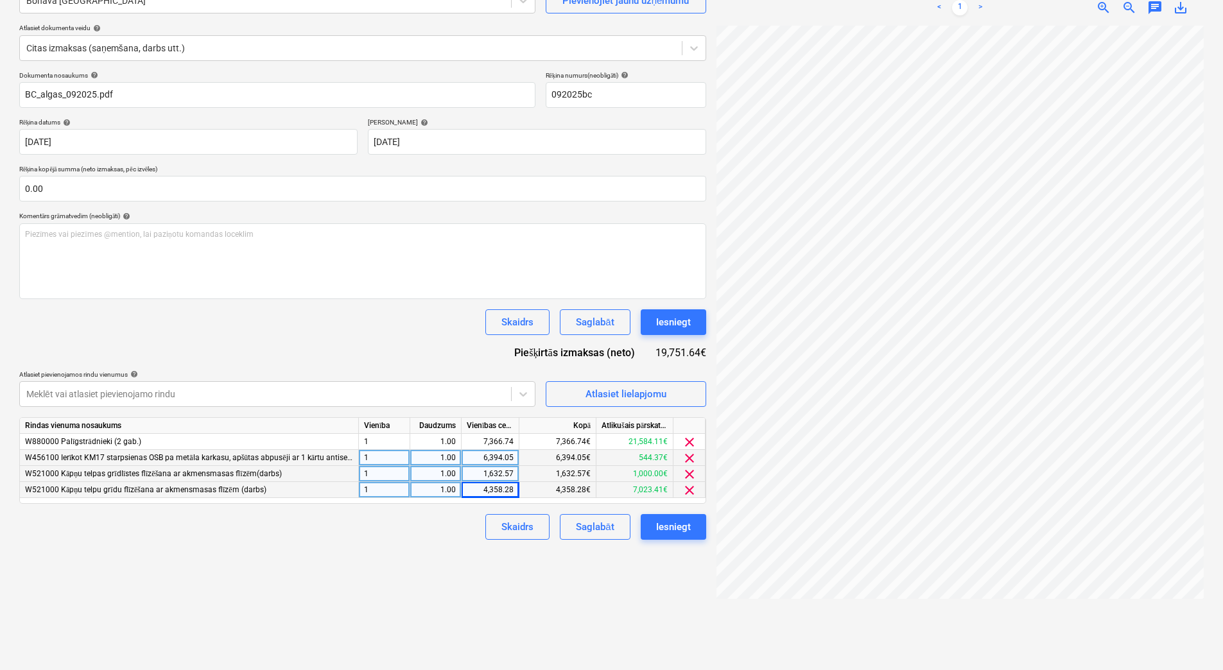
click at [407, 356] on div "Dokumenta nosaukums help BC_algas_092025.pdf Rēķina numurs (neobligāti) help 09…" at bounding box center [362, 305] width 687 height 469
click at [408, 390] on div at bounding box center [265, 394] width 478 height 13
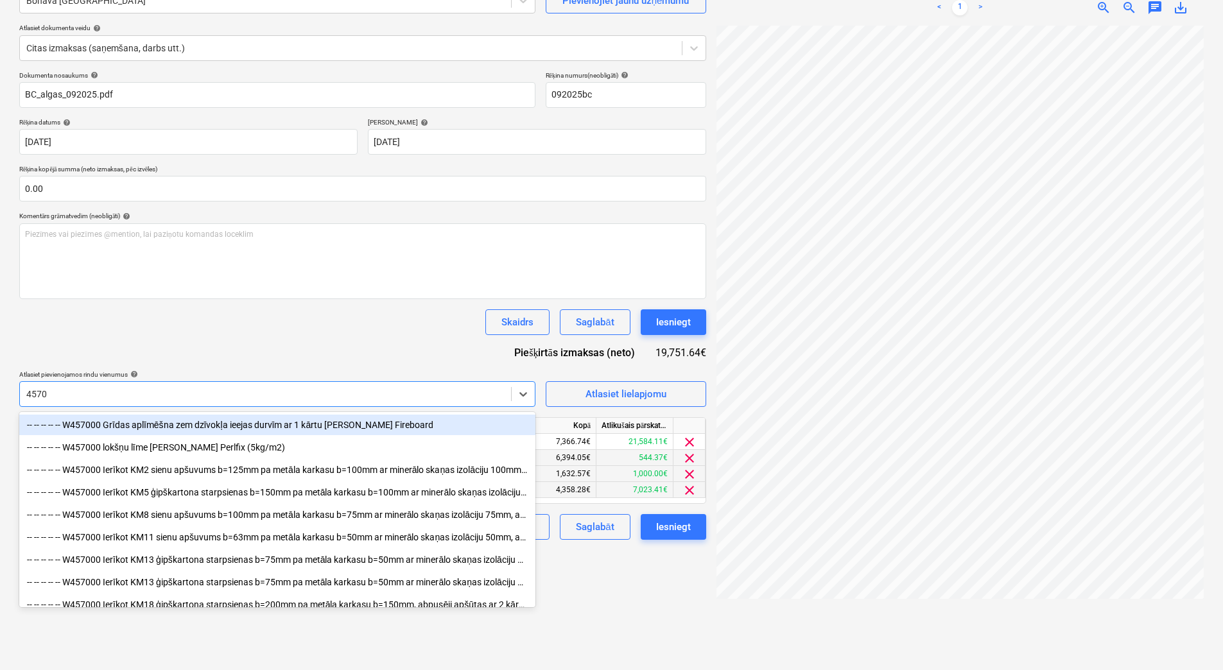
type input "45700"
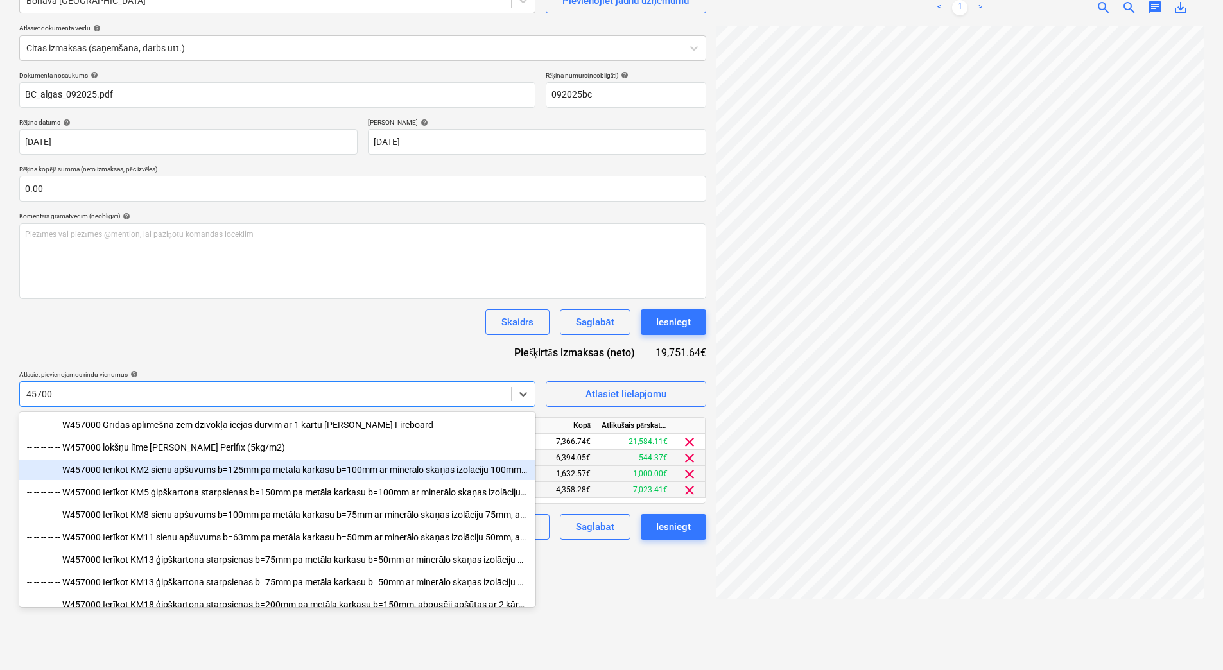
click at [407, 479] on div "-- -- -- -- -- W457000 Ierīkot KM2 sienu apšuvums b=125mm pa metāla karkasu b=1…" at bounding box center [277, 470] width 516 height 21
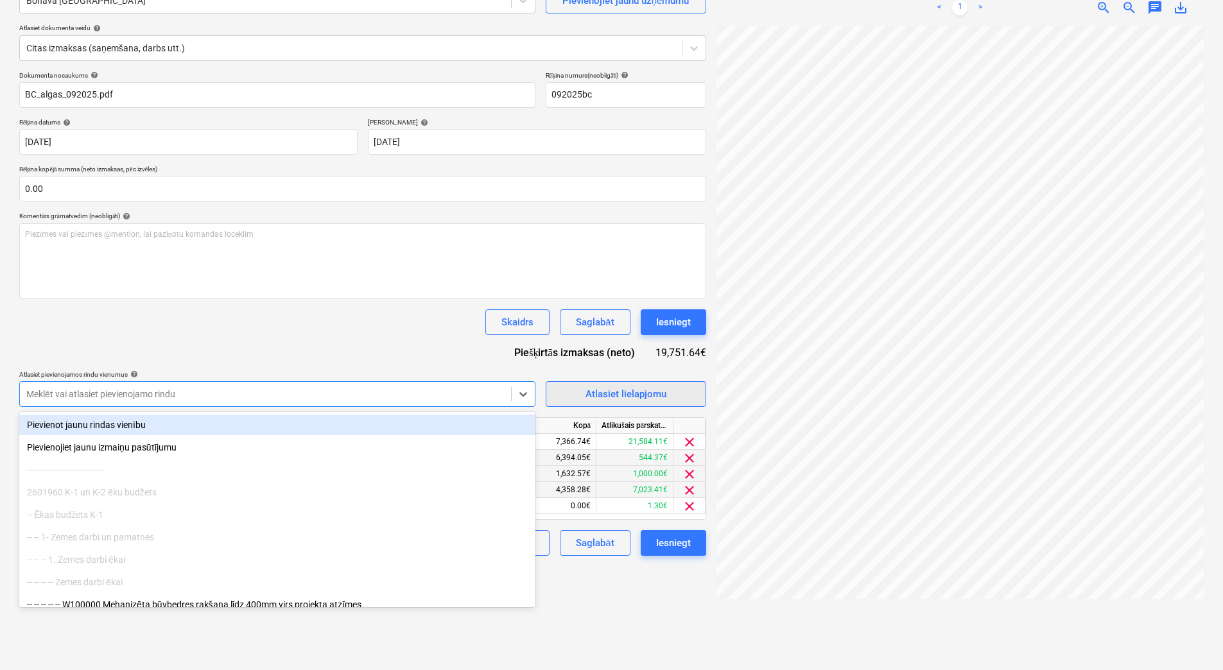
click at [615, 383] on button "Atlasiet lielapjomu" at bounding box center [626, 394] width 160 height 26
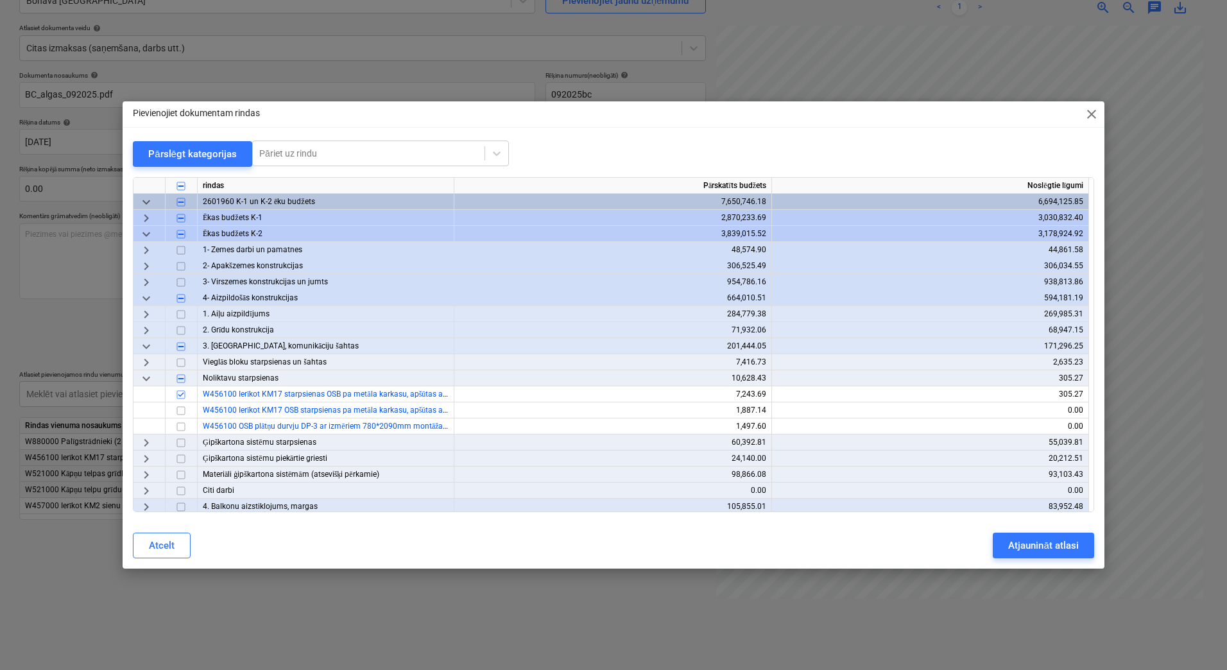
click at [141, 375] on span "keyboard_arrow_down" at bounding box center [146, 378] width 15 height 15
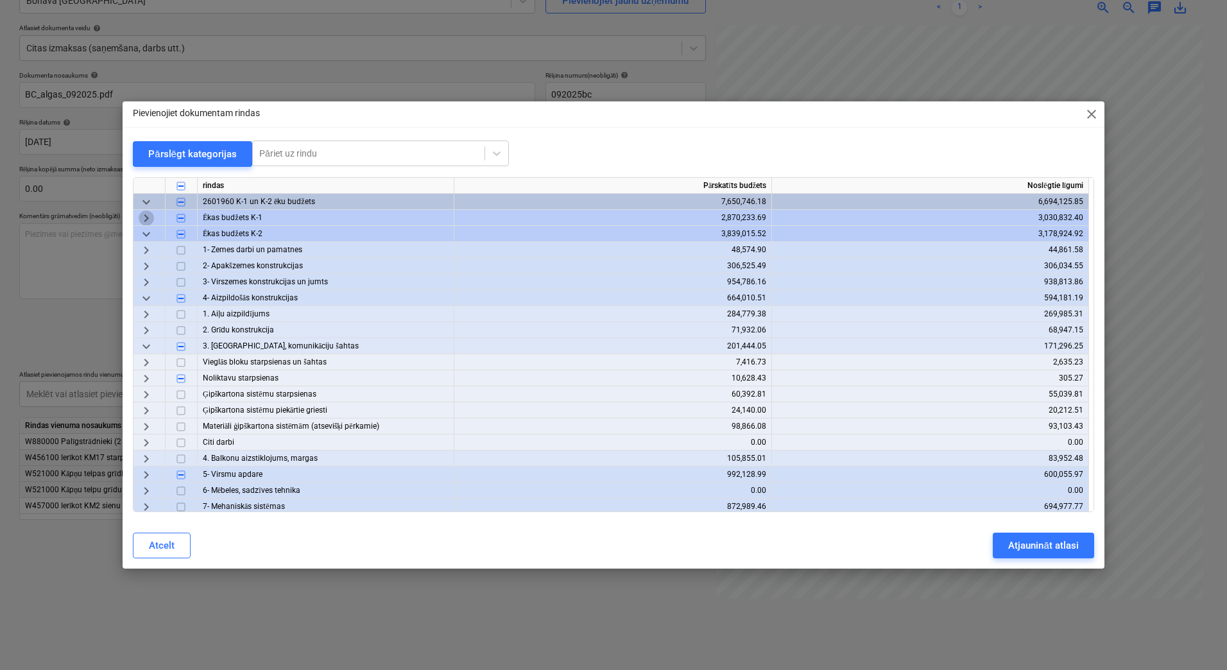
click at [153, 221] on span "keyboard_arrow_right" at bounding box center [146, 218] width 15 height 15
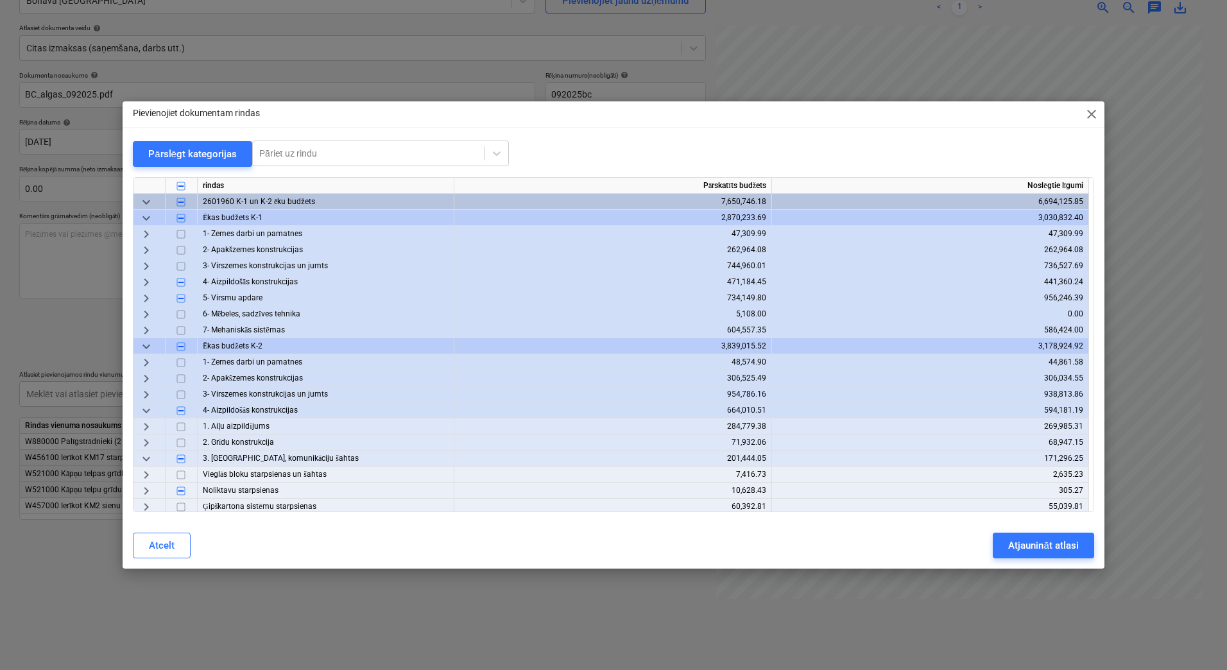
click at [141, 277] on span "keyboard_arrow_right" at bounding box center [146, 282] width 15 height 15
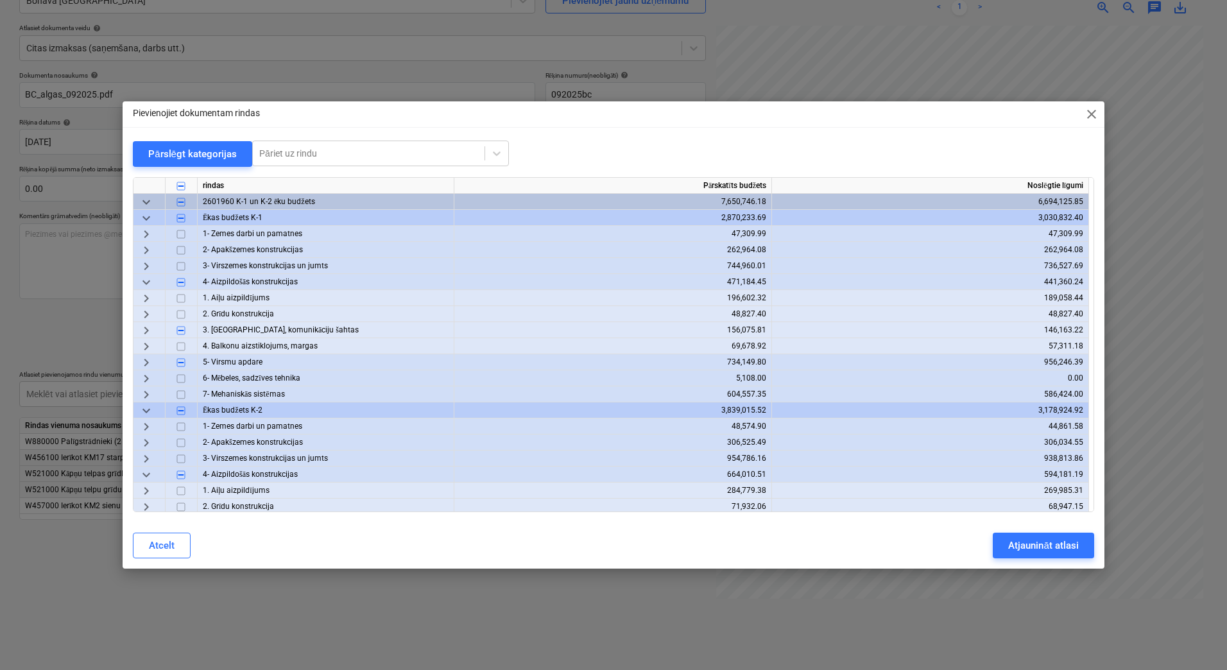
click at [143, 329] on span "keyboard_arrow_right" at bounding box center [146, 330] width 15 height 15
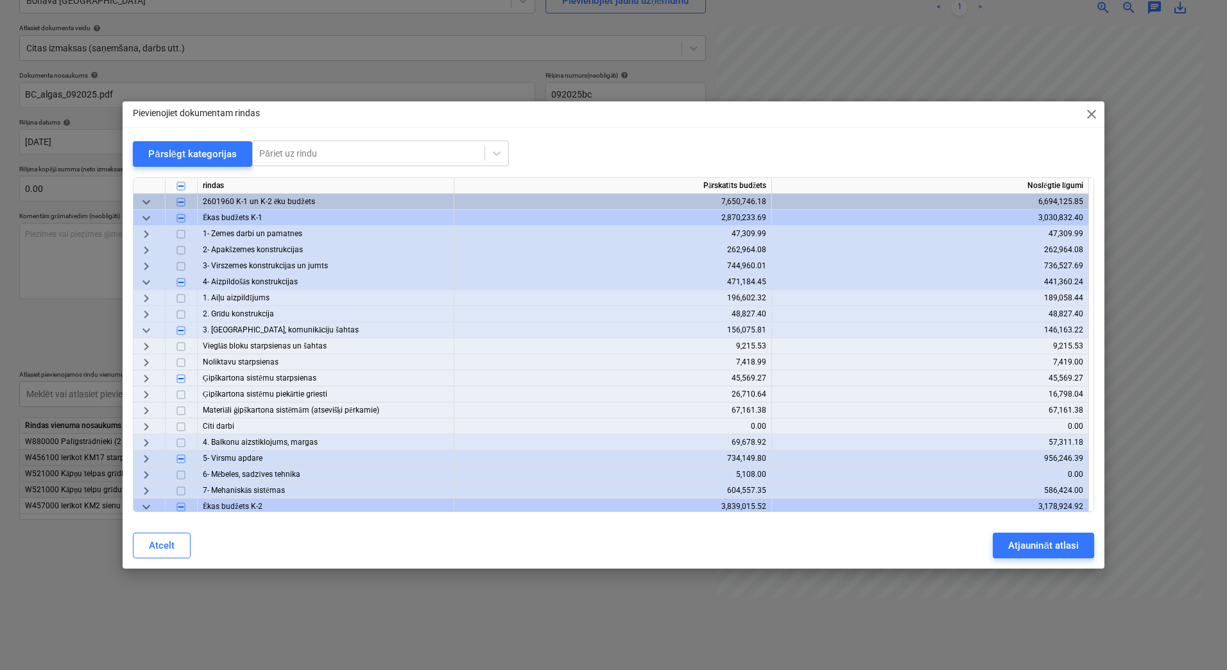
click at [143, 381] on span "keyboard_arrow_right" at bounding box center [146, 378] width 15 height 15
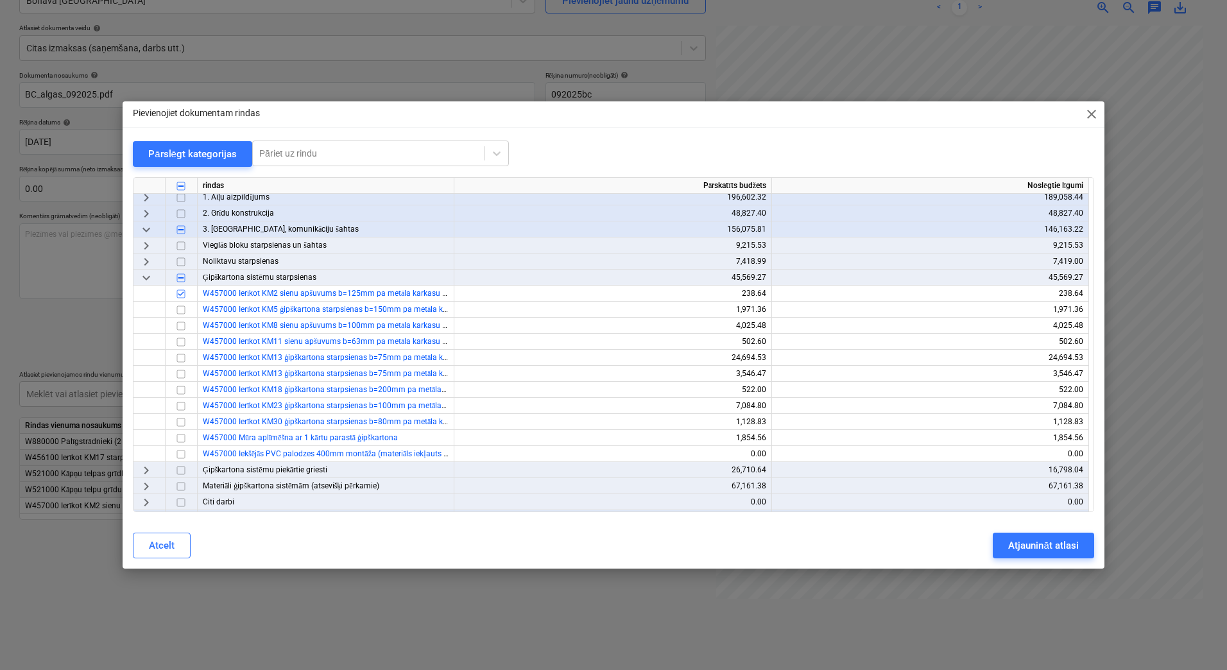
scroll to position [128, 0]
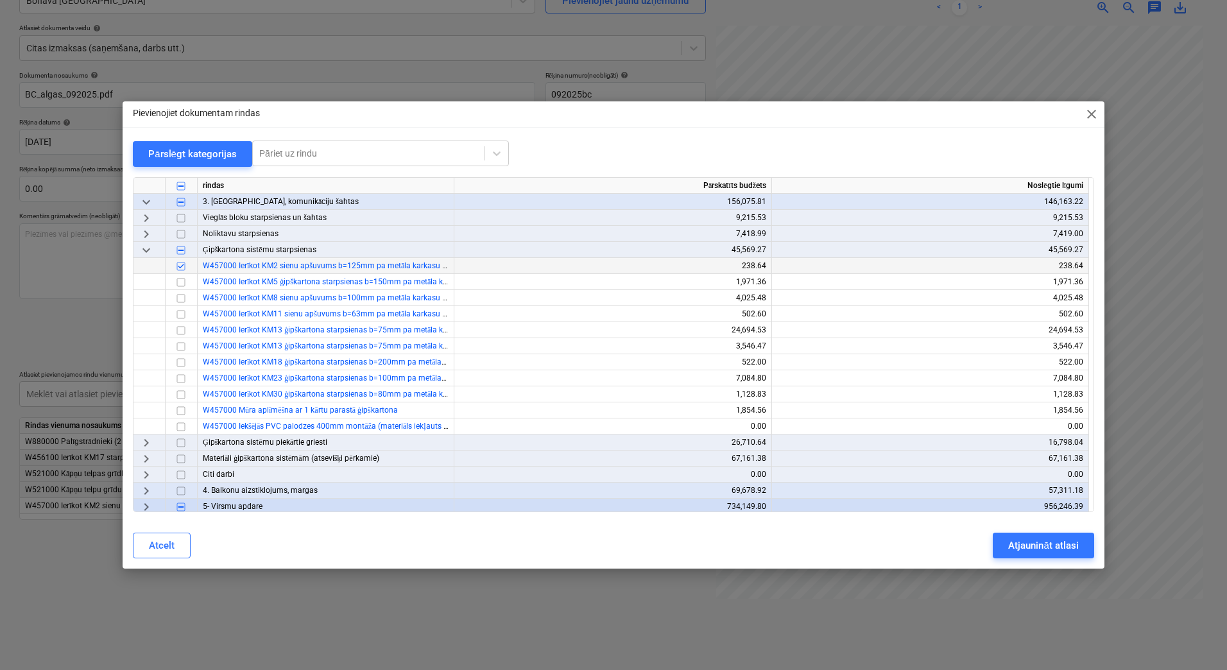
click at [182, 266] on input "checkbox" at bounding box center [180, 266] width 15 height 15
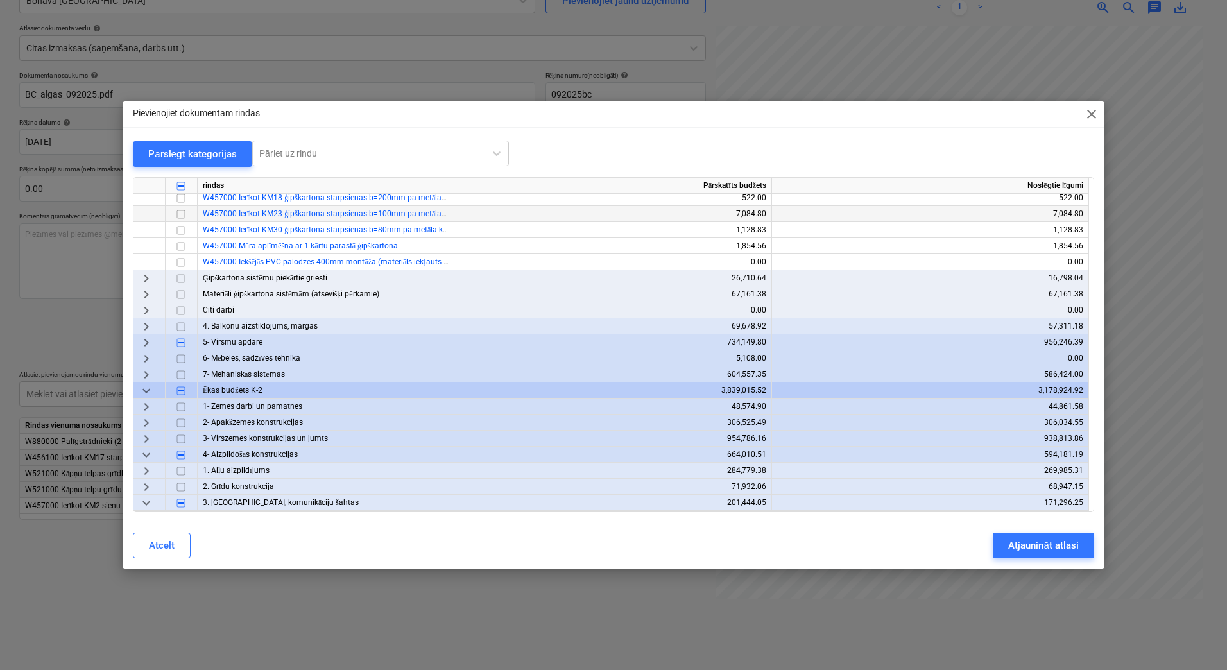
scroll to position [300, 0]
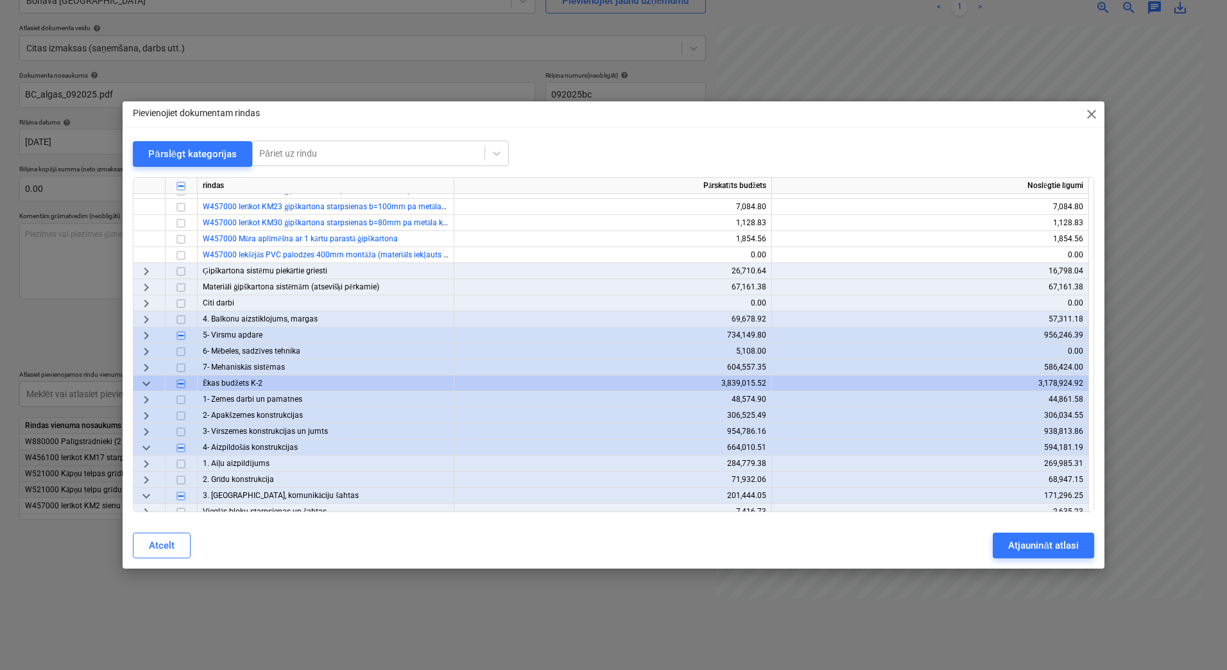
click at [150, 266] on span "keyboard_arrow_right" at bounding box center [146, 271] width 15 height 15
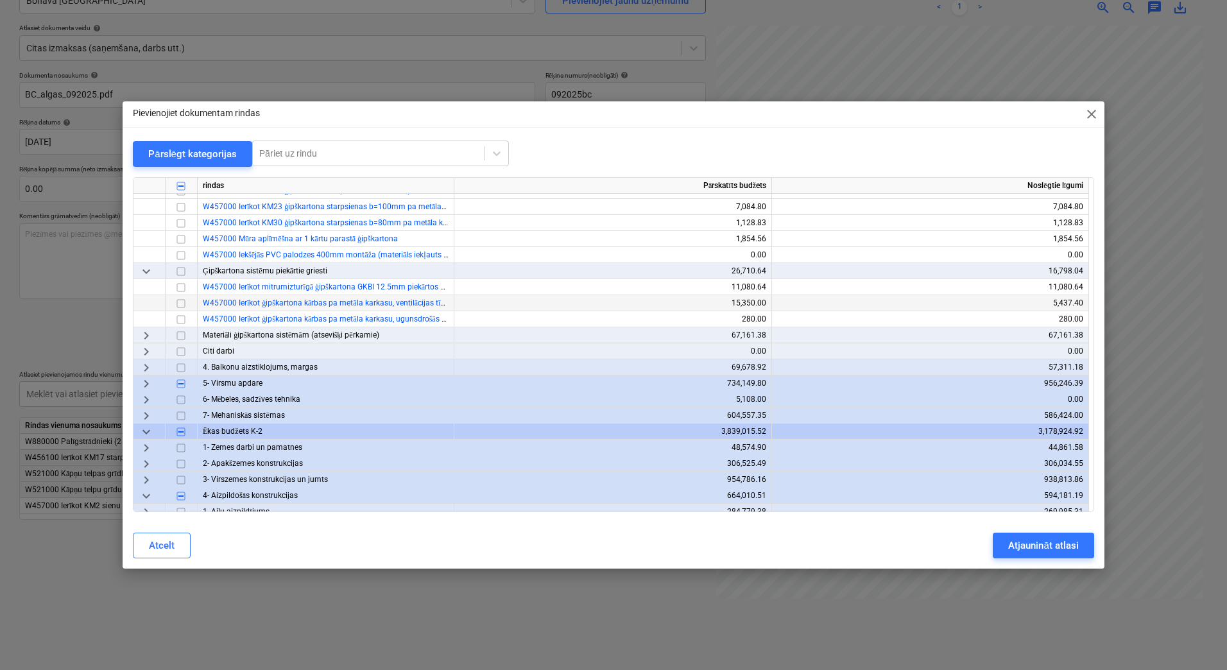
click at [178, 304] on input "checkbox" at bounding box center [180, 303] width 15 height 15
click at [1062, 549] on div "Atjaunināt atlasi" at bounding box center [1043, 545] width 70 height 17
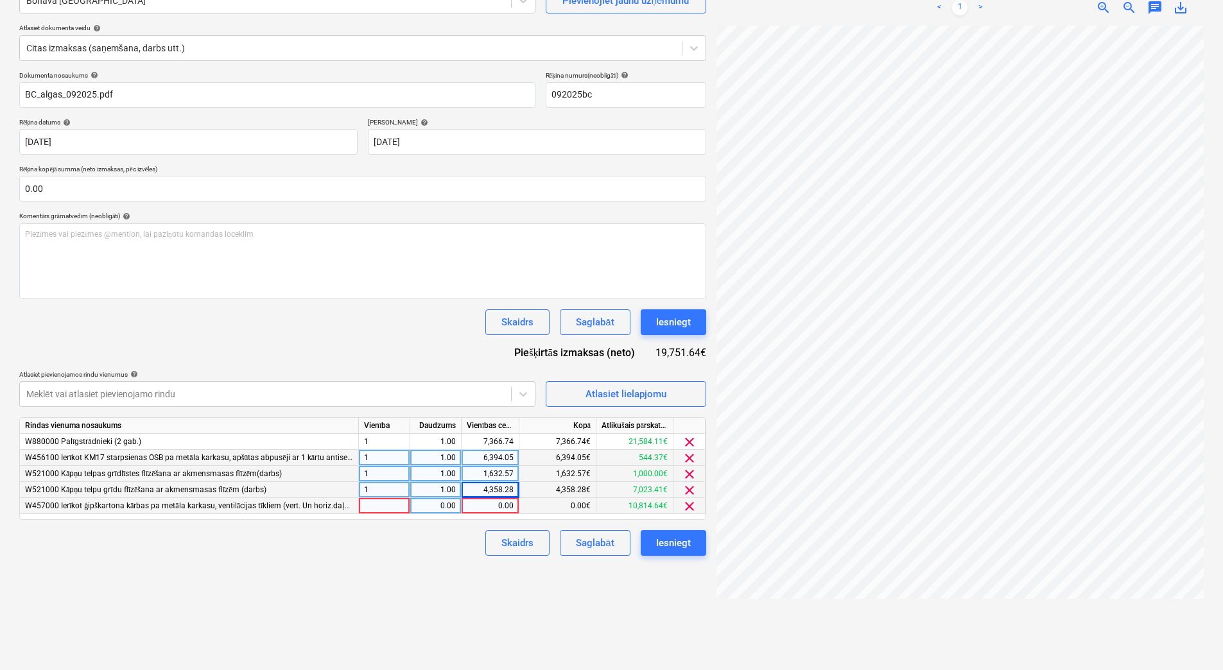
click at [395, 499] on div at bounding box center [384, 506] width 51 height 16
type input "1"
click at [435, 513] on div "0.00" at bounding box center [435, 506] width 40 height 16
type input "1"
click at [504, 506] on div "0.00" at bounding box center [490, 506] width 47 height 16
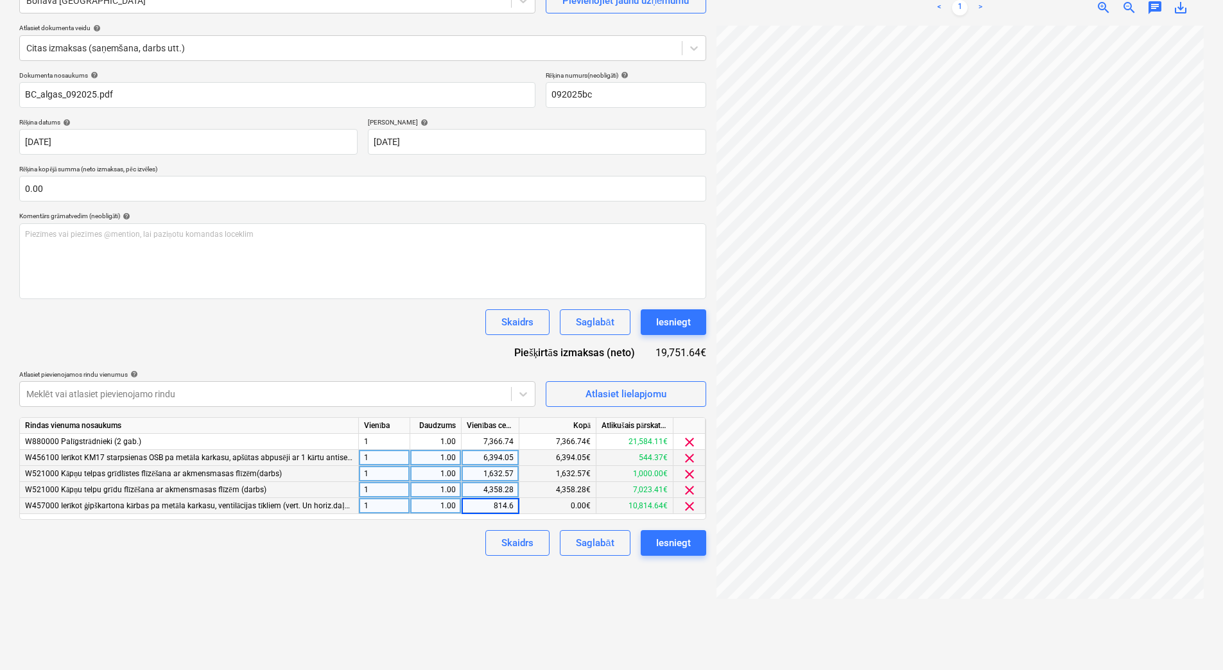
type input "814.64"
click at [459, 539] on div "Skaidrs Saglabāt Iesniegt" at bounding box center [362, 543] width 687 height 26
click at [581, 405] on button "Atlasiet lielapjomu" at bounding box center [626, 394] width 160 height 26
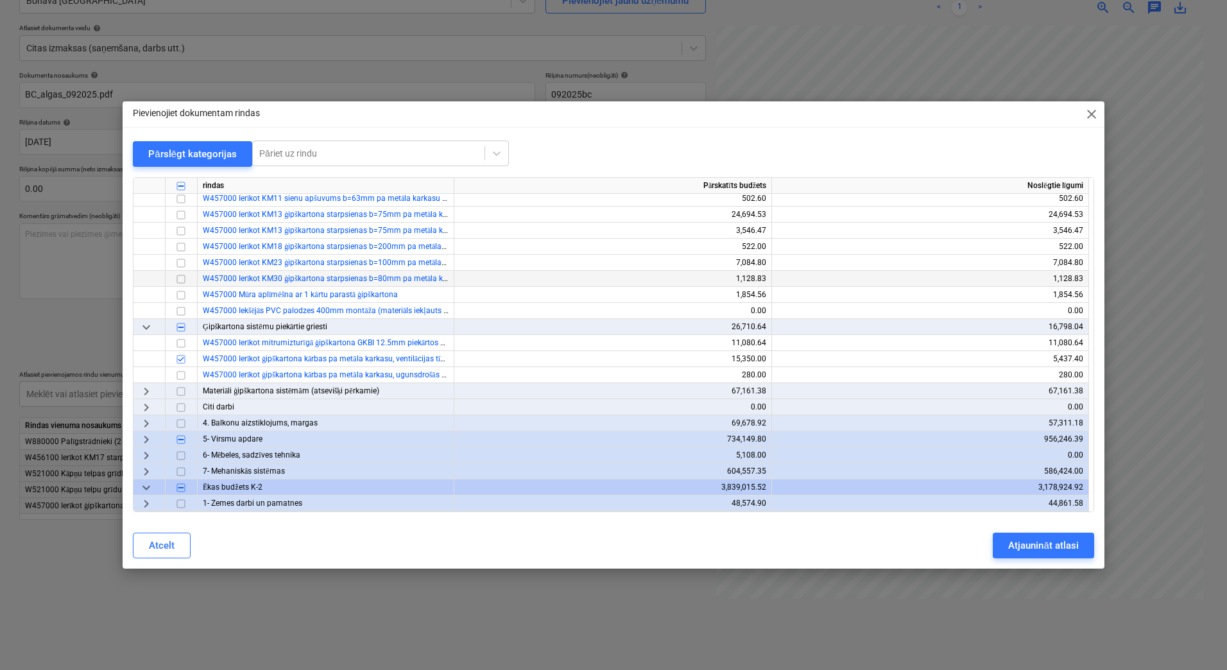
scroll to position [257, 0]
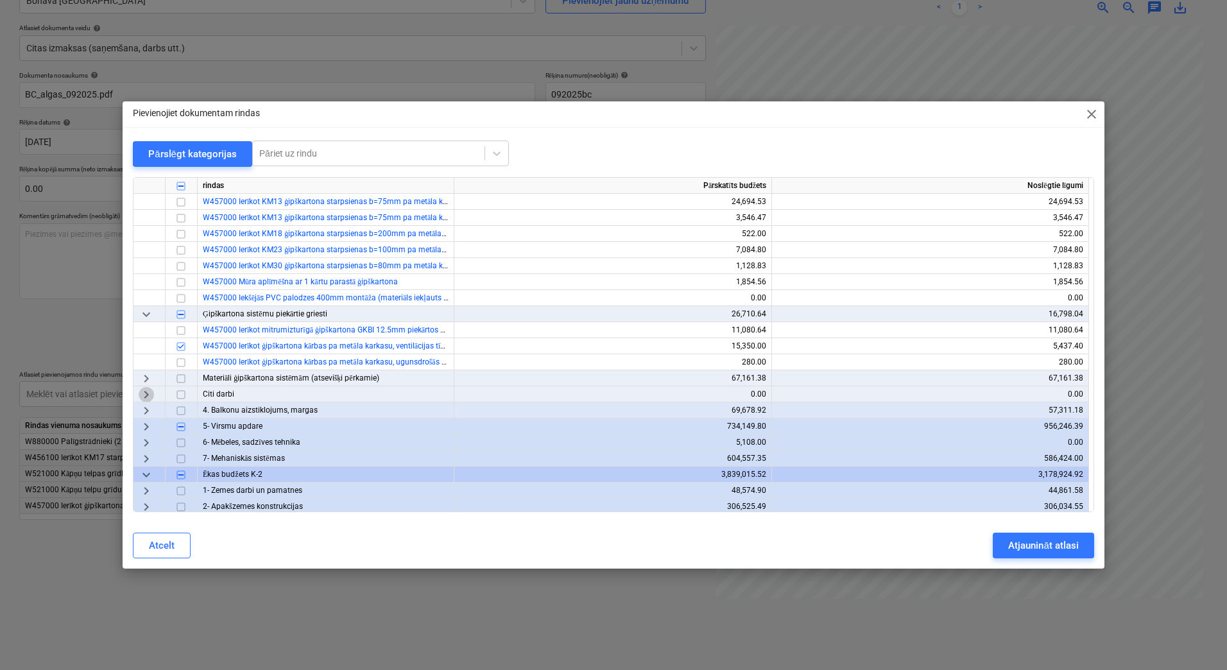
click at [148, 395] on span "keyboard_arrow_right" at bounding box center [146, 394] width 15 height 15
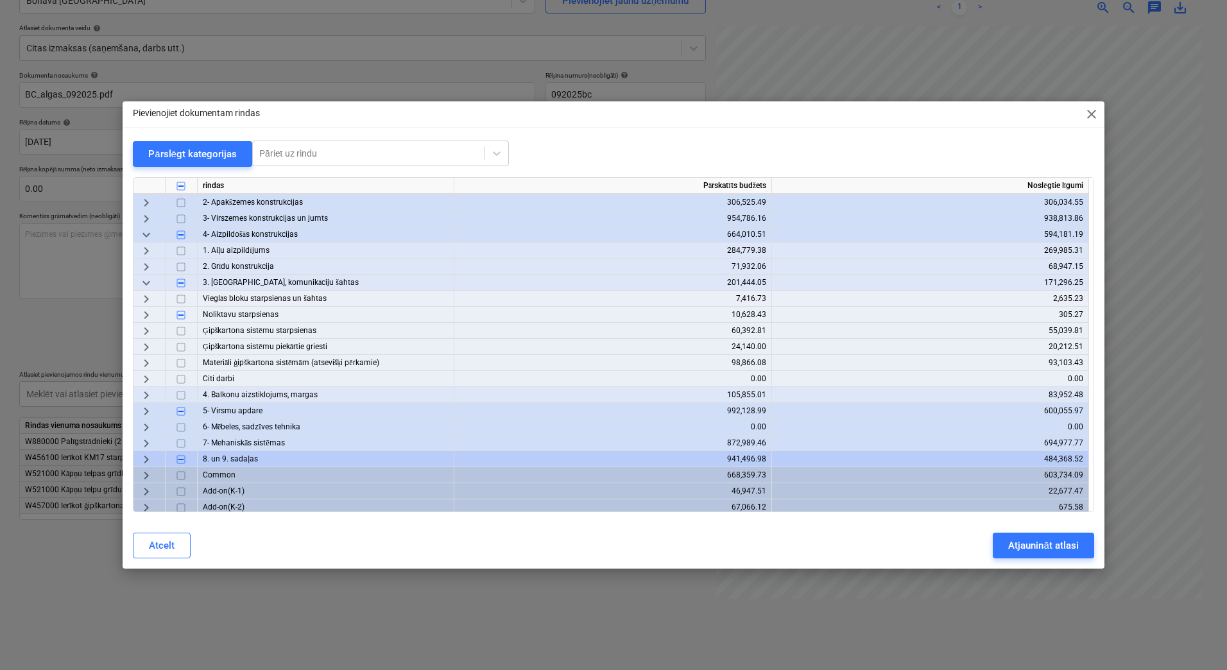
scroll to position [581, 0]
click at [148, 331] on span "keyboard_arrow_right" at bounding box center [146, 327] width 15 height 15
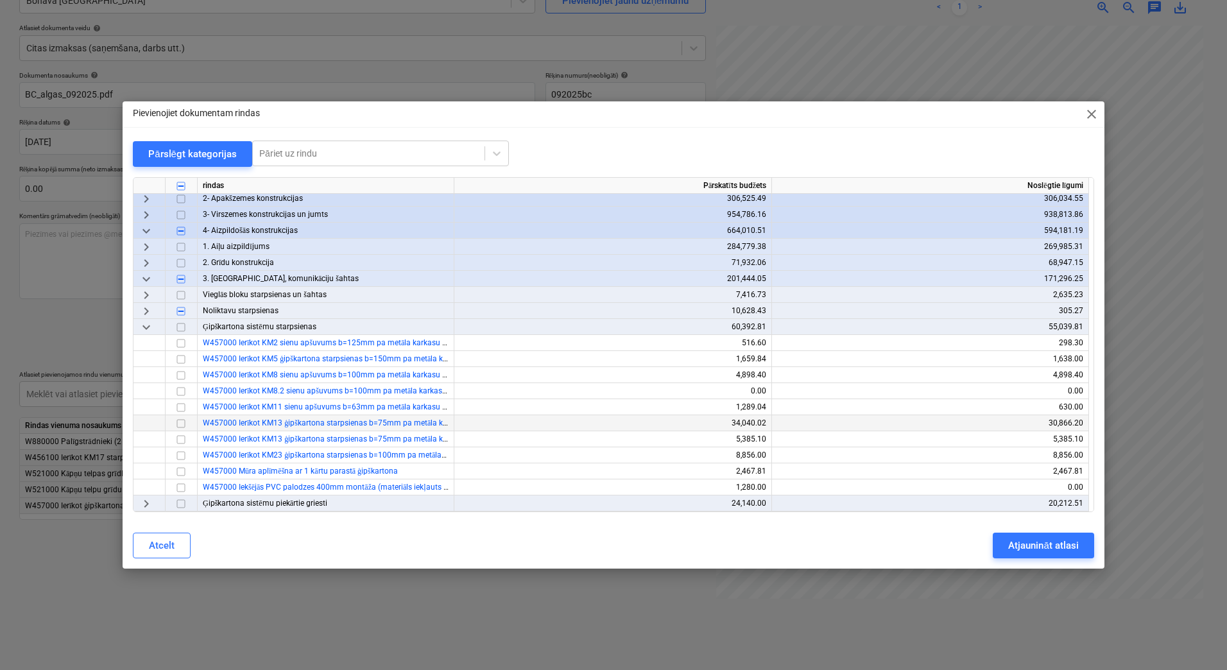
click at [182, 424] on input "checkbox" at bounding box center [180, 423] width 15 height 15
click at [182, 345] on input "checkbox" at bounding box center [180, 343] width 15 height 15
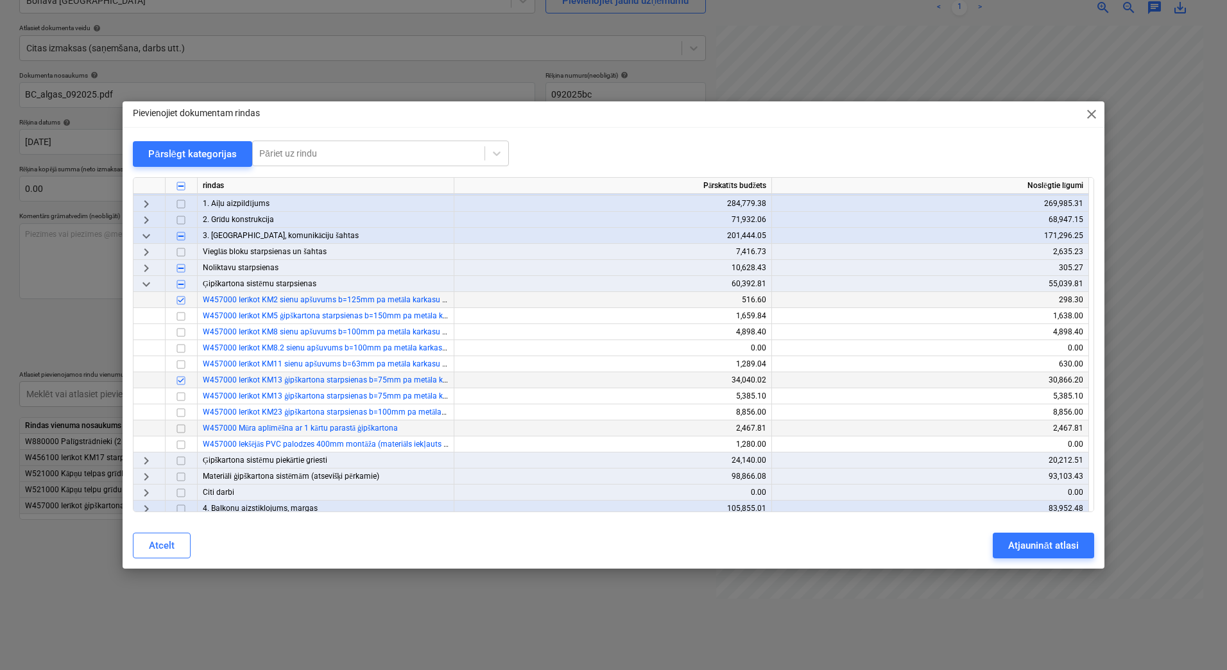
scroll to position [709, 0]
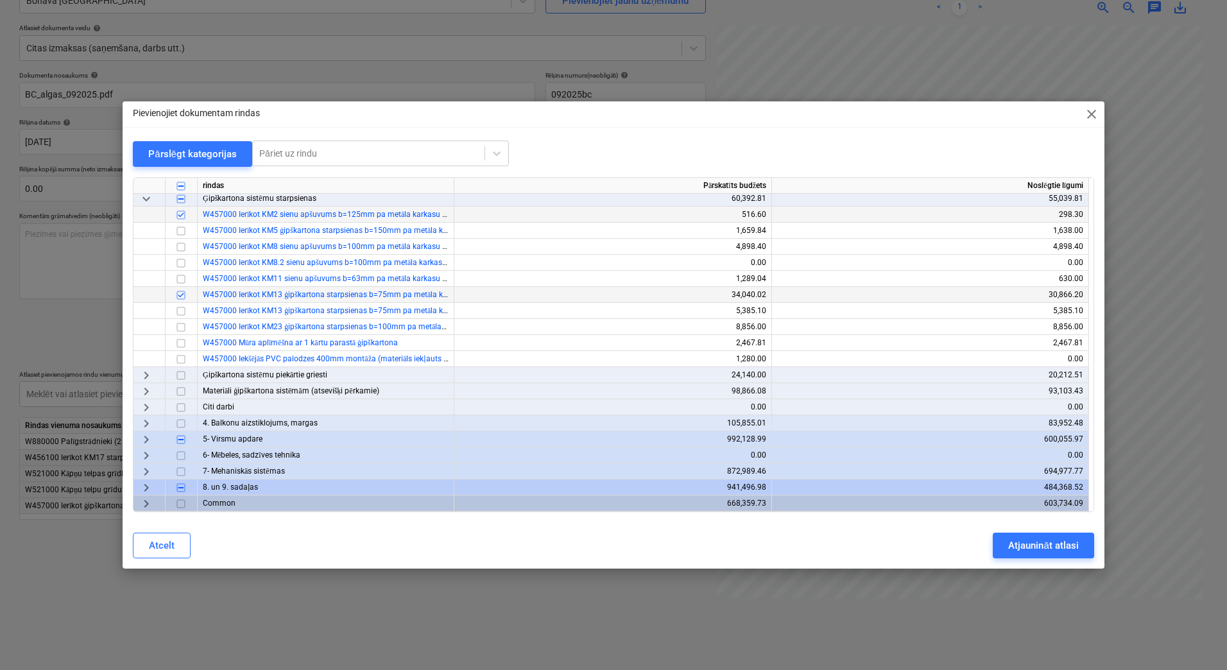
click at [144, 374] on span "keyboard_arrow_right" at bounding box center [146, 375] width 15 height 15
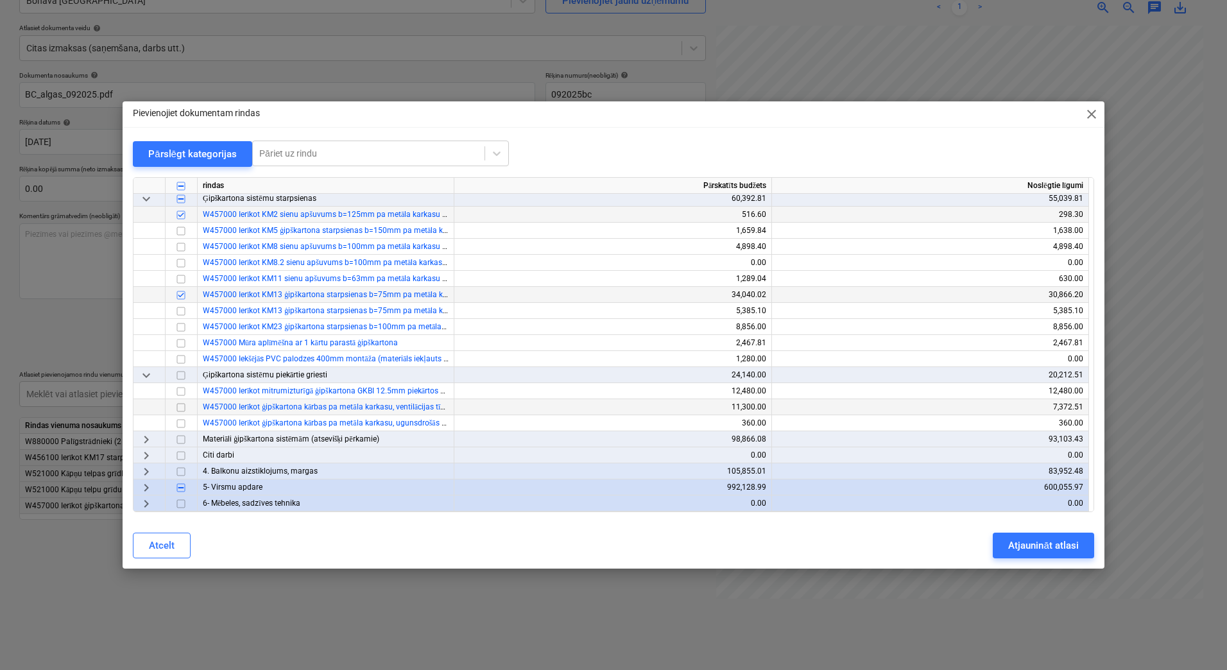
click at [182, 405] on input "checkbox" at bounding box center [180, 407] width 15 height 15
click at [1048, 539] on div "Atjaunināt atlasi" at bounding box center [1043, 545] width 70 height 17
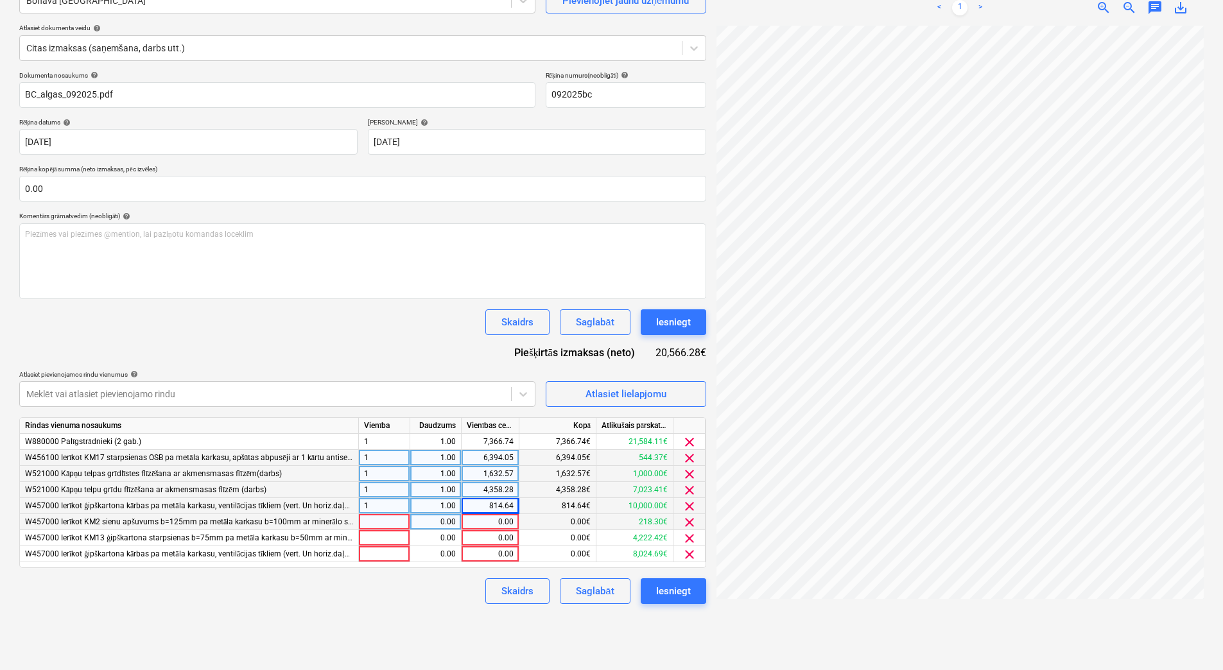
click at [396, 525] on div at bounding box center [384, 522] width 51 height 16
type input "1"
click at [427, 519] on div "0.00" at bounding box center [435, 522] width 40 height 16
click at [392, 536] on div at bounding box center [384, 538] width 51 height 16
click at [417, 537] on div "0.00" at bounding box center [435, 538] width 40 height 16
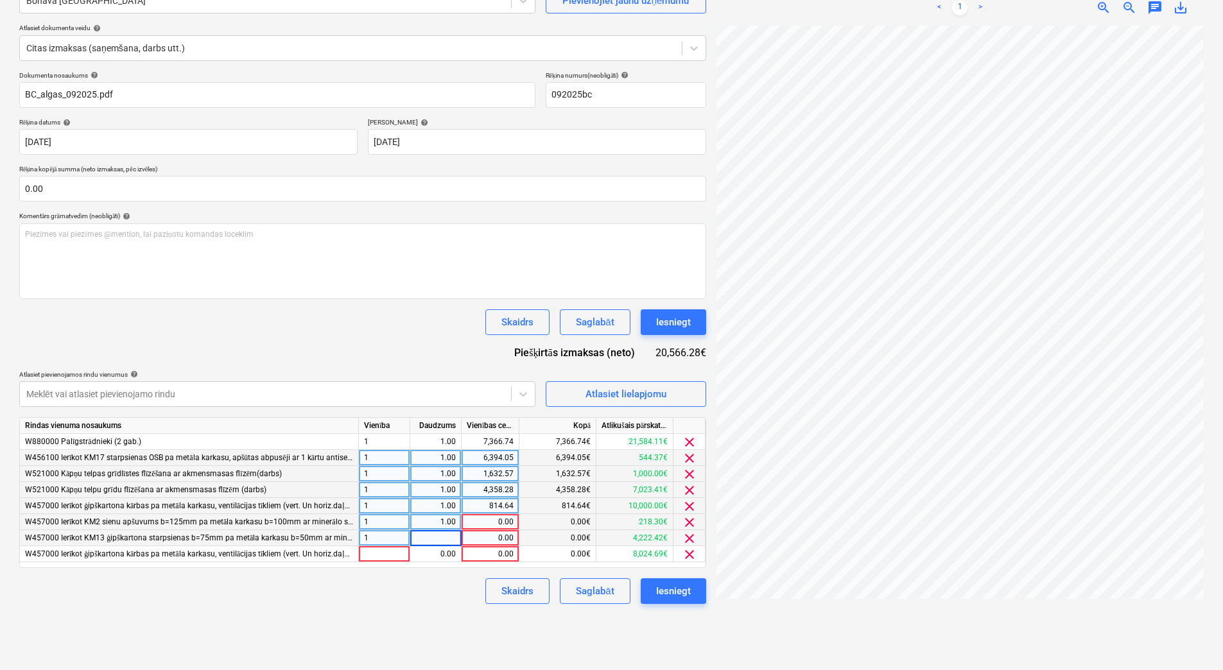
type input "1"
click at [690, 523] on span "clear" at bounding box center [689, 522] width 15 height 15
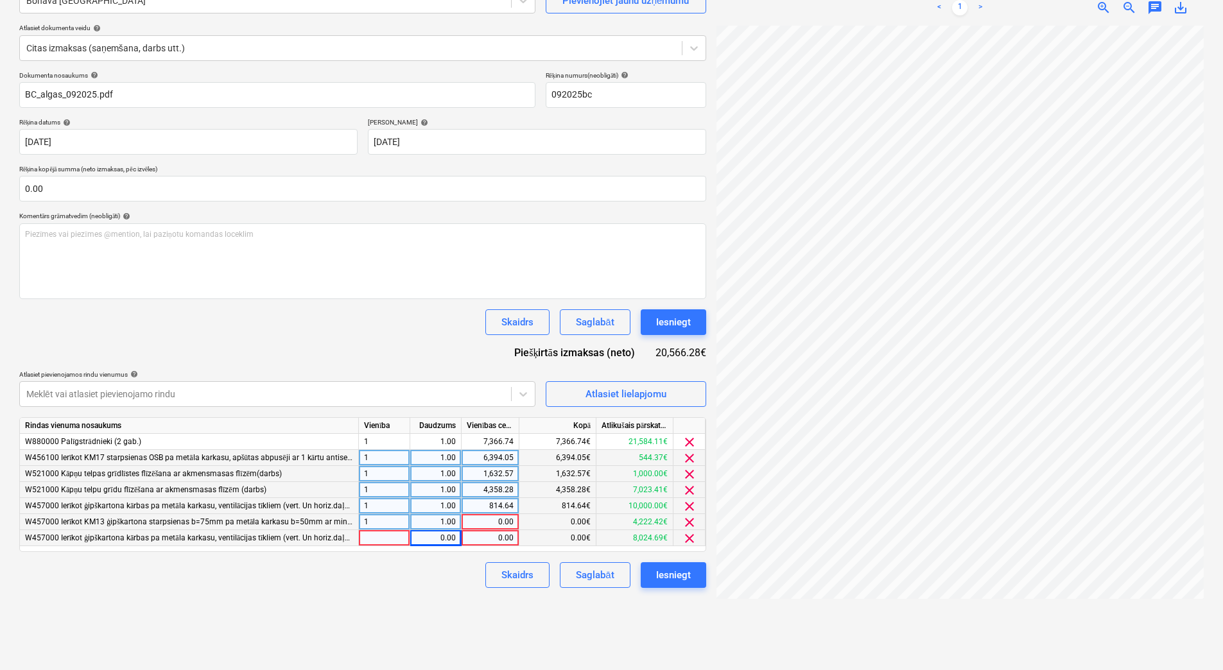
click at [489, 519] on div "0.00" at bounding box center [490, 522] width 47 height 16
type input "2222.42"
click at [462, 574] on div "Skaidrs Saglabāt Iesniegt" at bounding box center [362, 575] width 687 height 26
click at [381, 540] on div at bounding box center [384, 538] width 51 height 16
click at [572, 395] on span "Atlasiet lielapjomu" at bounding box center [626, 394] width 128 height 17
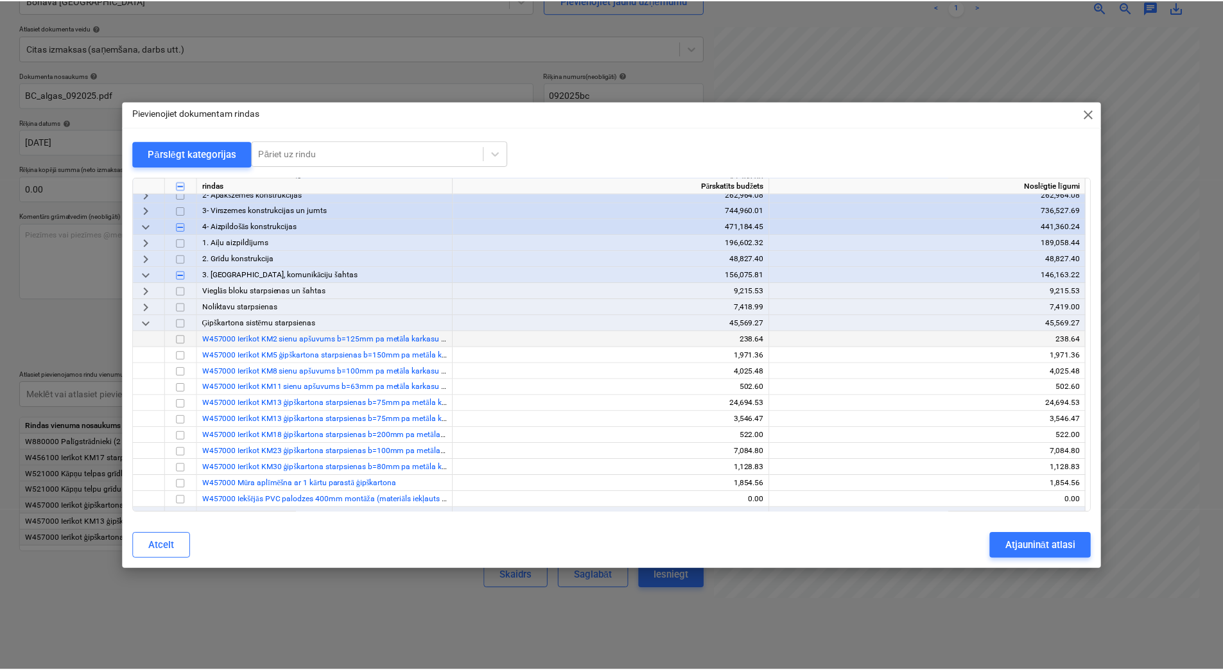
scroll to position [128, 0]
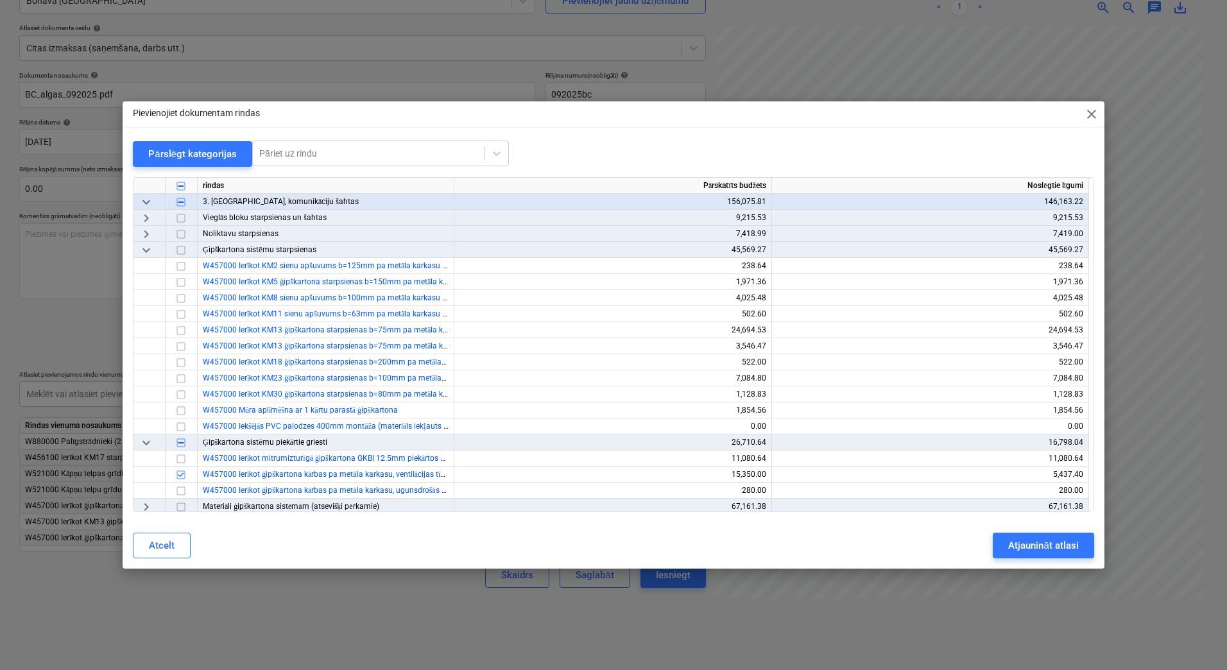
click at [1046, 601] on div "Pievienojiet dokumentam rindas close Pārslēgt kategorijas Pāriet uz rindu rinda…" at bounding box center [613, 335] width 1227 height 670
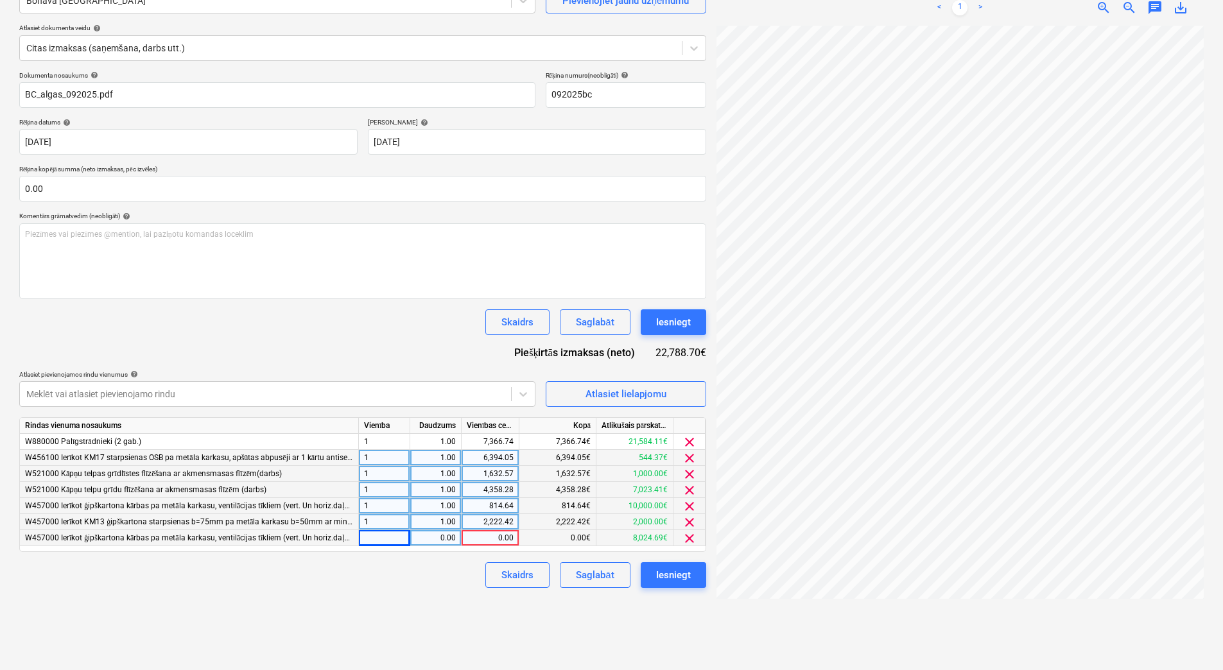
click at [504, 524] on div "2,222.42" at bounding box center [490, 522] width 47 height 16
type input "222"
click at [466, 592] on div "Izveidot jaunu dokumentu Izvēlieties uzņēmumu Bonava Latvija Pievienojiet jaunu…" at bounding box center [362, 300] width 697 height 729
click at [476, 526] on div "222.00" at bounding box center [490, 522] width 47 height 16
type input "400"
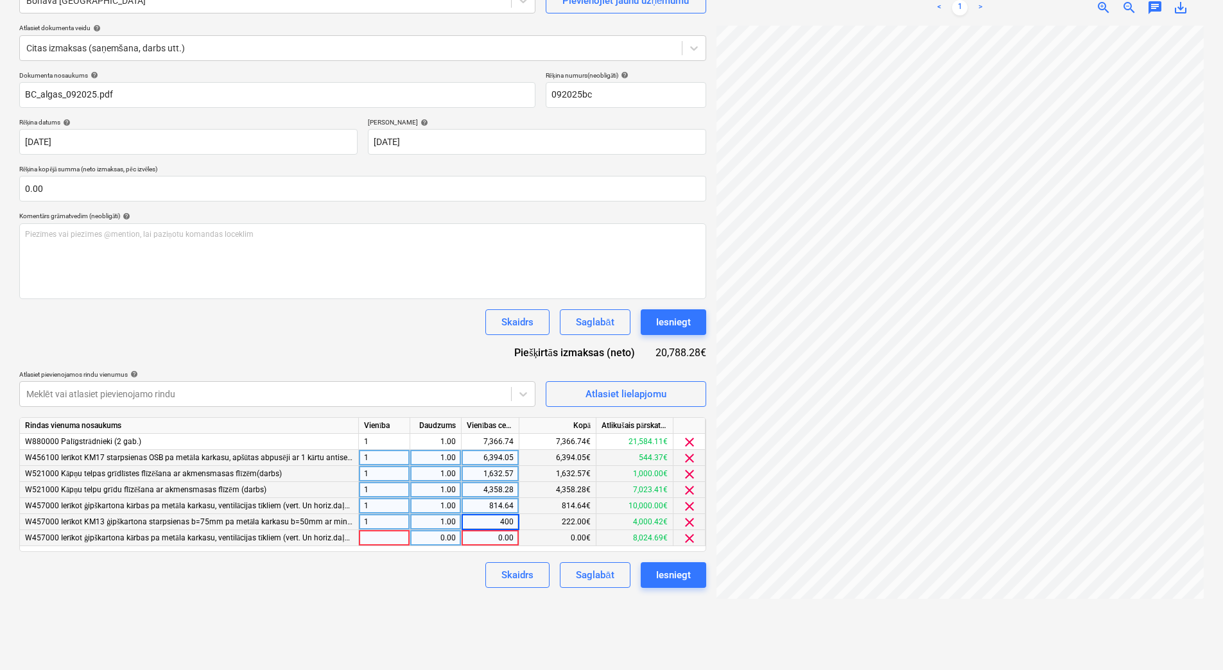
click at [456, 572] on div "Skaidrs Saglabāt Iesniegt" at bounding box center [362, 575] width 687 height 26
click at [481, 540] on div "0.00" at bounding box center [490, 538] width 47 height 16
type input "400"
click at [458, 568] on div "Skaidrs Saglabāt Iesniegt" at bounding box center [362, 575] width 687 height 26
click at [397, 542] on div "gab" at bounding box center [384, 538] width 51 height 16
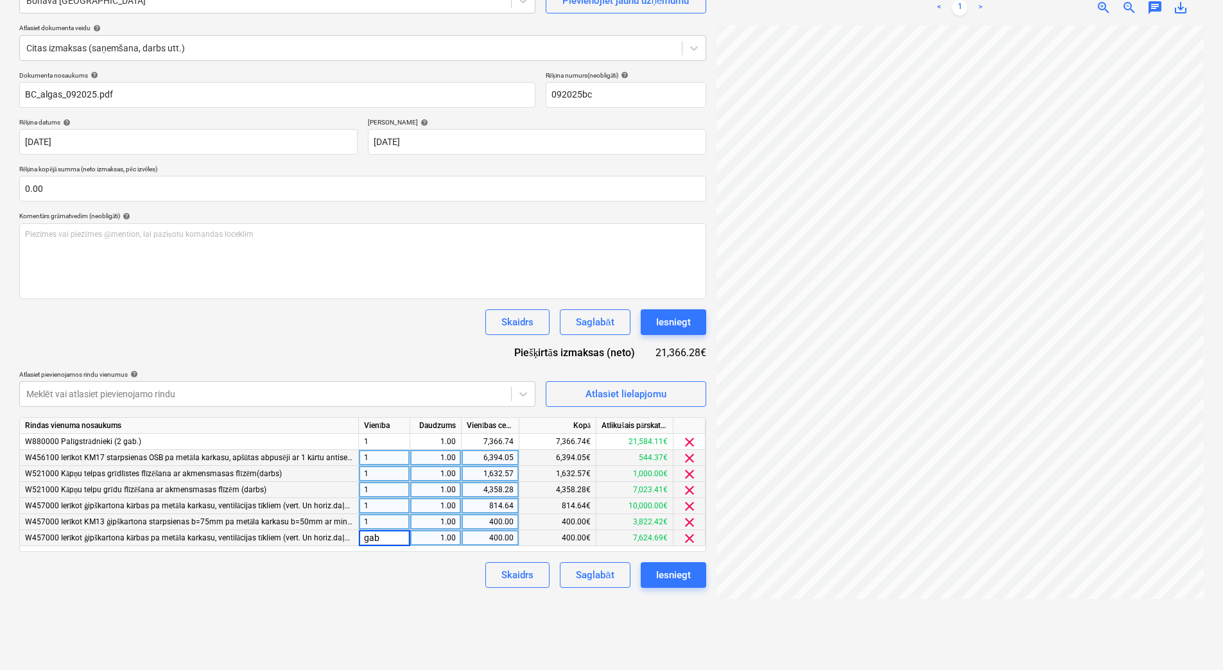
type input "1"
click at [402, 562] on div "Dokumenta nosaukums help BC_algas_092025.pdf Rēķina numurs (neobligāti) help 09…" at bounding box center [362, 329] width 687 height 517
click at [477, 508] on div "814.64" at bounding box center [490, 506] width 47 height 16
type input "3984.63"
click at [469, 589] on div "Izveidot jaunu dokumentu Izvēlieties uzņēmumu Bonava Latvija Pievienojiet jaunu…" at bounding box center [362, 300] width 697 height 729
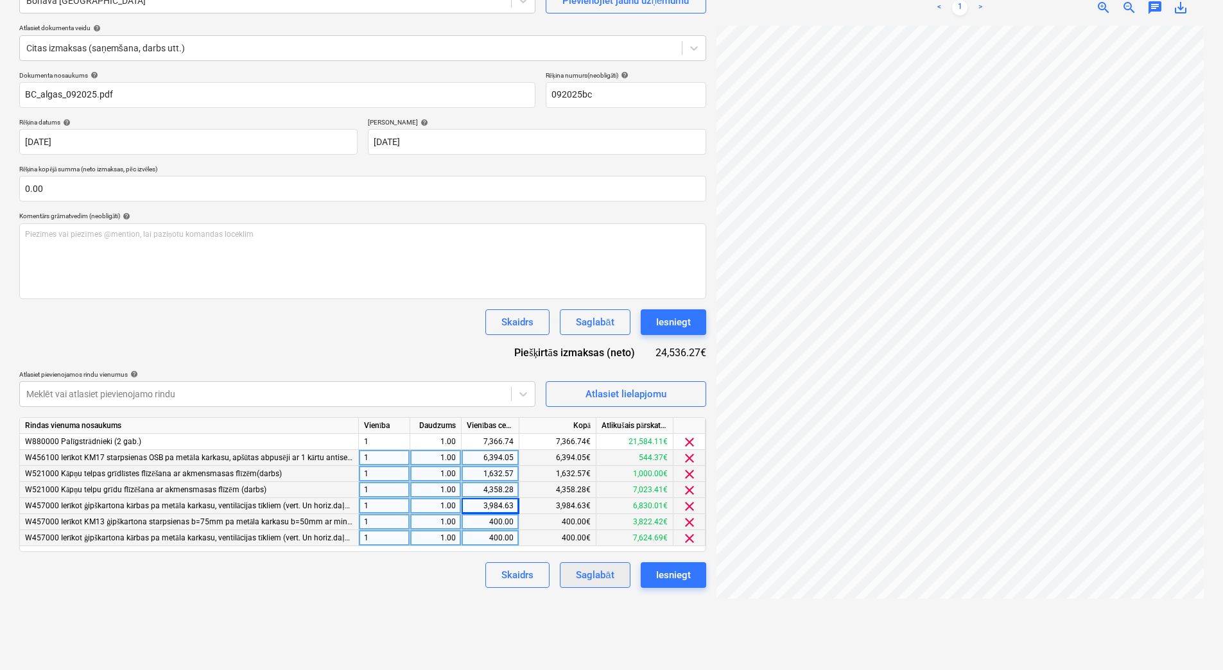
click at [597, 572] on div "Saglabāt" at bounding box center [595, 575] width 38 height 17
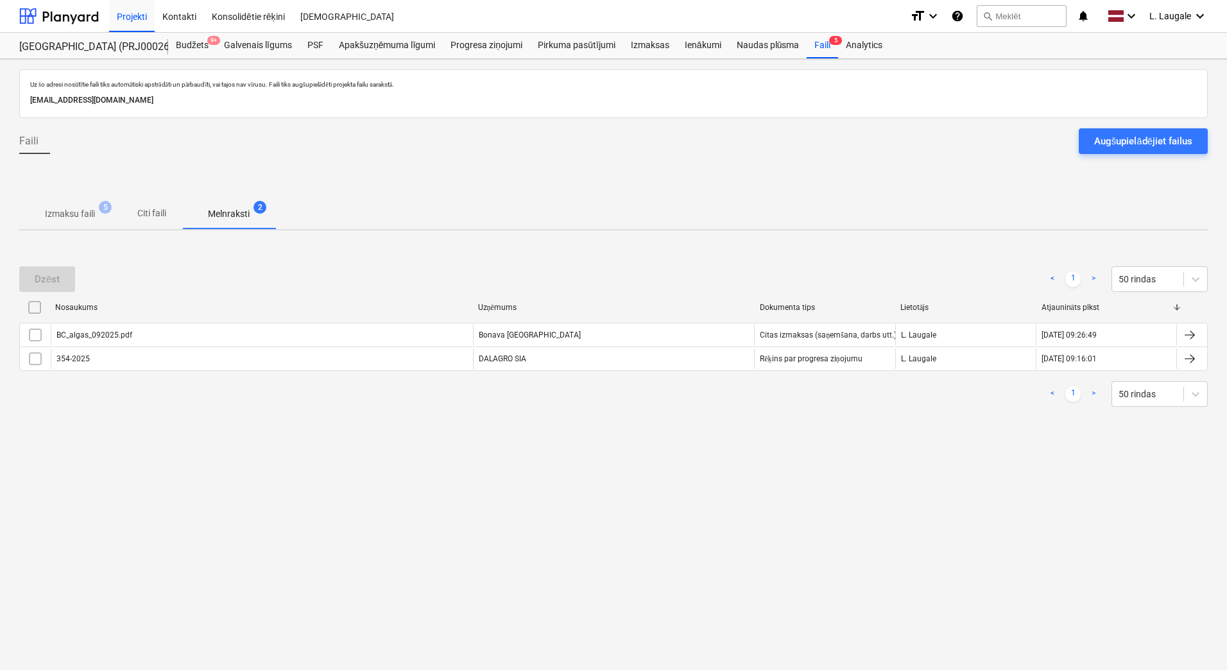
click at [72, 211] on p "Izmaksu faili" at bounding box center [70, 213] width 50 height 13
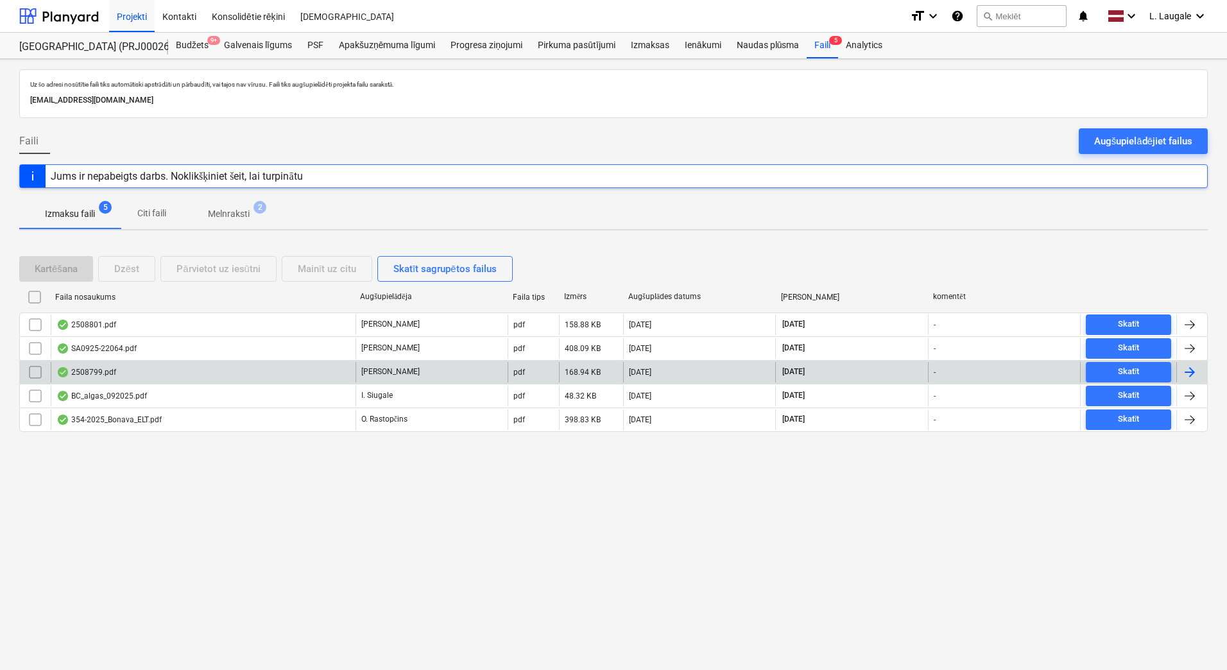
click at [193, 373] on div "2508799.pdf" at bounding box center [203, 372] width 305 height 21
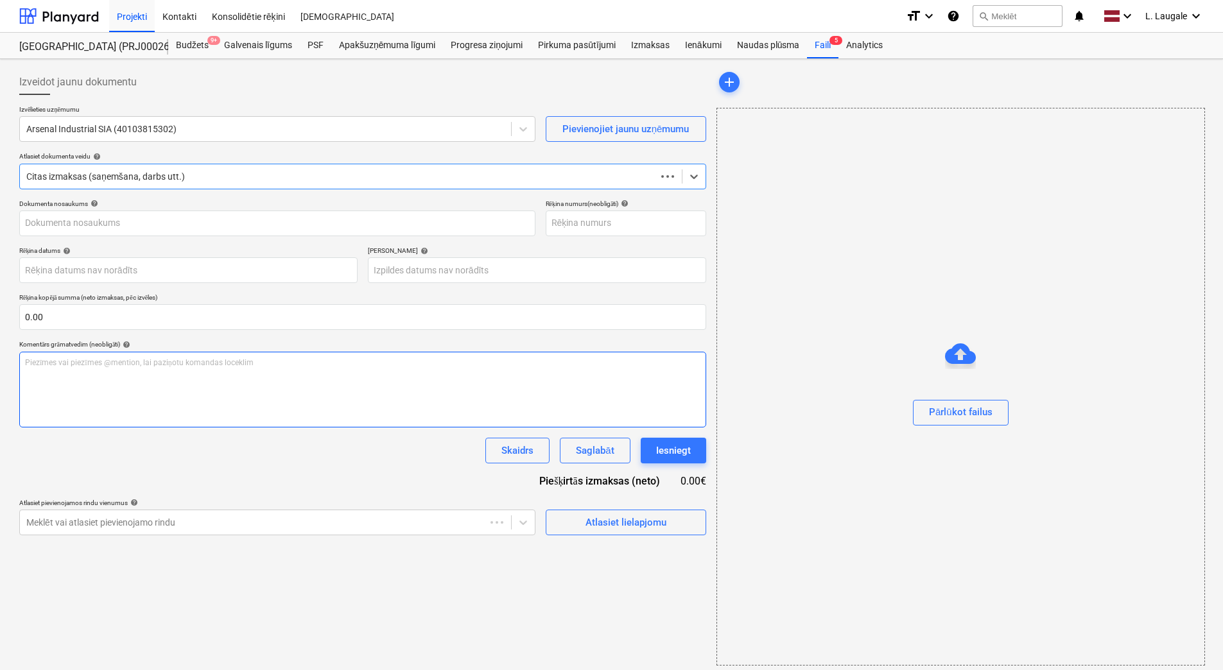
type input "2508799"
type input "[DATE]"
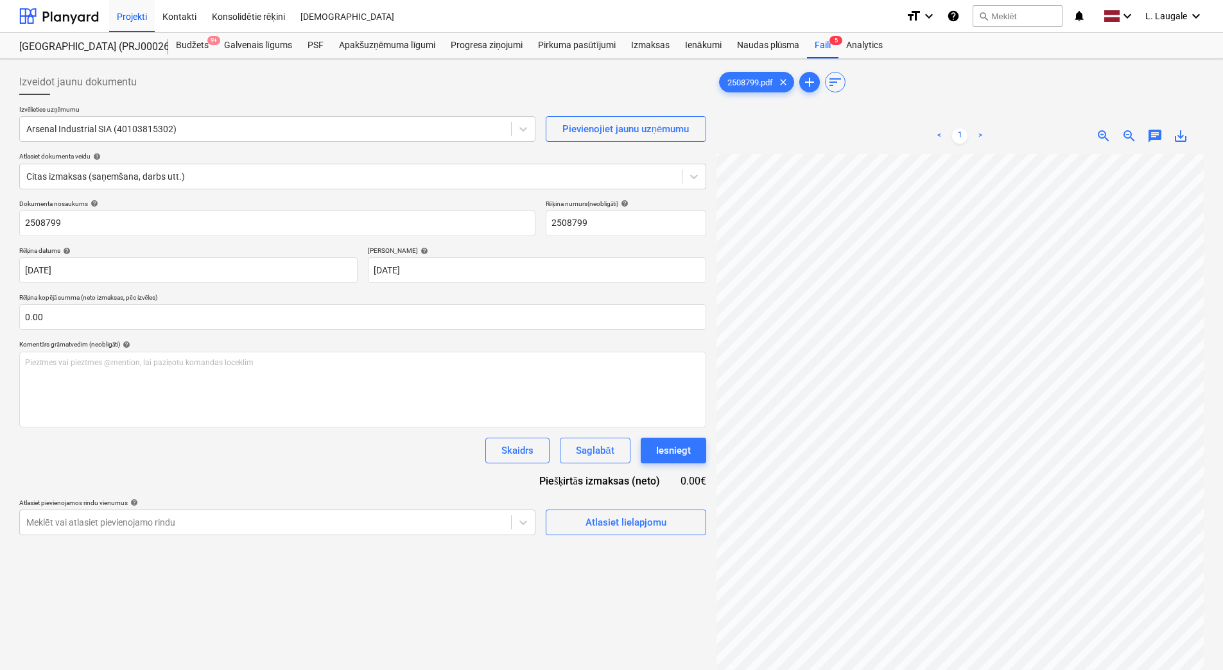
scroll to position [0, 331]
click at [712, 443] on div "2508799.pdf clear add sort < 1 > zoom_in zoom_out chat 0 save_alt" at bounding box center [959, 428] width 497 height 729
click at [630, 524] on div "Atlasiet lielapjomu" at bounding box center [625, 522] width 81 height 17
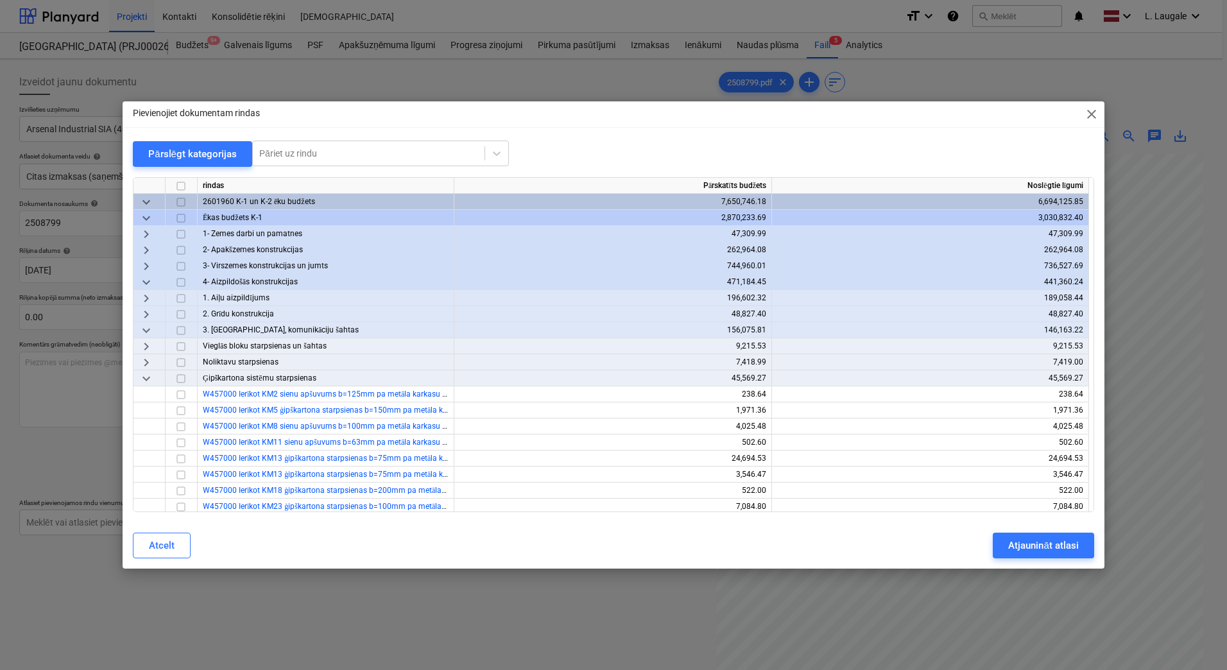
click at [141, 218] on span "keyboard_arrow_down" at bounding box center [146, 218] width 15 height 15
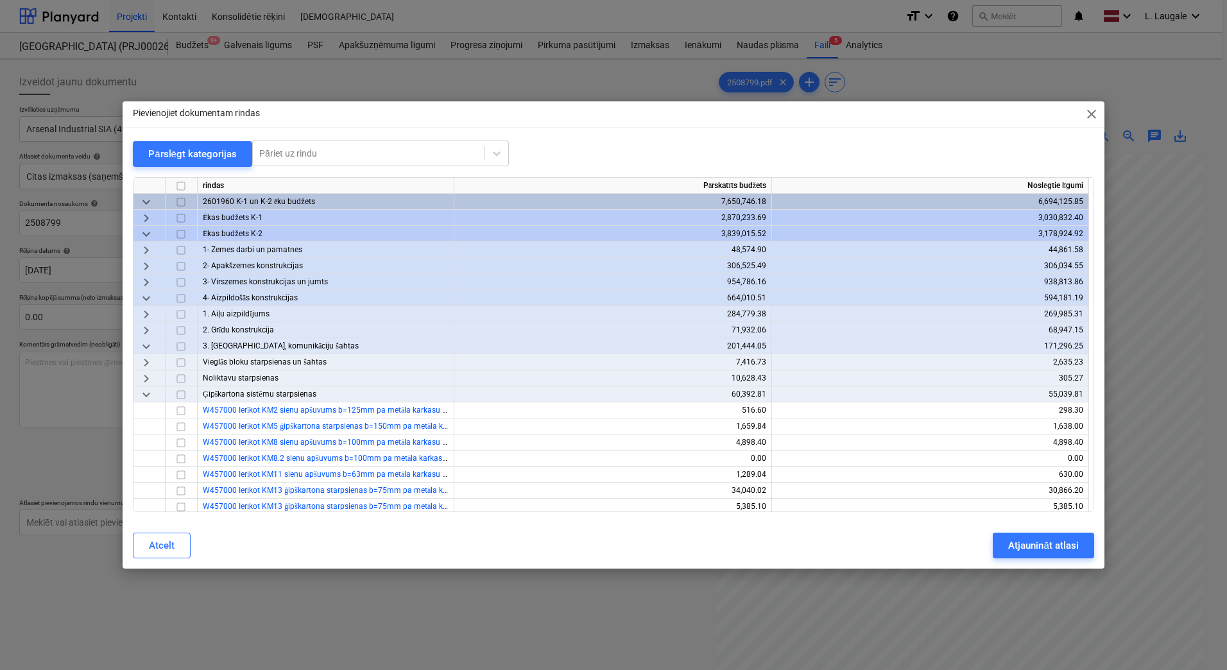
click at [148, 301] on span "keyboard_arrow_down" at bounding box center [146, 298] width 15 height 15
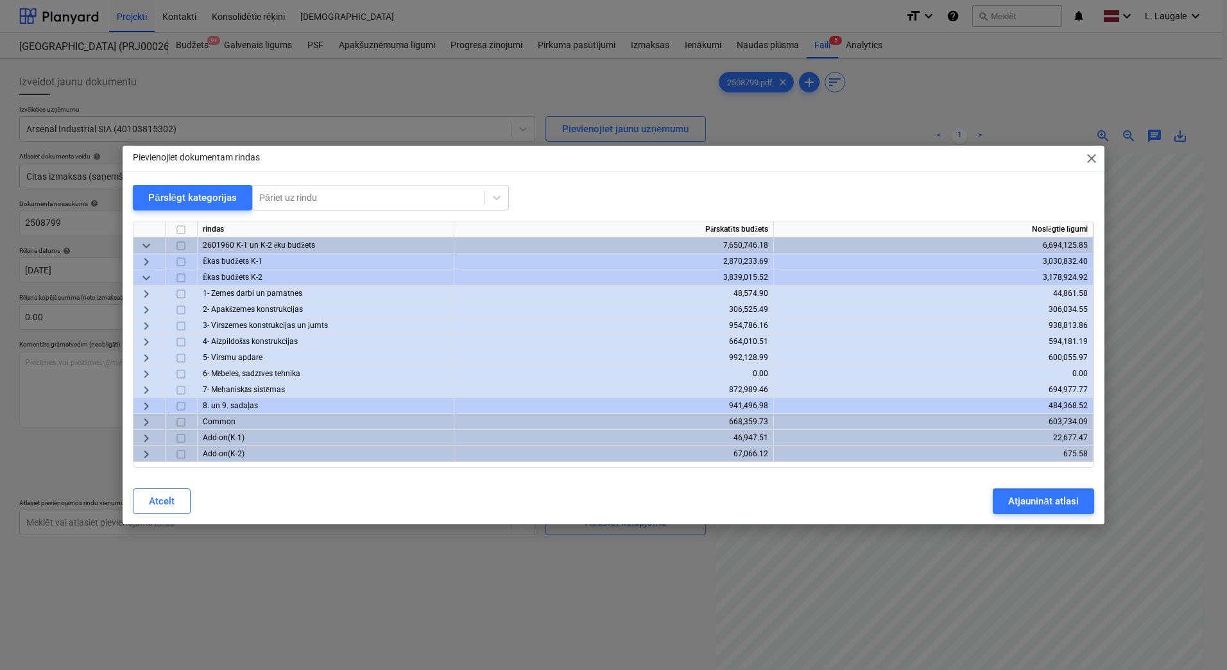
click at [150, 352] on span "keyboard_arrow_right" at bounding box center [146, 357] width 15 height 15
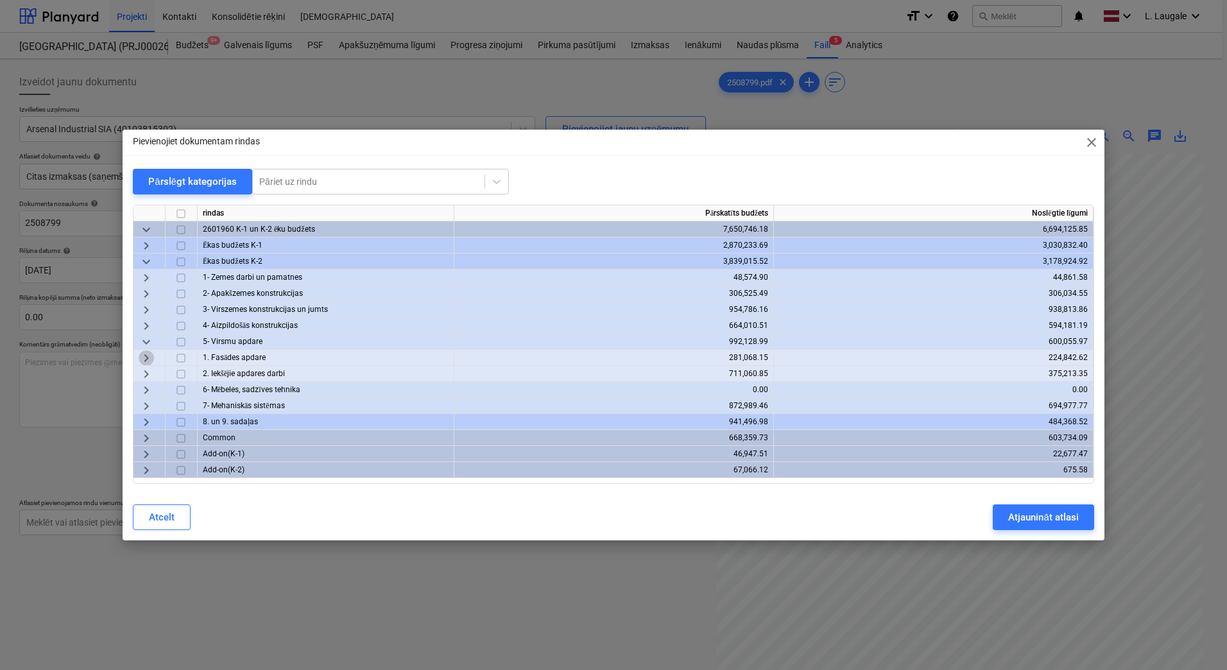
click at [150, 358] on span "keyboard_arrow_right" at bounding box center [146, 357] width 15 height 15
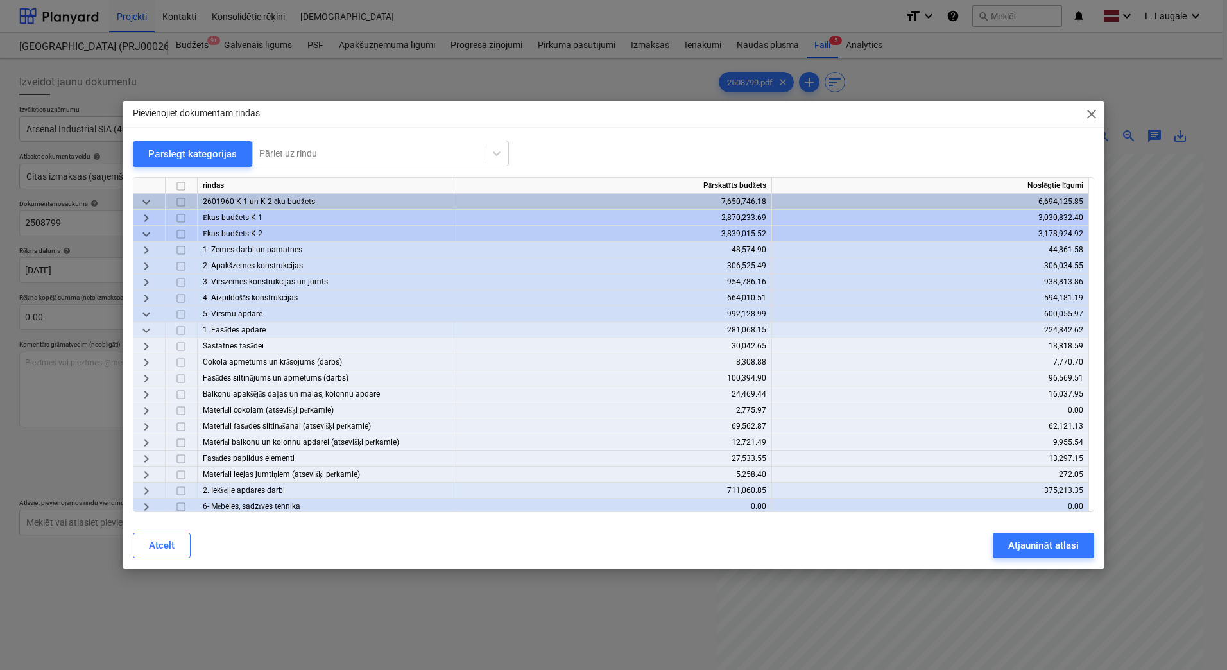
click at [148, 344] on span "keyboard_arrow_right" at bounding box center [146, 346] width 15 height 15
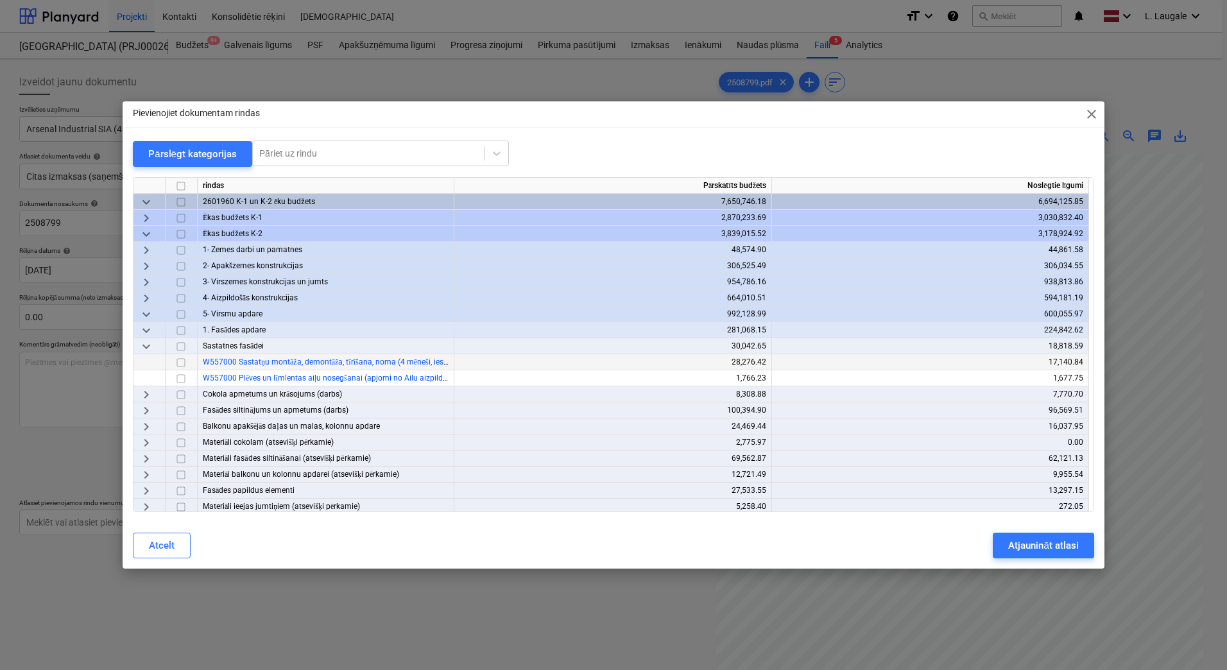
click at [182, 364] on input "checkbox" at bounding box center [180, 362] width 15 height 15
click at [1026, 548] on div "Atjaunināt atlasi" at bounding box center [1043, 545] width 70 height 17
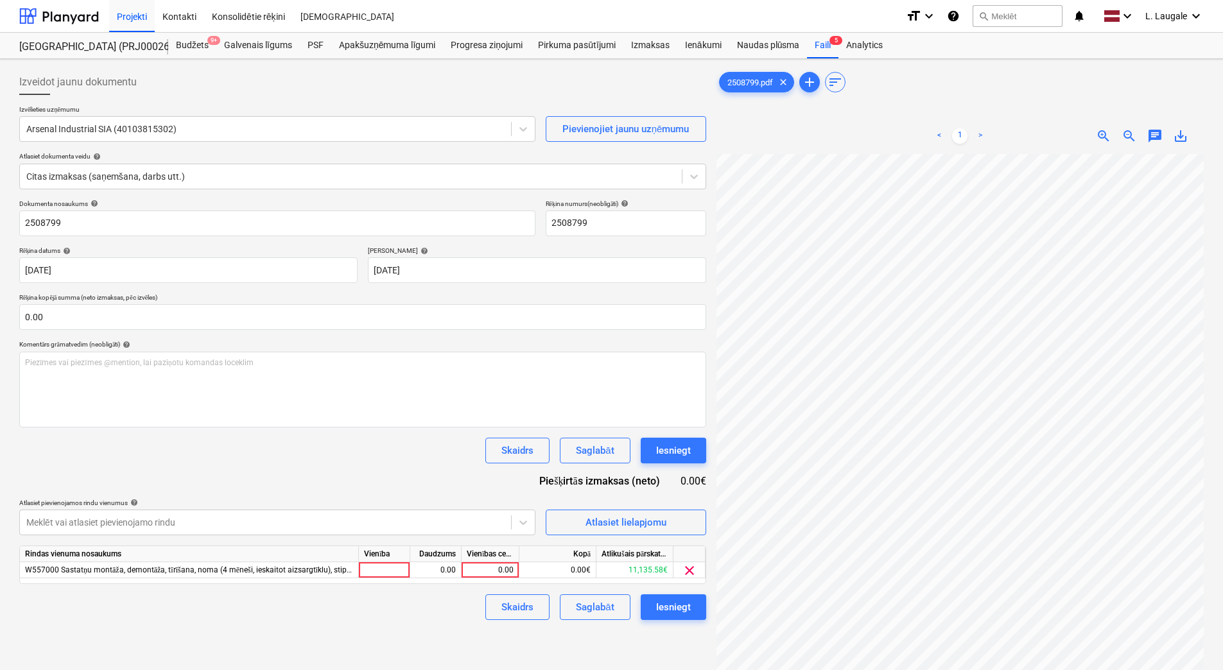
scroll to position [0, 329]
click at [379, 569] on div at bounding box center [384, 570] width 51 height 16
type input "1"
click at [433, 573] on div "0.00" at bounding box center [435, 570] width 40 height 16
click at [486, 572] on div "0.00" at bounding box center [490, 570] width 47 height 16
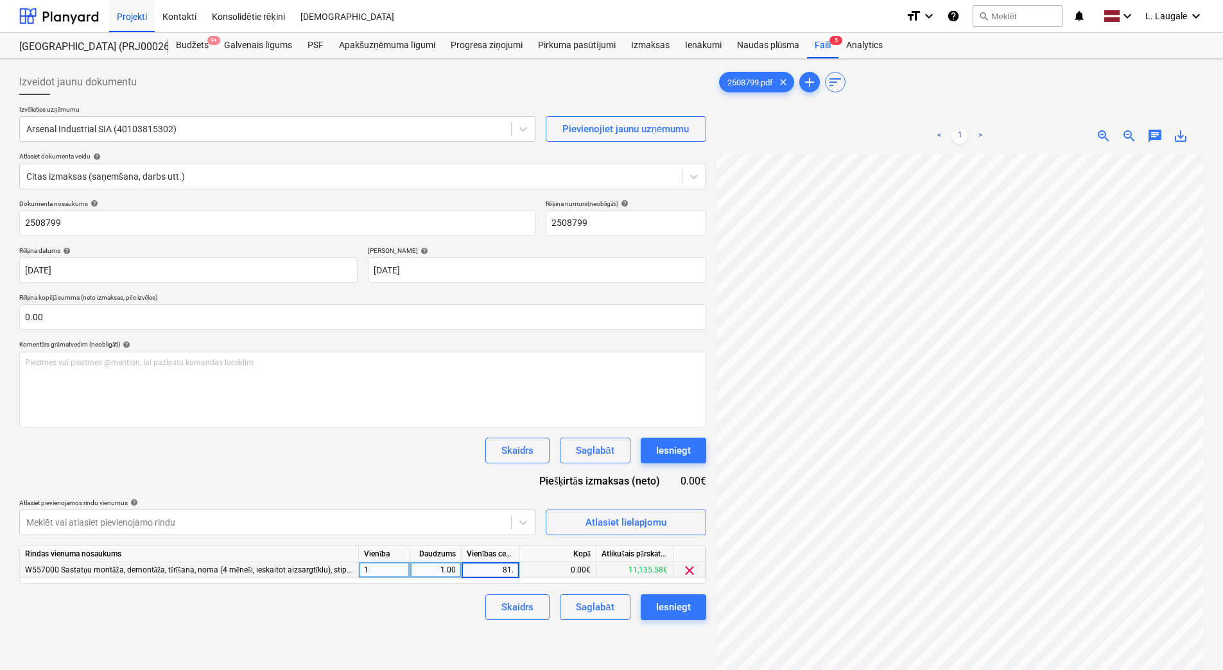
type input "81.9"
click at [433, 635] on div "Izveidot jaunu dokumentu Izvēlieties uzņēmumu Arsenal Industrial SIA (401038153…" at bounding box center [362, 428] width 697 height 729
click at [592, 600] on div "Saglabāt" at bounding box center [595, 607] width 38 height 17
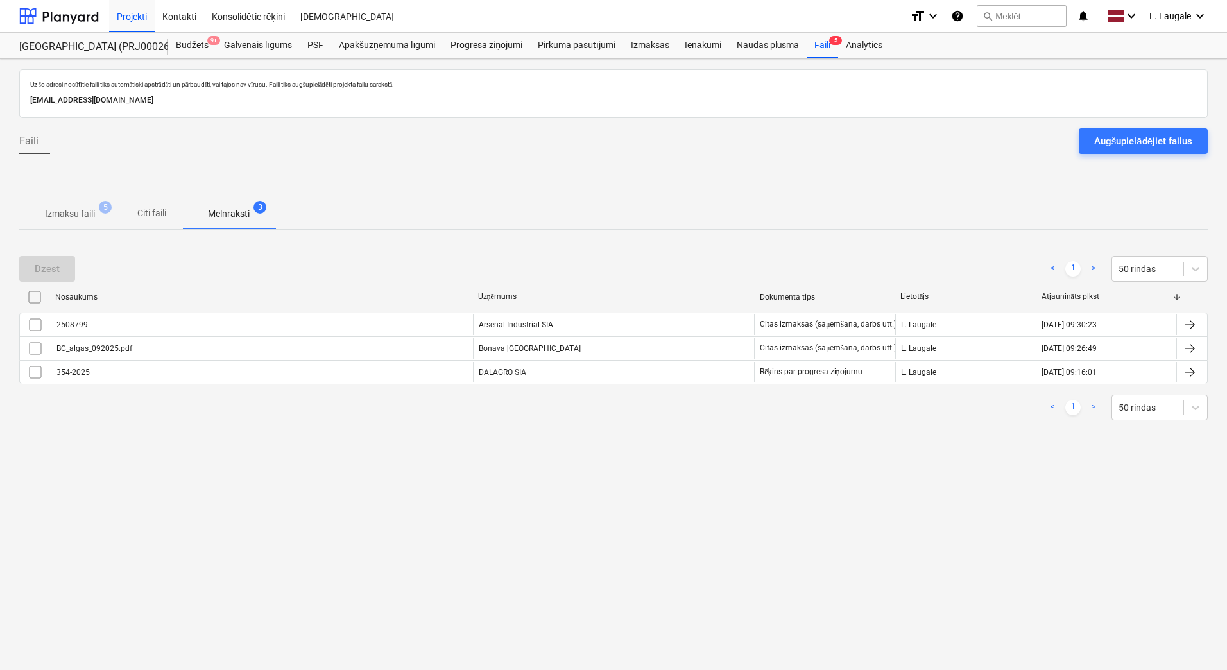
click at [98, 222] on span "Izmaksu faili 5" at bounding box center [69, 213] width 101 height 23
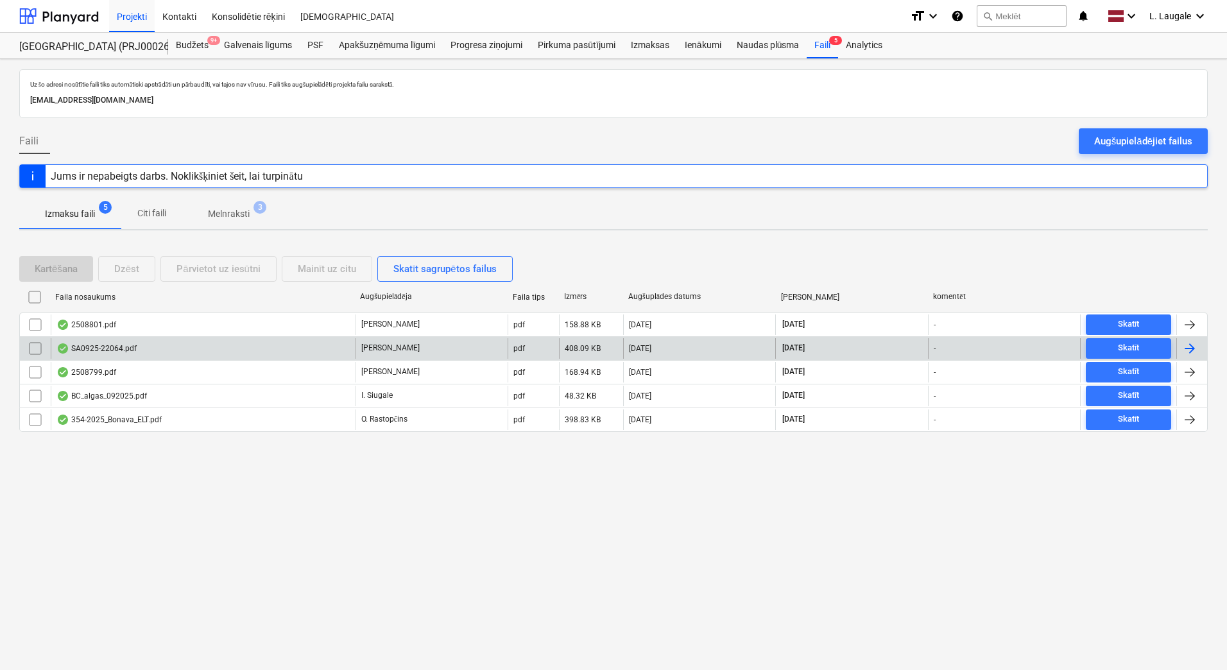
click at [182, 351] on div "SA0925-22064.pdf" at bounding box center [203, 348] width 305 height 21
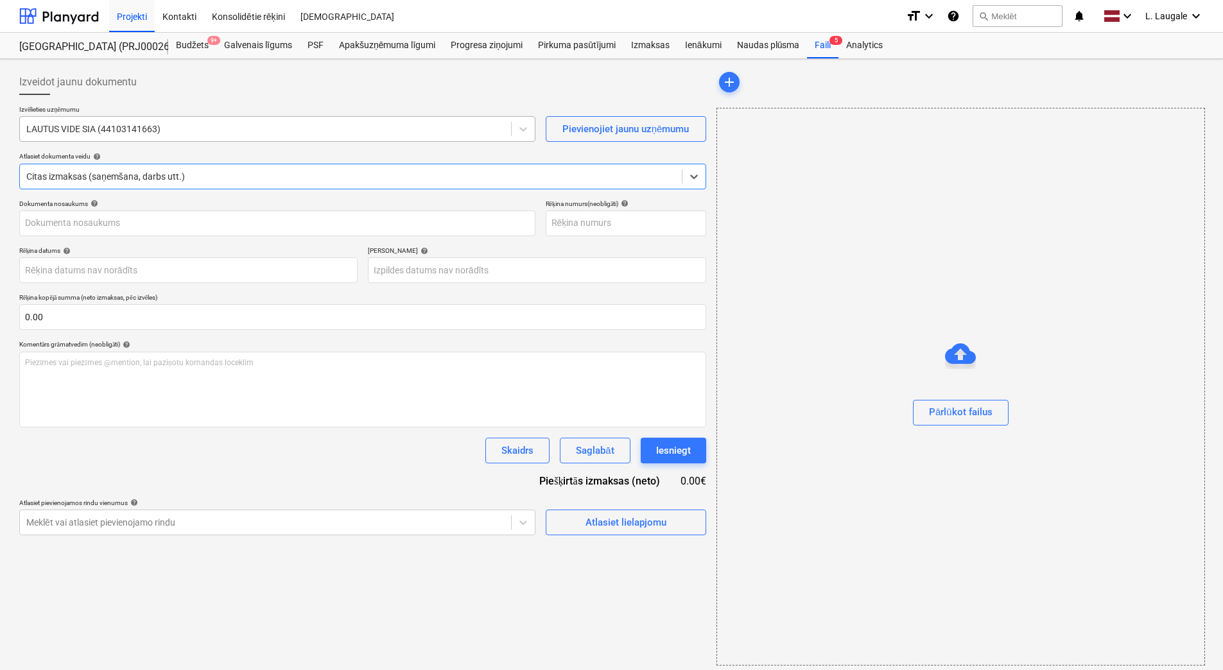
type input "SA0925-22064"
type input "[DATE]"
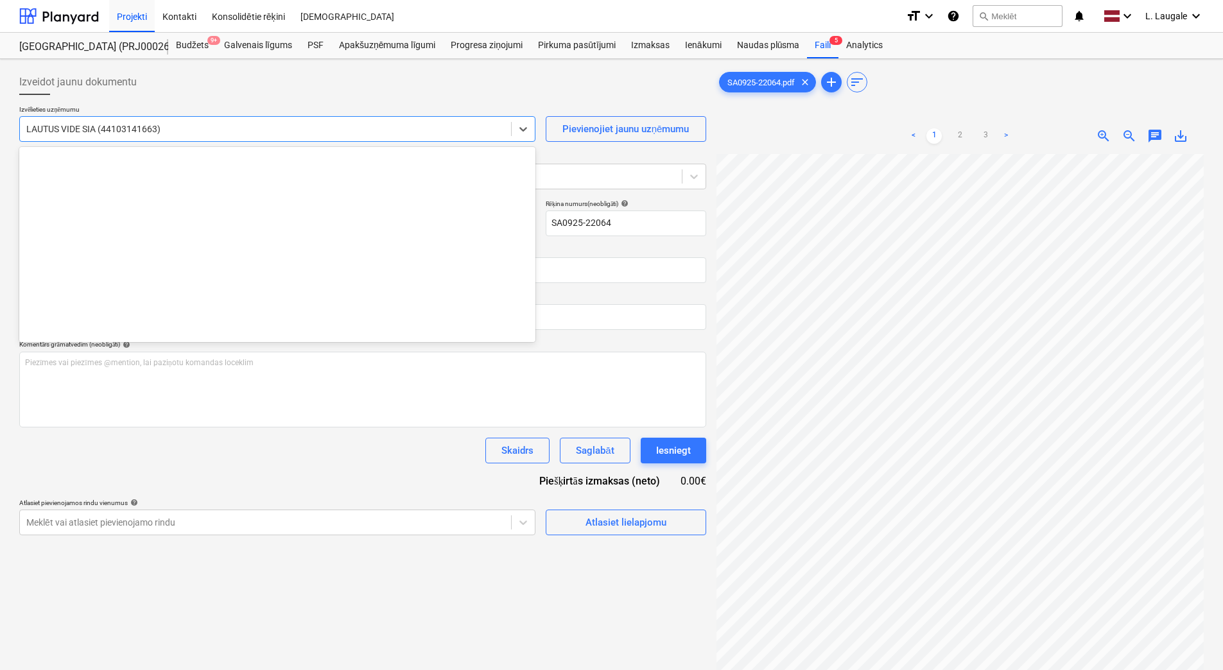
click at [184, 131] on div at bounding box center [265, 129] width 478 height 13
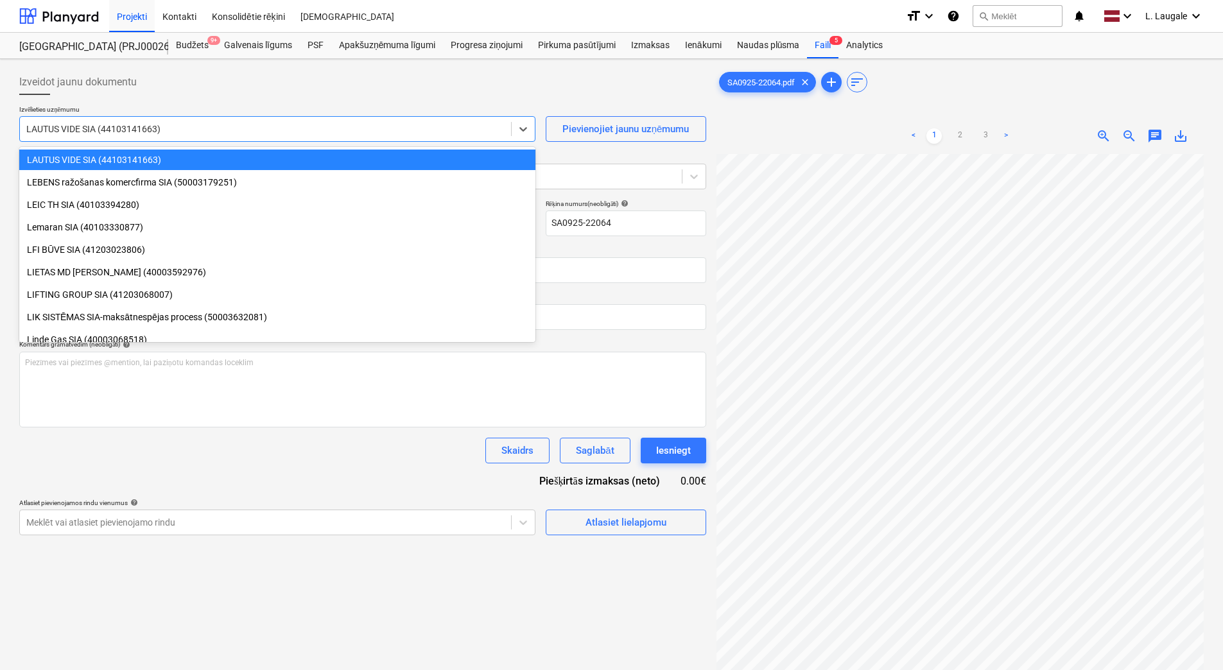
click at [218, 92] on div "Izveidot jaunu dokumentu" at bounding box center [362, 82] width 687 height 26
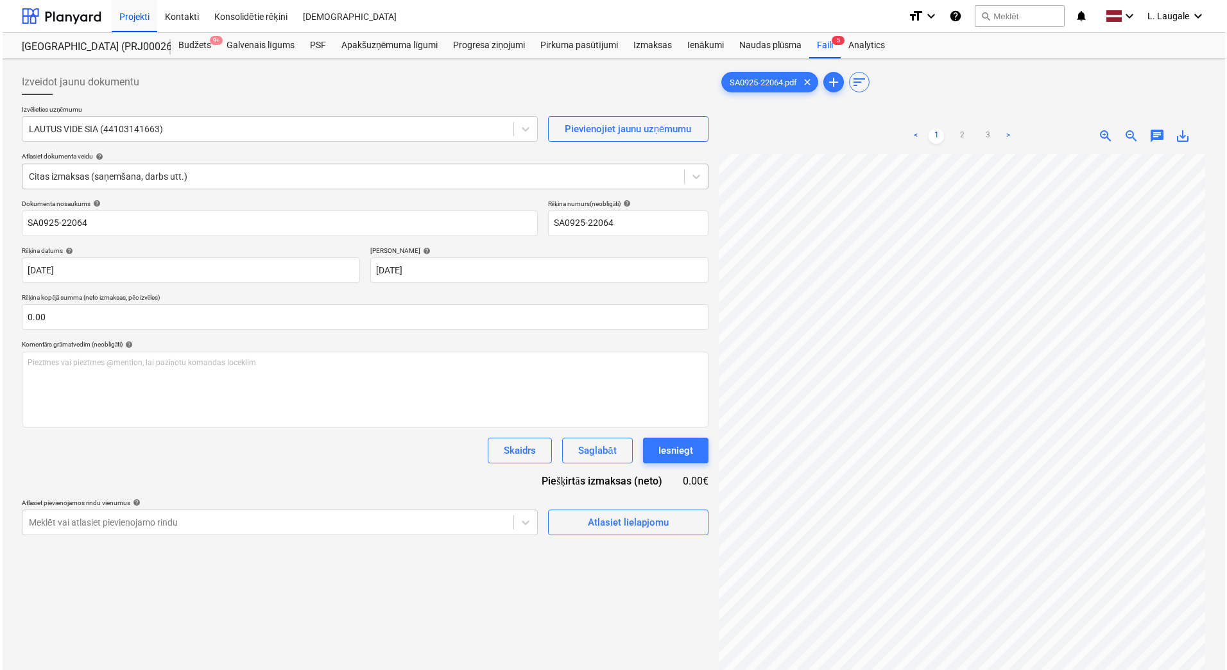
scroll to position [148, 93]
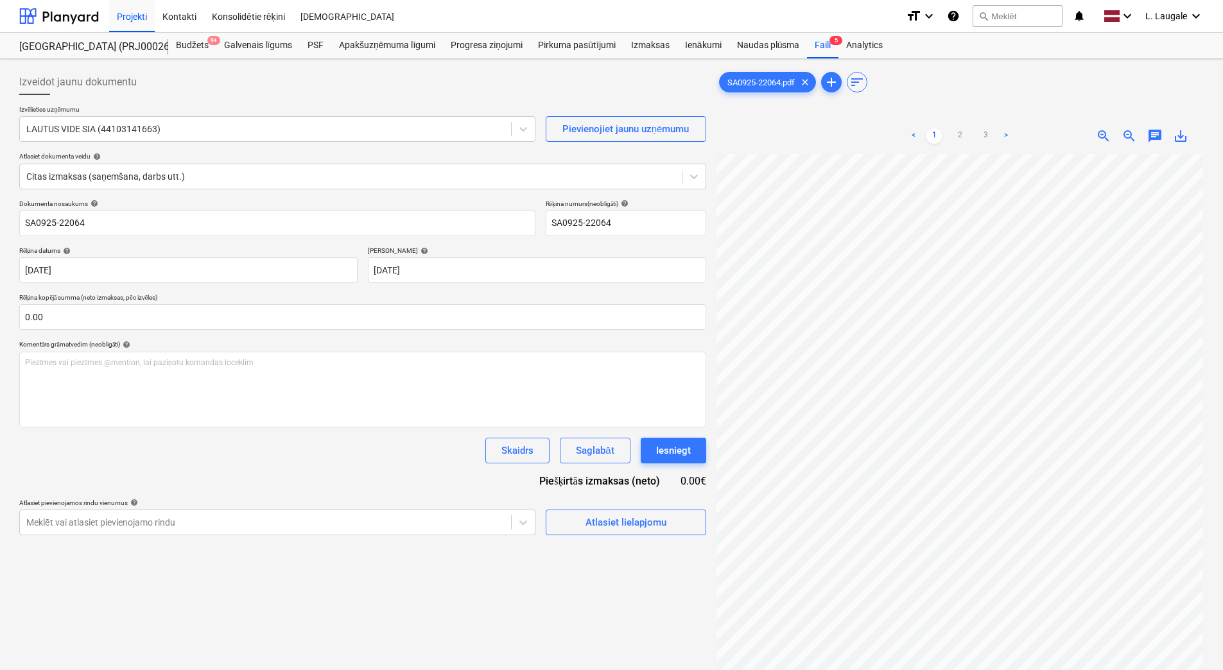
click at [409, 465] on div "Dokumenta nosaukums help SA0925-22064 Rēķina numurs (neobligāti) help SA0925-22…" at bounding box center [362, 368] width 687 height 336
click at [567, 518] on span "Atlasiet lielapjomu" at bounding box center [626, 522] width 128 height 17
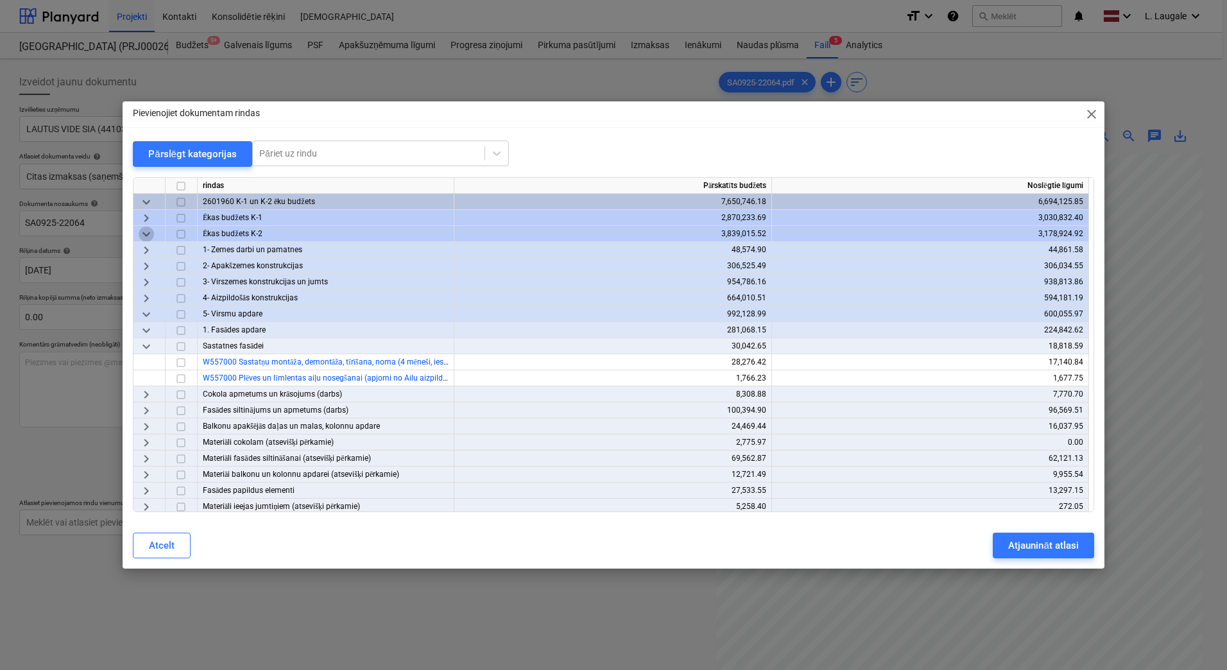
click at [141, 227] on span "keyboard_arrow_down" at bounding box center [146, 234] width 15 height 15
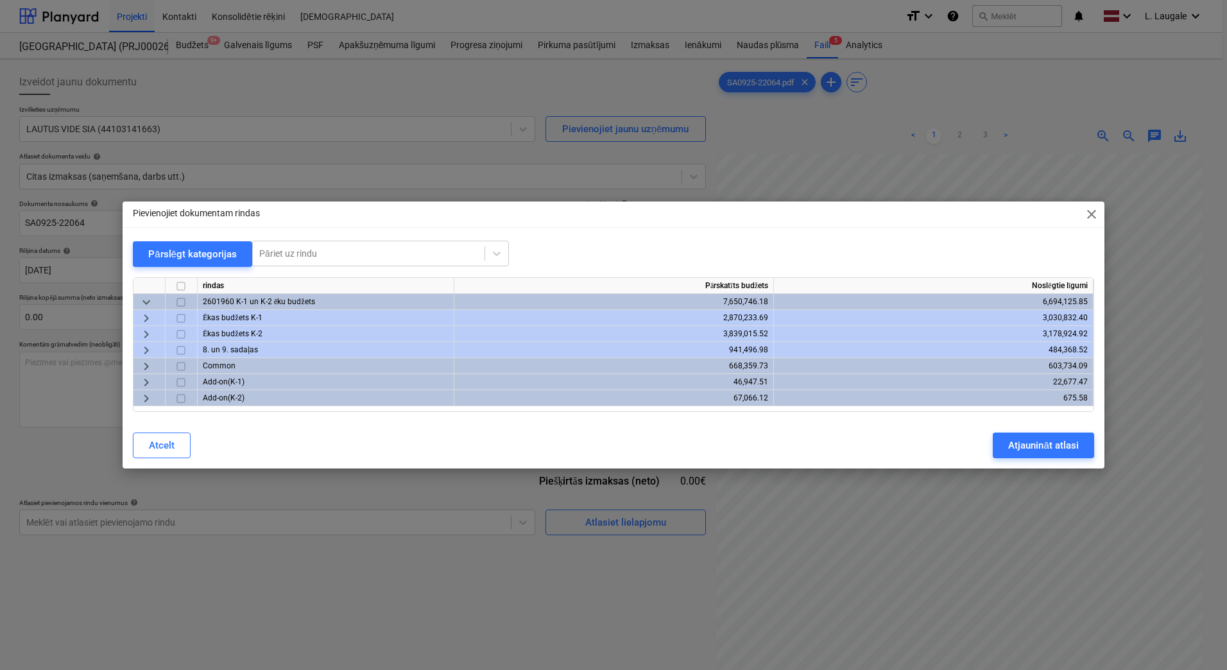
click at [142, 349] on span "keyboard_arrow_right" at bounding box center [146, 350] width 15 height 15
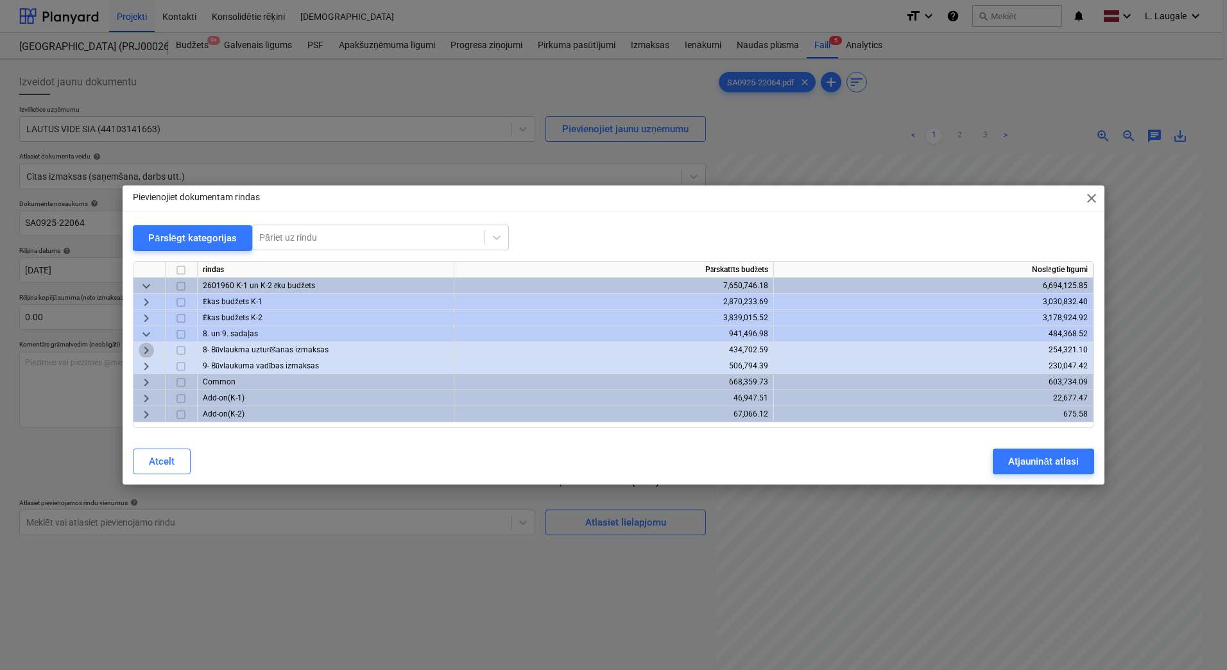
click at [145, 347] on span "keyboard_arrow_right" at bounding box center [146, 350] width 15 height 15
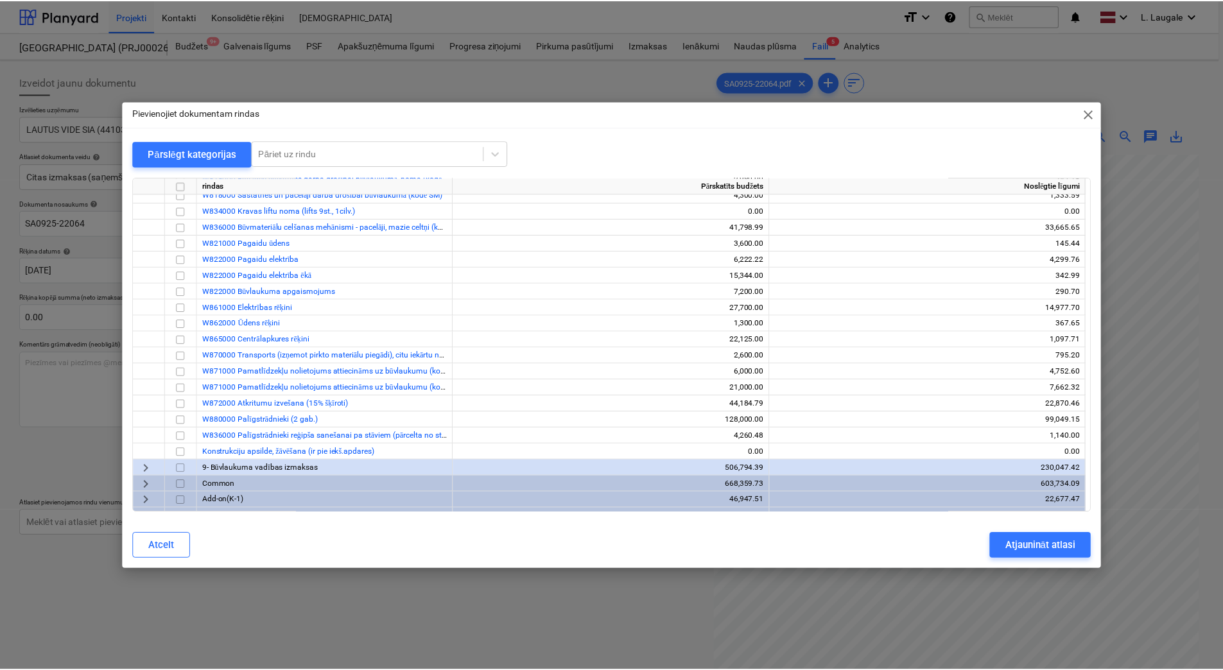
scroll to position [300, 0]
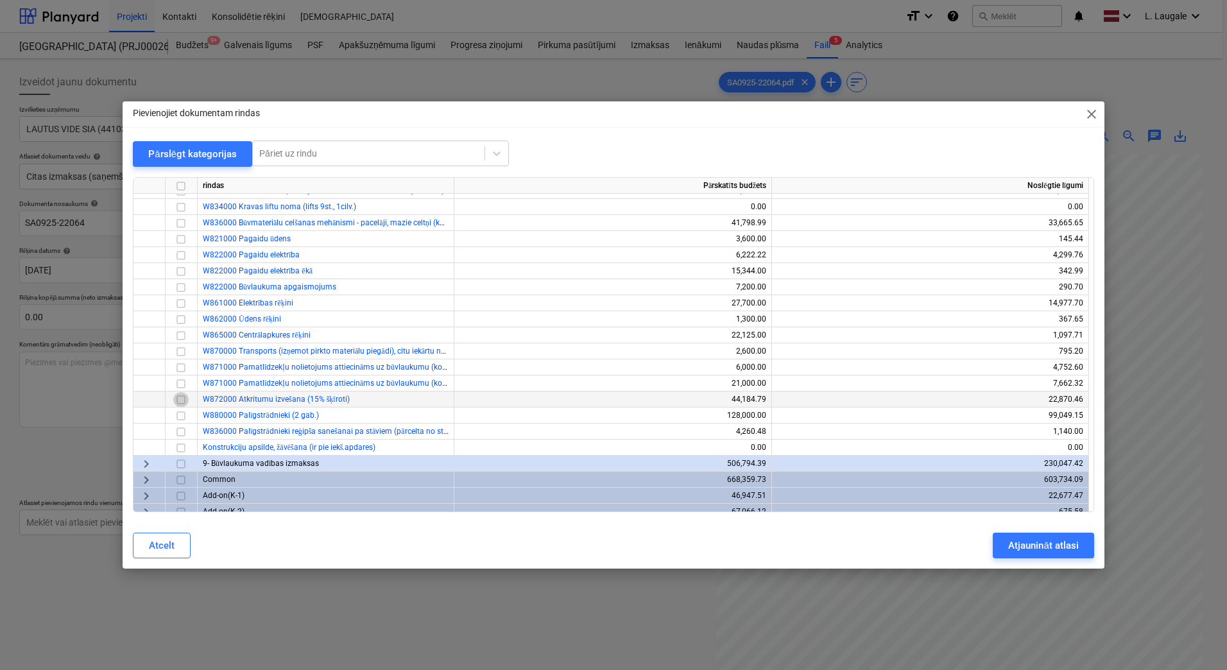
click at [181, 398] on input "checkbox" at bounding box center [180, 399] width 15 height 15
click at [1073, 553] on div "Atjaunināt atlasi" at bounding box center [1043, 545] width 70 height 17
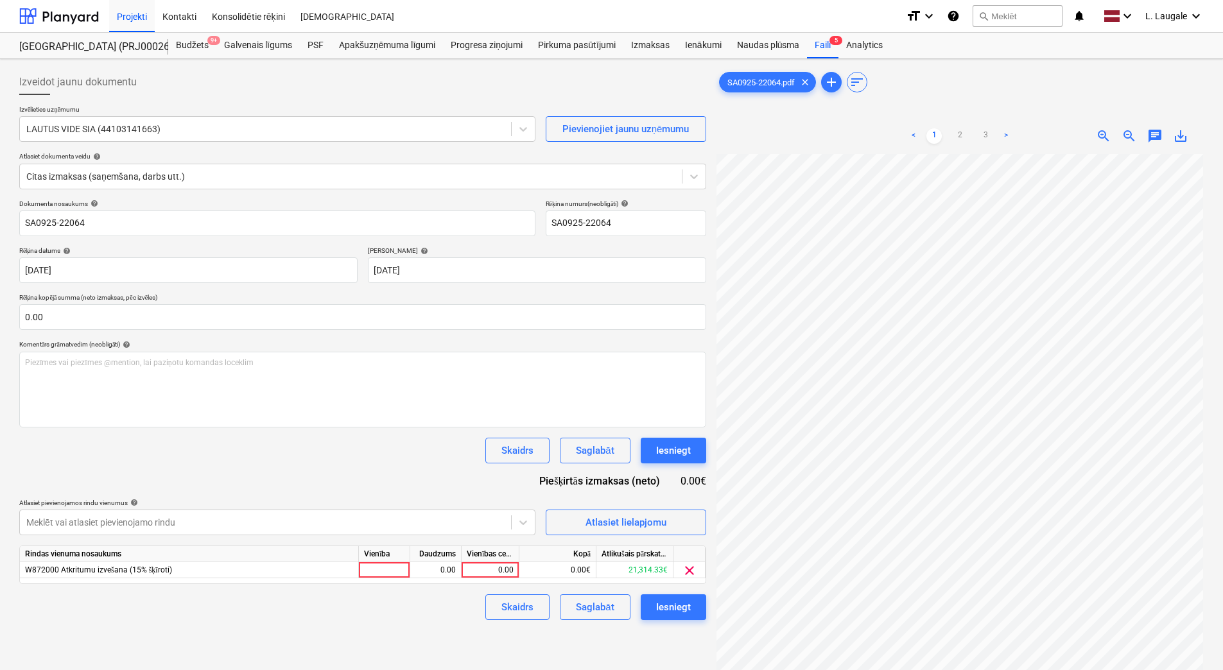
scroll to position [148, 91]
click at [401, 566] on div at bounding box center [384, 570] width 51 height 16
type input "1"
click at [425, 572] on div "0.00" at bounding box center [435, 570] width 40 height 16
type input "1"
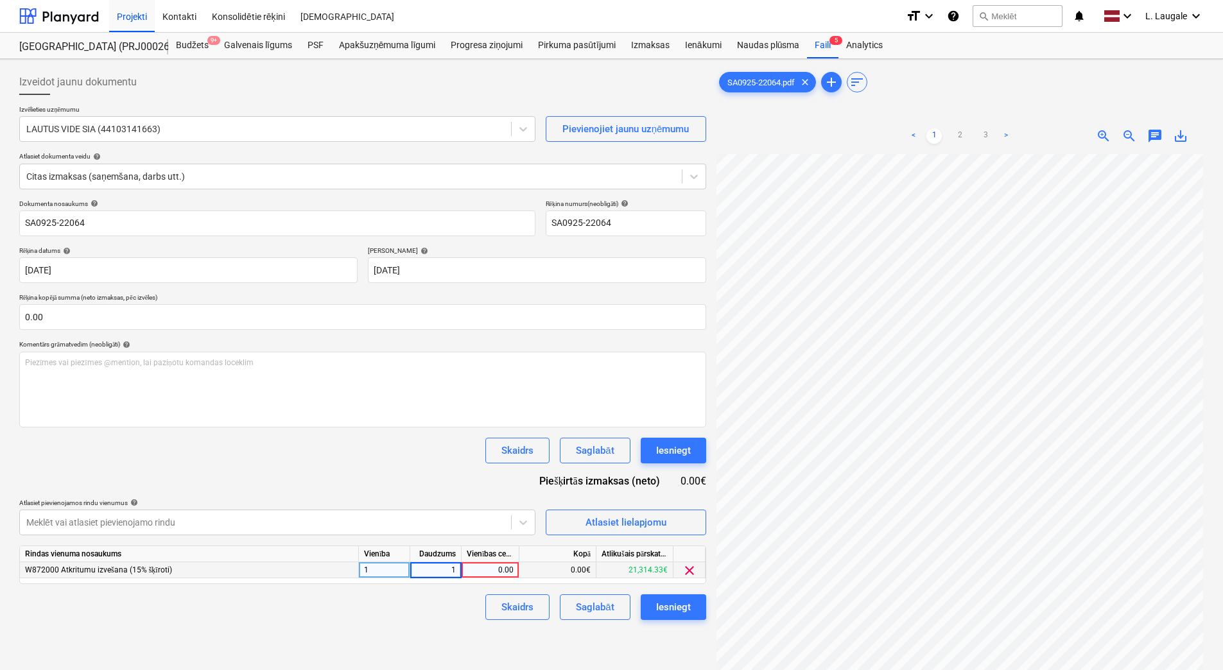
click at [484, 562] on div "Vienības cena" at bounding box center [490, 554] width 58 height 16
click at [494, 573] on div "0.00" at bounding box center [490, 570] width 47 height 16
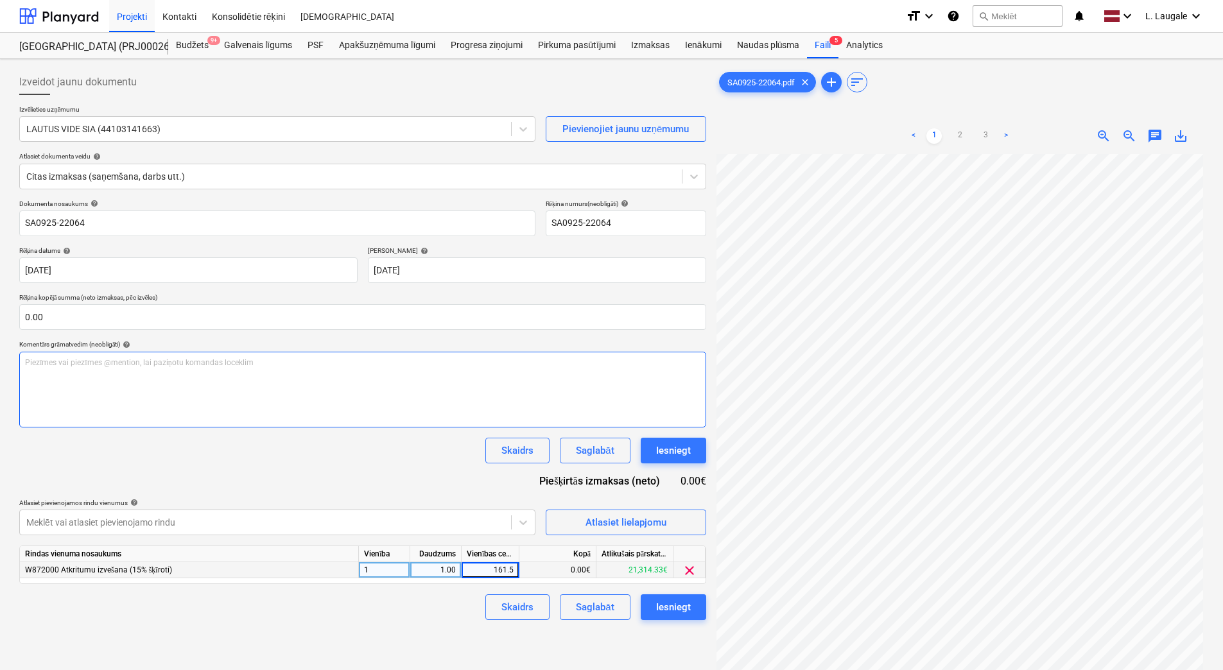
type input "161.58"
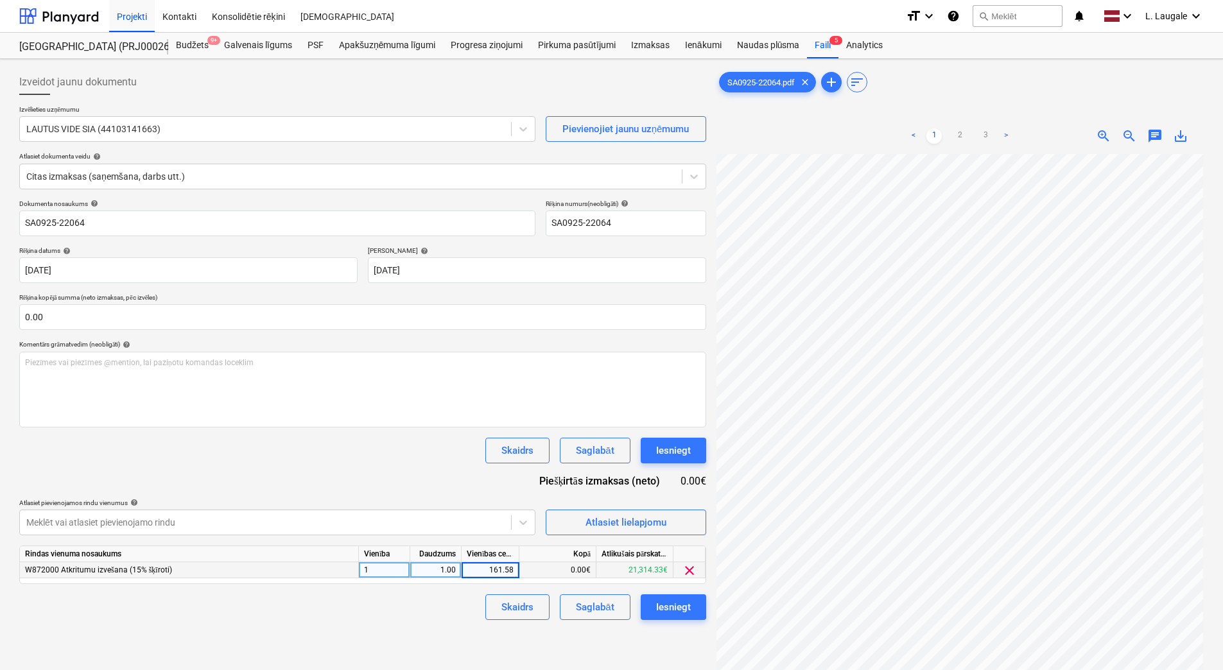
click at [418, 621] on div "Izveidot jaunu dokumentu Izvēlieties uzņēmumu LAUTUS VIDE SIA (44103141663) Pie…" at bounding box center [362, 428] width 697 height 729
click at [581, 603] on div "Saglabāt" at bounding box center [595, 607] width 38 height 17
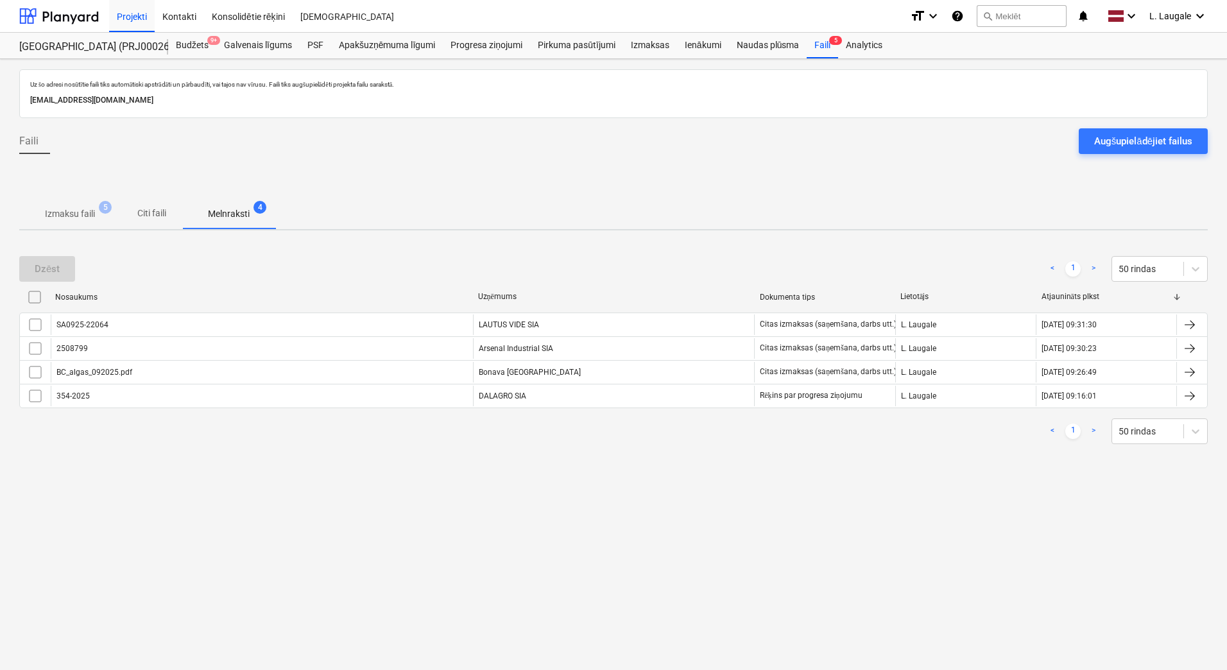
click at [77, 218] on p "Izmaksu faili" at bounding box center [70, 213] width 50 height 13
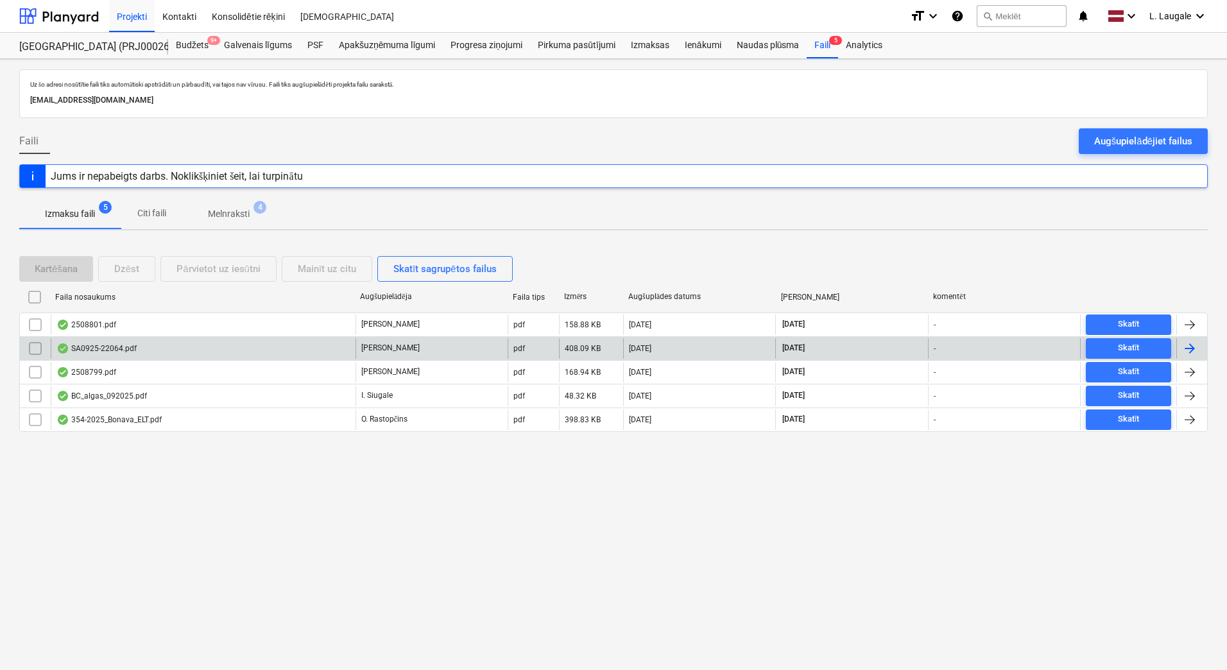
click at [151, 354] on div "SA0925-22064.pdf" at bounding box center [203, 348] width 305 height 21
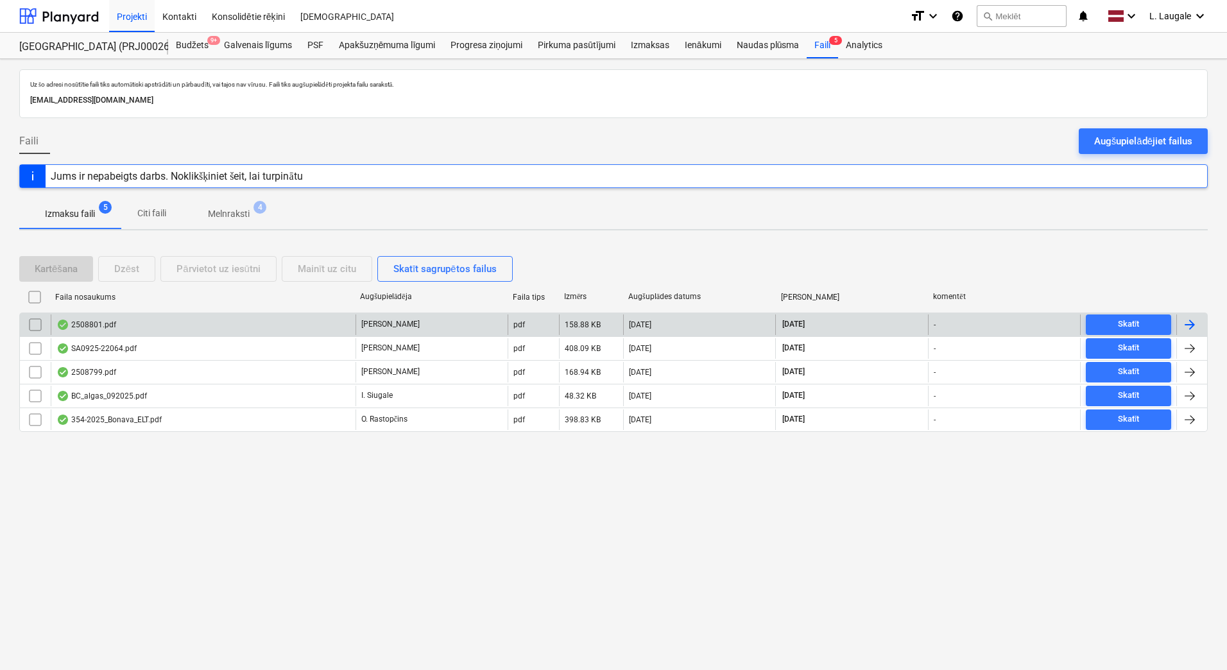
click at [188, 327] on div "2508801.pdf" at bounding box center [203, 324] width 305 height 21
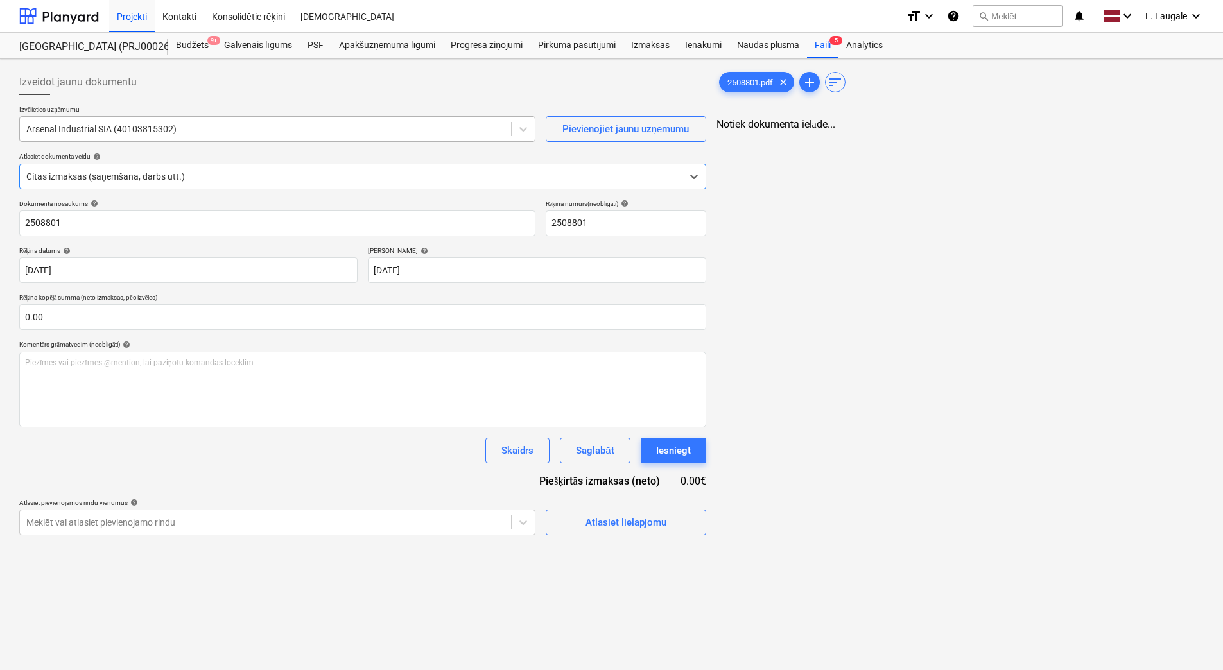
type input "2508801"
type input "[DATE]"
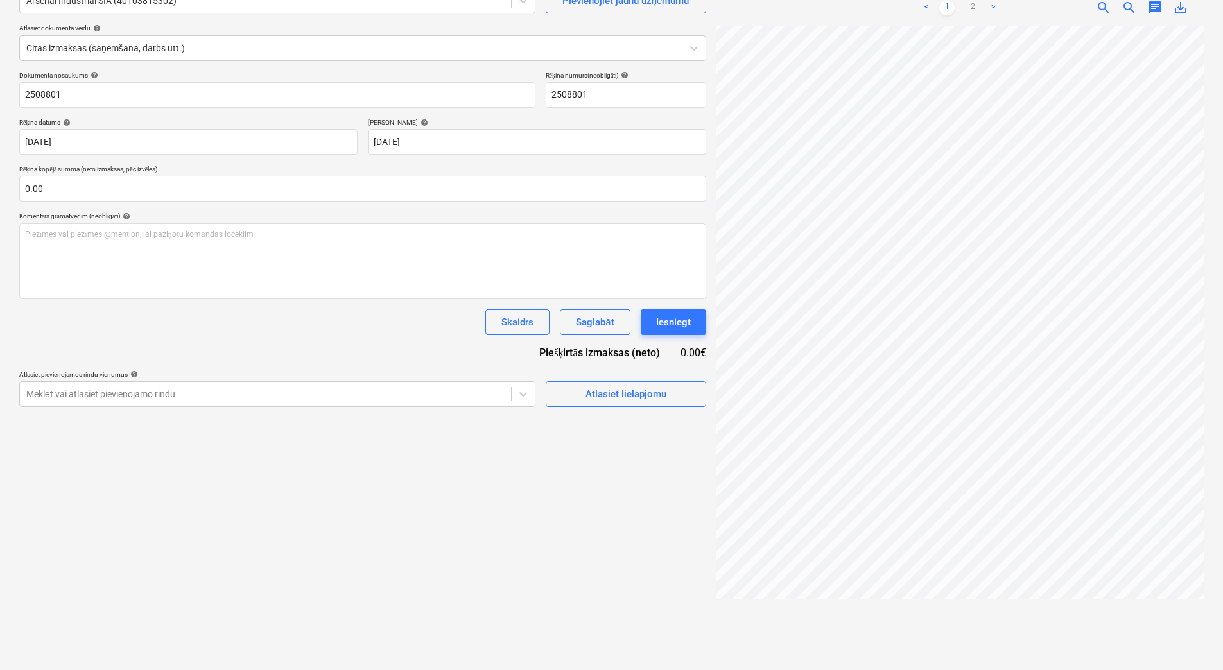
scroll to position [0, 259]
click at [701, 414] on div "Izveidot jaunu dokumentu Izvēlieties uzņēmumu Arsenal Industrial SIA (401038153…" at bounding box center [611, 300] width 1194 height 729
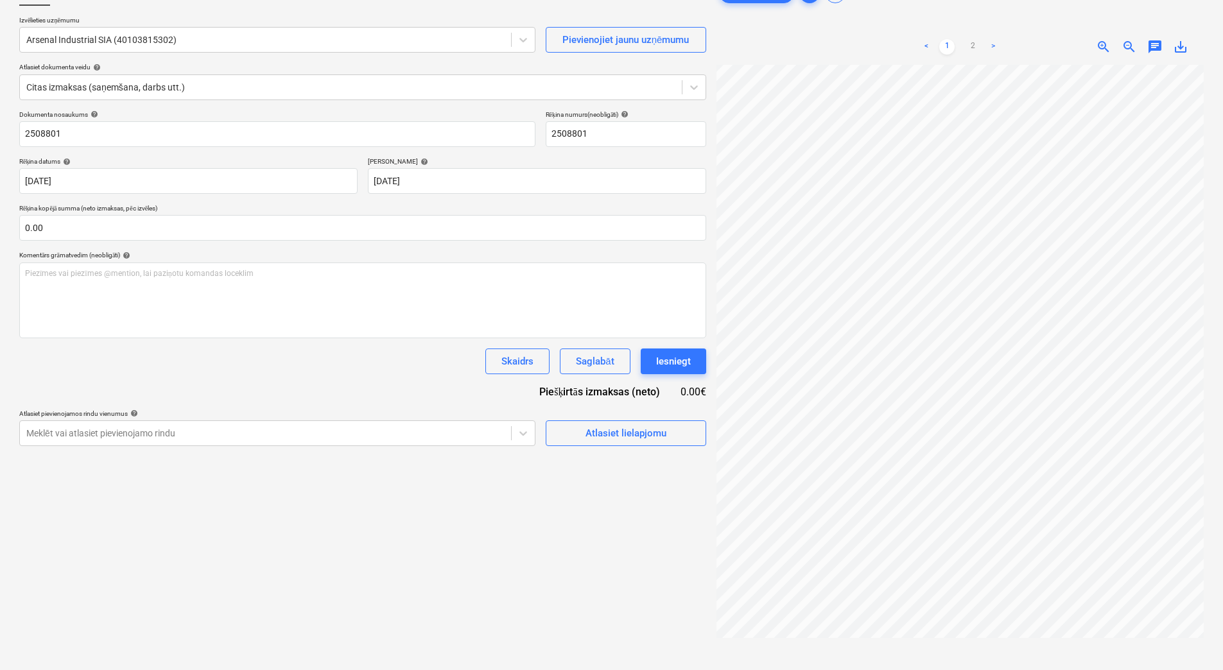
scroll to position [43, 0]
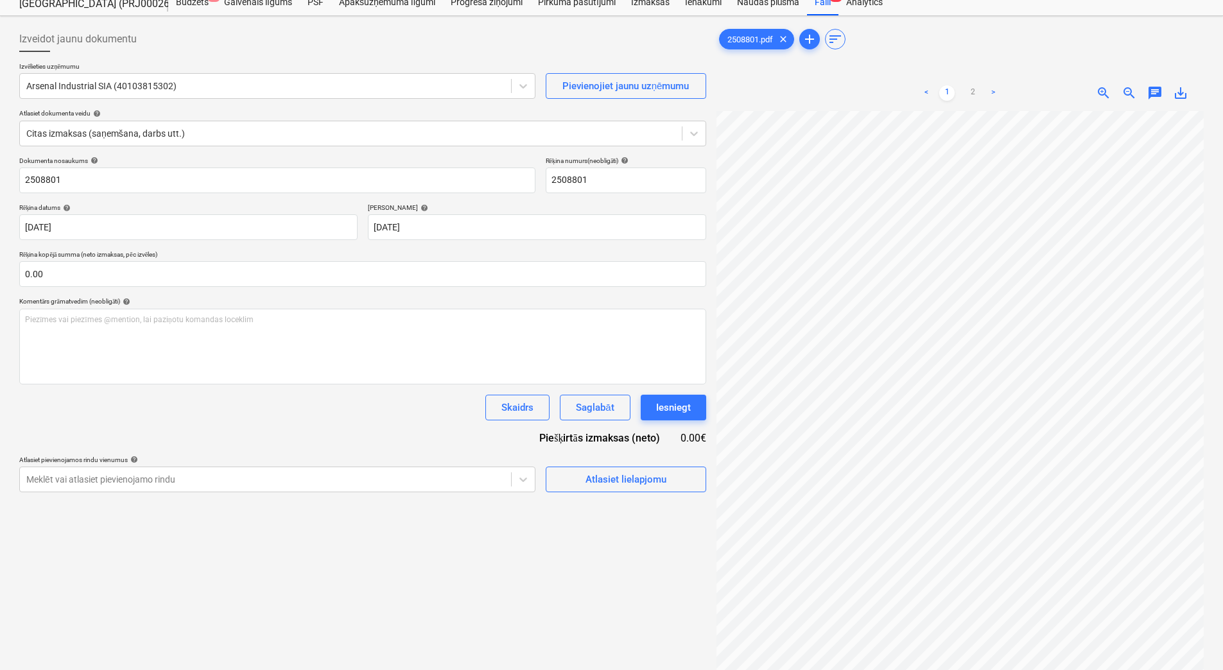
click at [972, 85] on div "< 1 2 >" at bounding box center [959, 93] width 155 height 36
click at [972, 89] on link "2" at bounding box center [972, 92] width 15 height 15
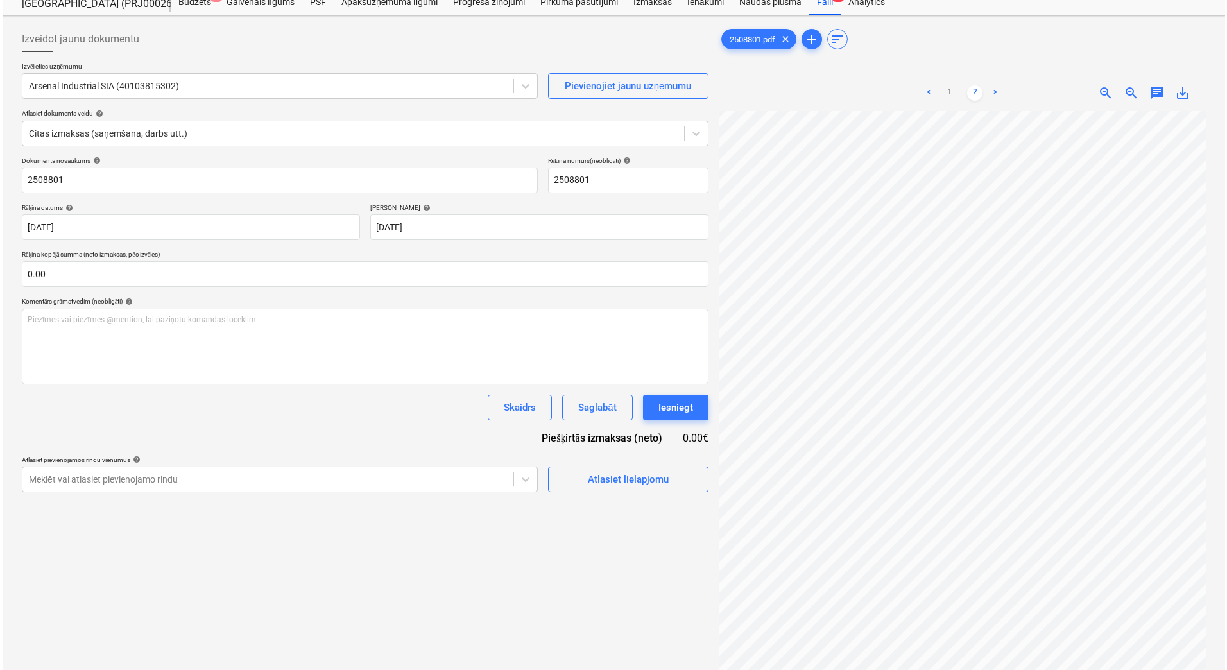
scroll to position [0, 331]
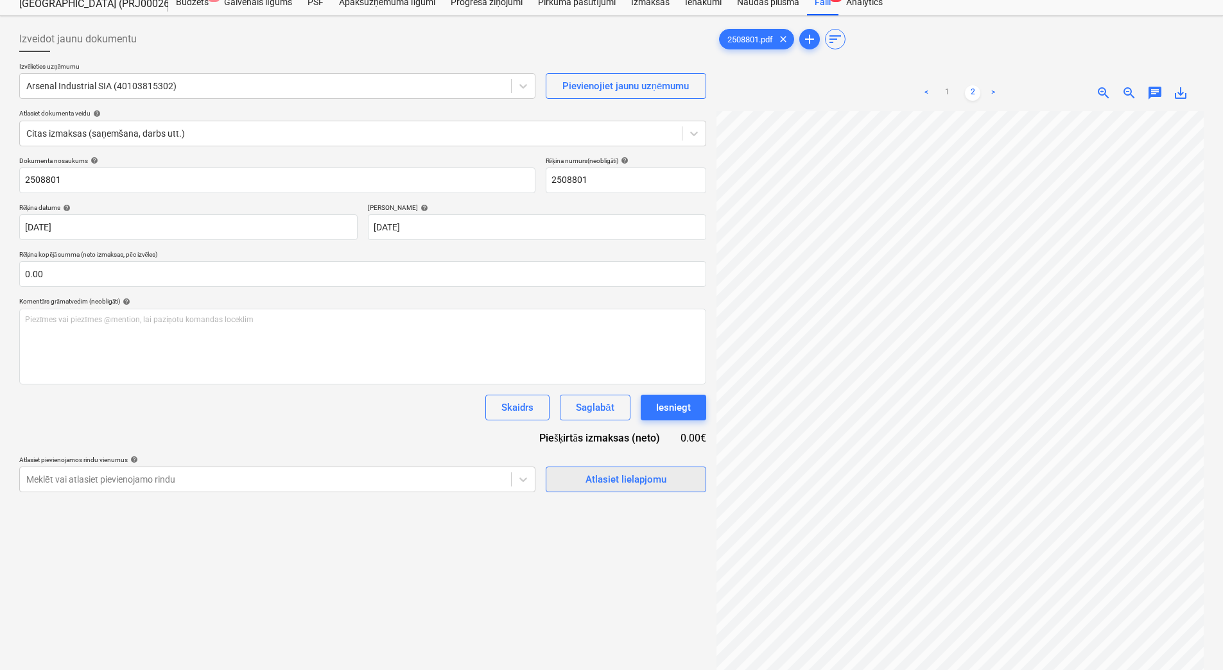
click at [579, 485] on span "Atlasiet lielapjomu" at bounding box center [626, 479] width 128 height 17
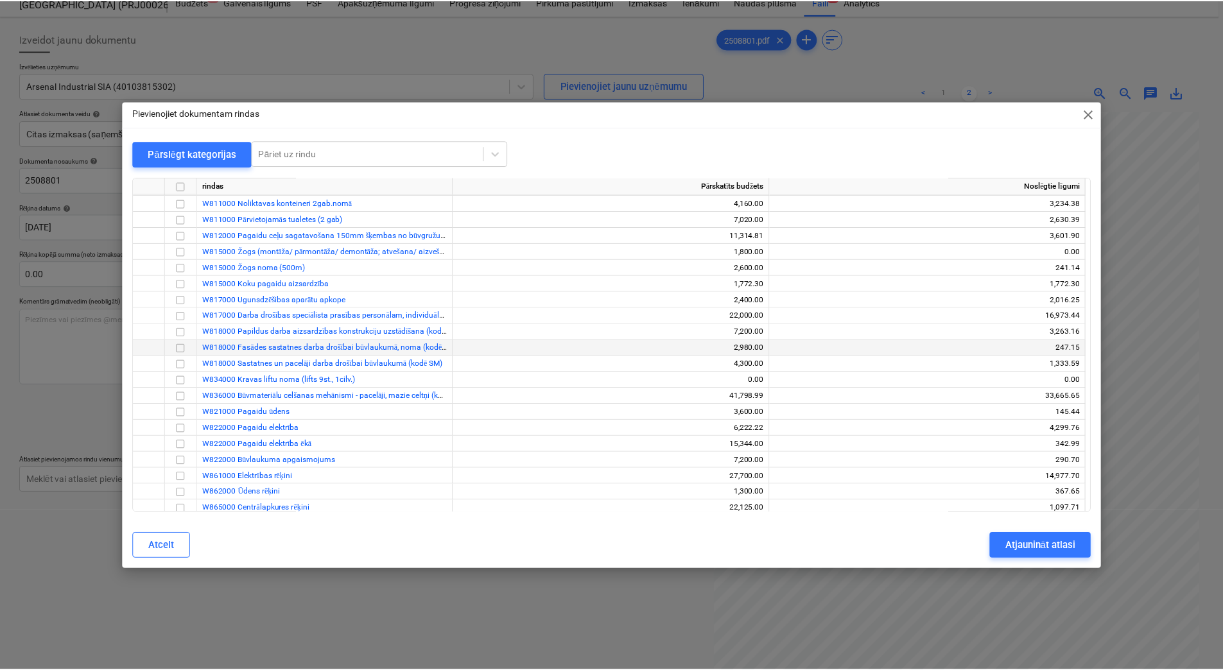
scroll to position [128, 0]
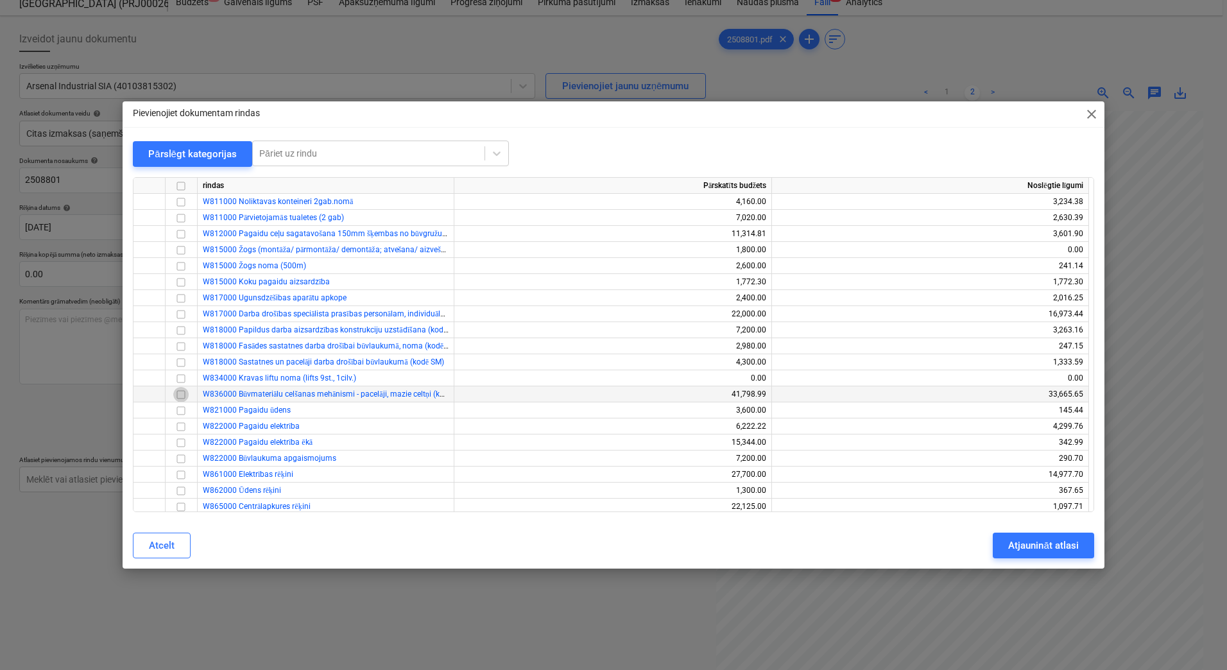
click at [182, 393] on input "checkbox" at bounding box center [180, 394] width 15 height 15
click at [1017, 550] on div "Atjaunināt atlasi" at bounding box center [1043, 545] width 70 height 17
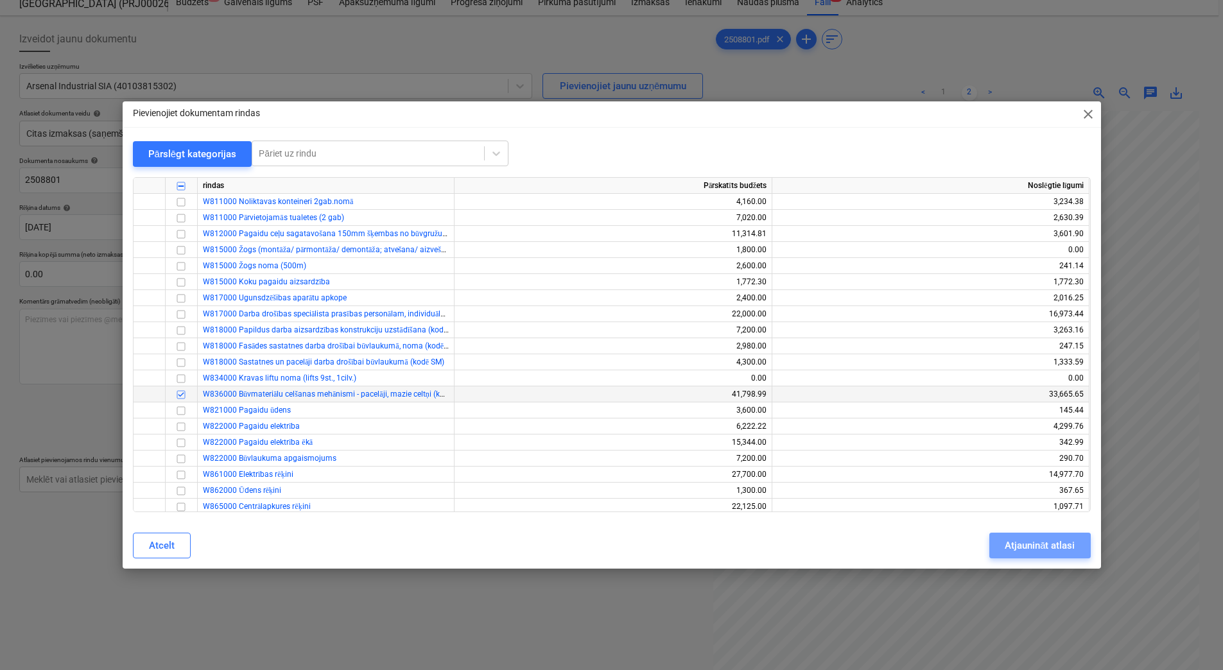
scroll to position [0, 329]
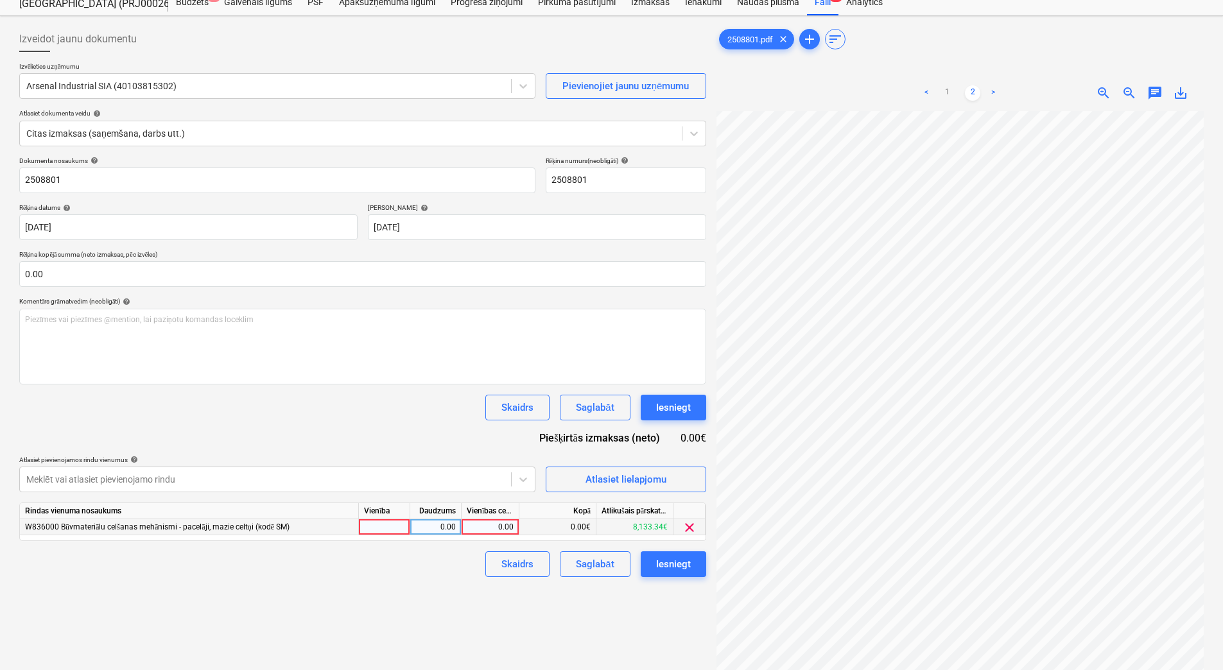
click at [385, 528] on div at bounding box center [384, 527] width 51 height 16
type input "1"
click at [422, 530] on div "0.00" at bounding box center [435, 527] width 40 height 16
type input "1"
click at [488, 527] on div "0.00" at bounding box center [490, 527] width 47 height 16
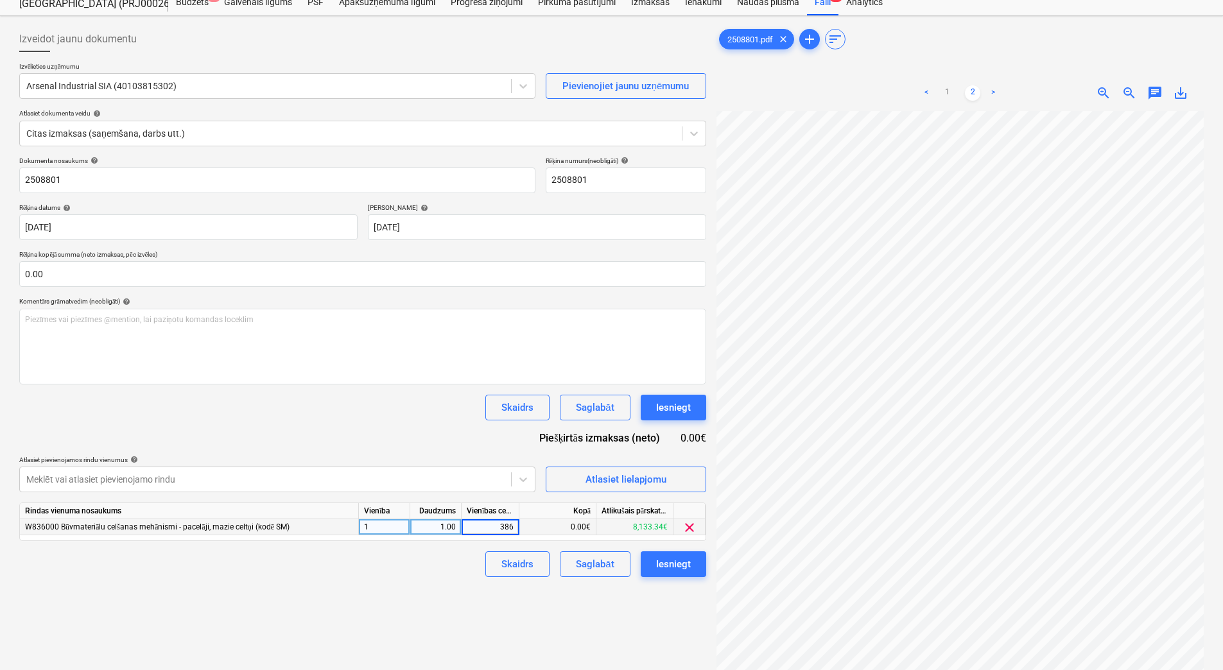
type input "3866"
click at [451, 561] on div "Skaidrs Saglabāt Iesniegt" at bounding box center [362, 564] width 687 height 26
click at [604, 564] on div "Saglabāt" at bounding box center [595, 564] width 38 height 17
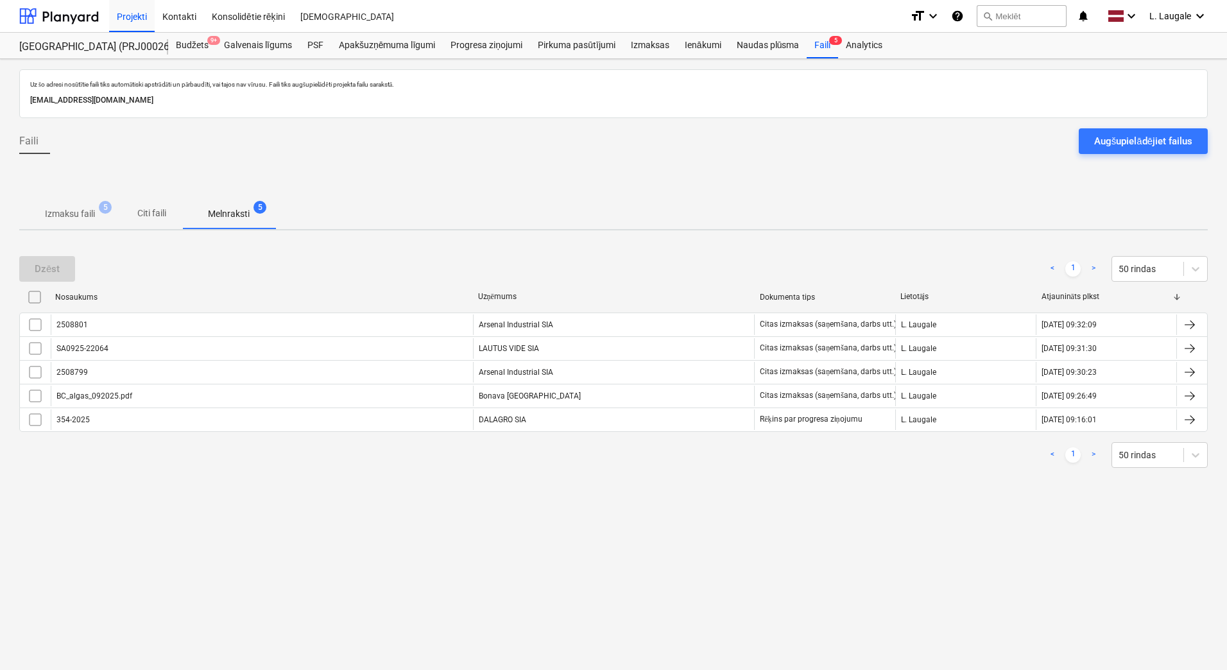
click at [75, 198] on button "Izmaksu faili 5" at bounding box center [69, 213] width 101 height 31
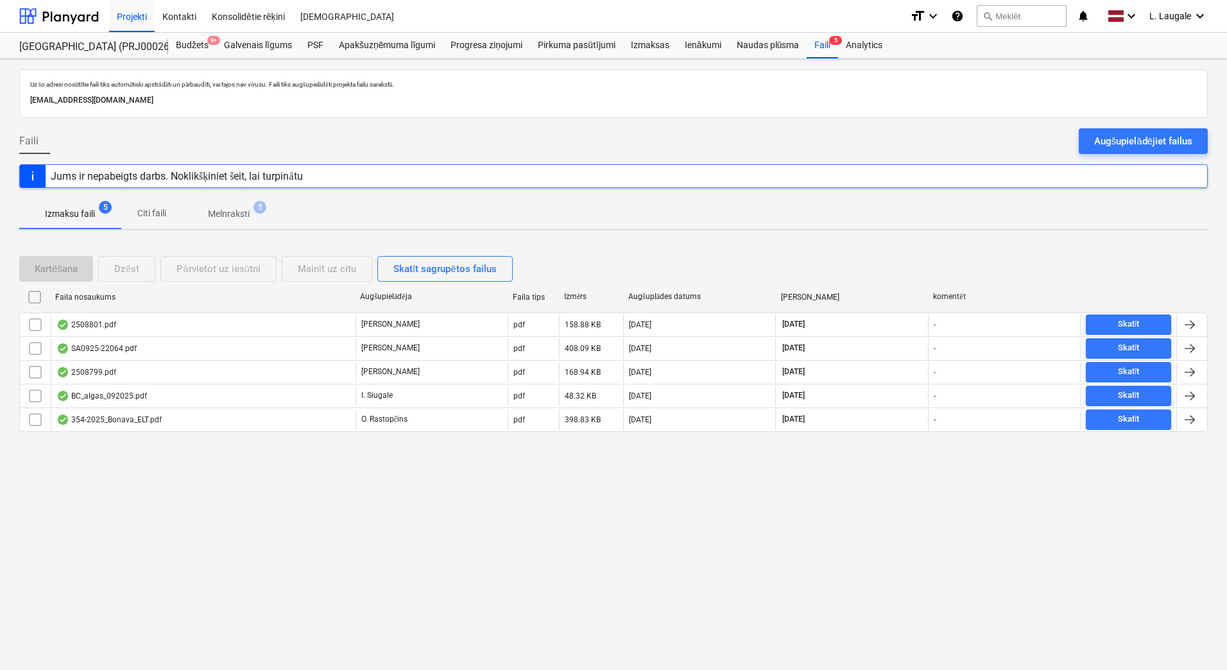
click at [192, 206] on span "Melnraksti 5" at bounding box center [228, 213] width 93 height 23
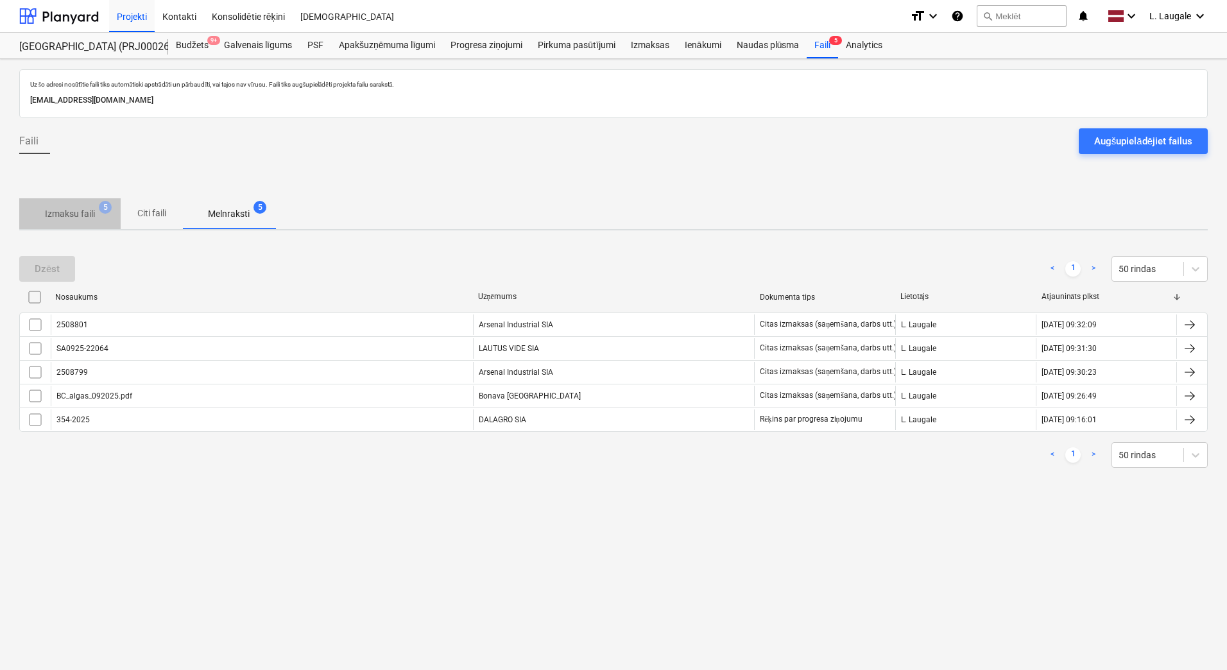
click at [91, 220] on p "Izmaksu faili" at bounding box center [70, 213] width 50 height 13
